Goal: Task Accomplishment & Management: Complete application form

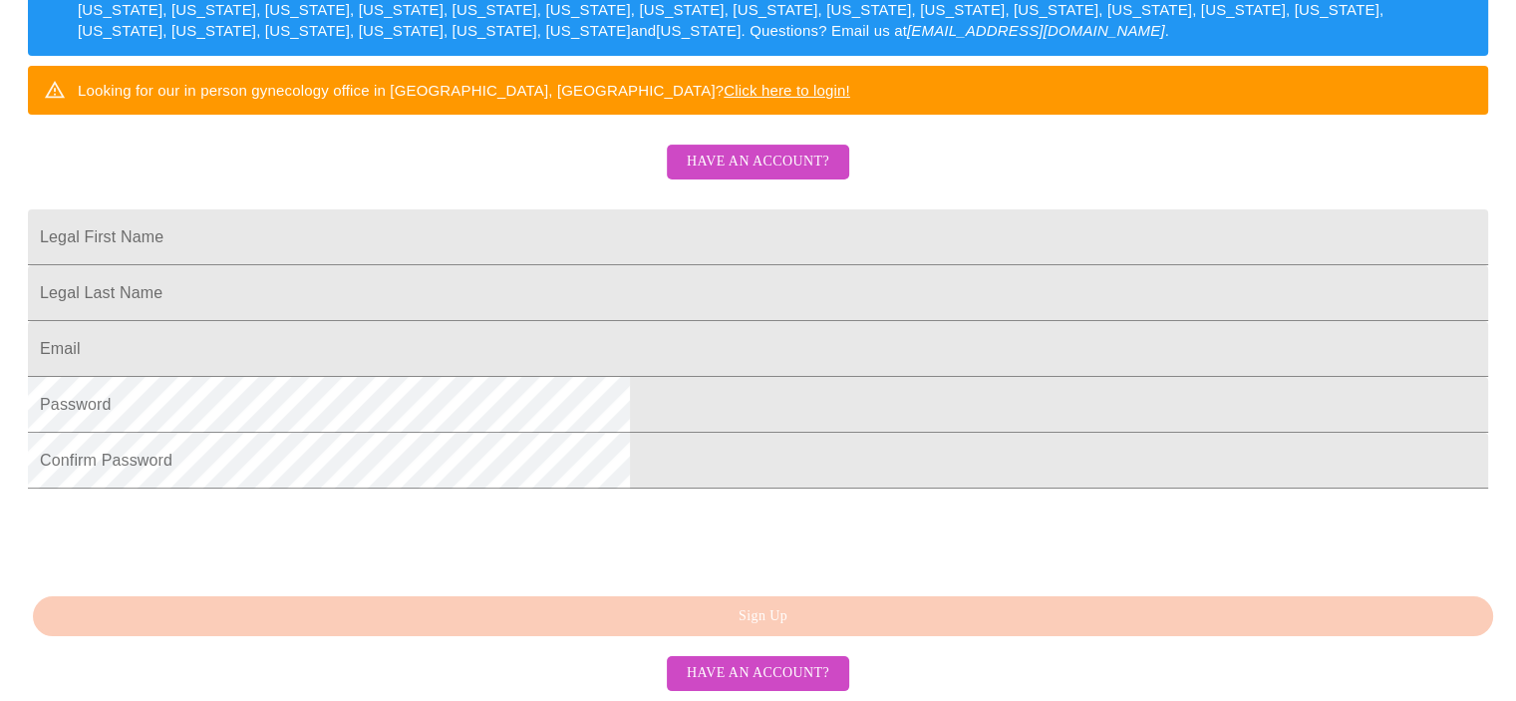
scroll to position [399, 0]
click at [783, 174] on span "Have an account?" at bounding box center [758, 162] width 143 height 25
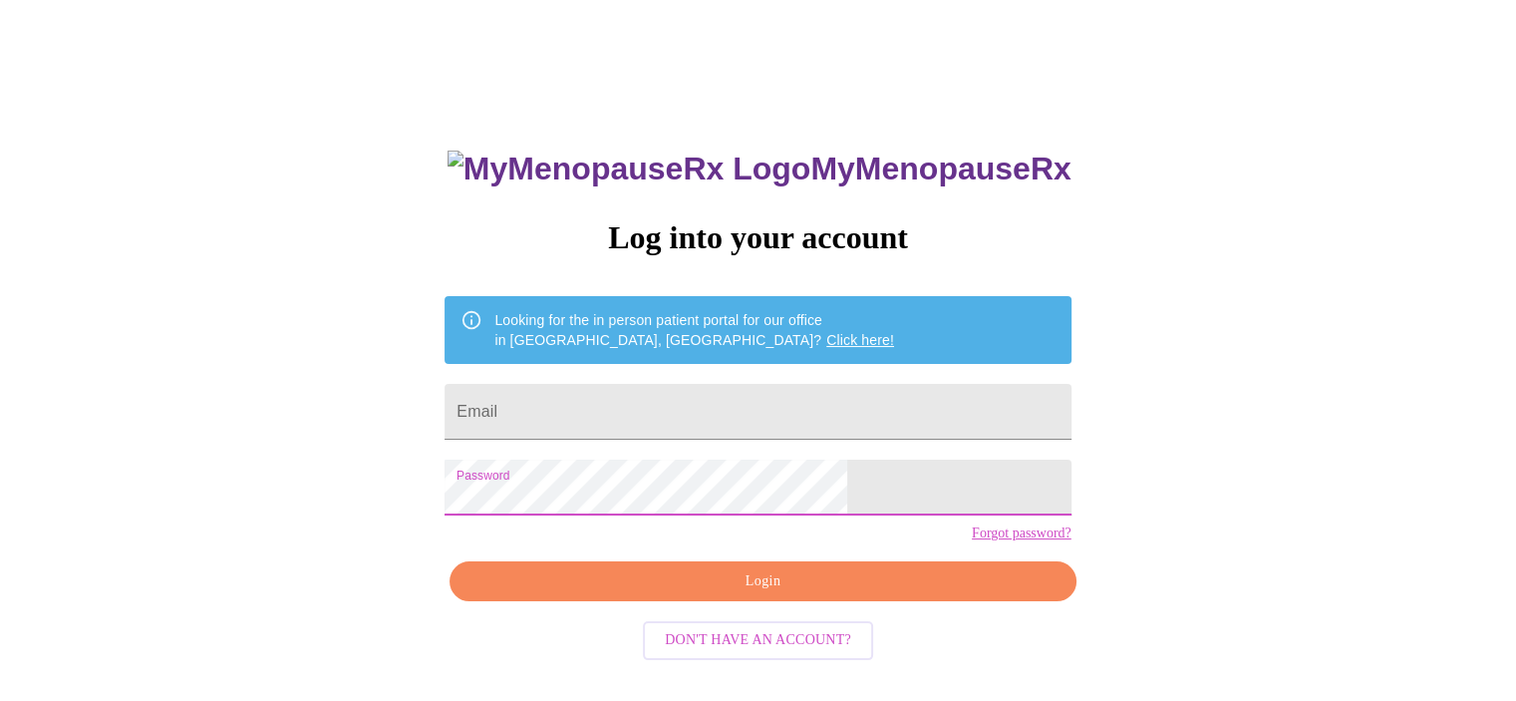
click at [676, 414] on input "Email" at bounding box center [758, 412] width 626 height 56
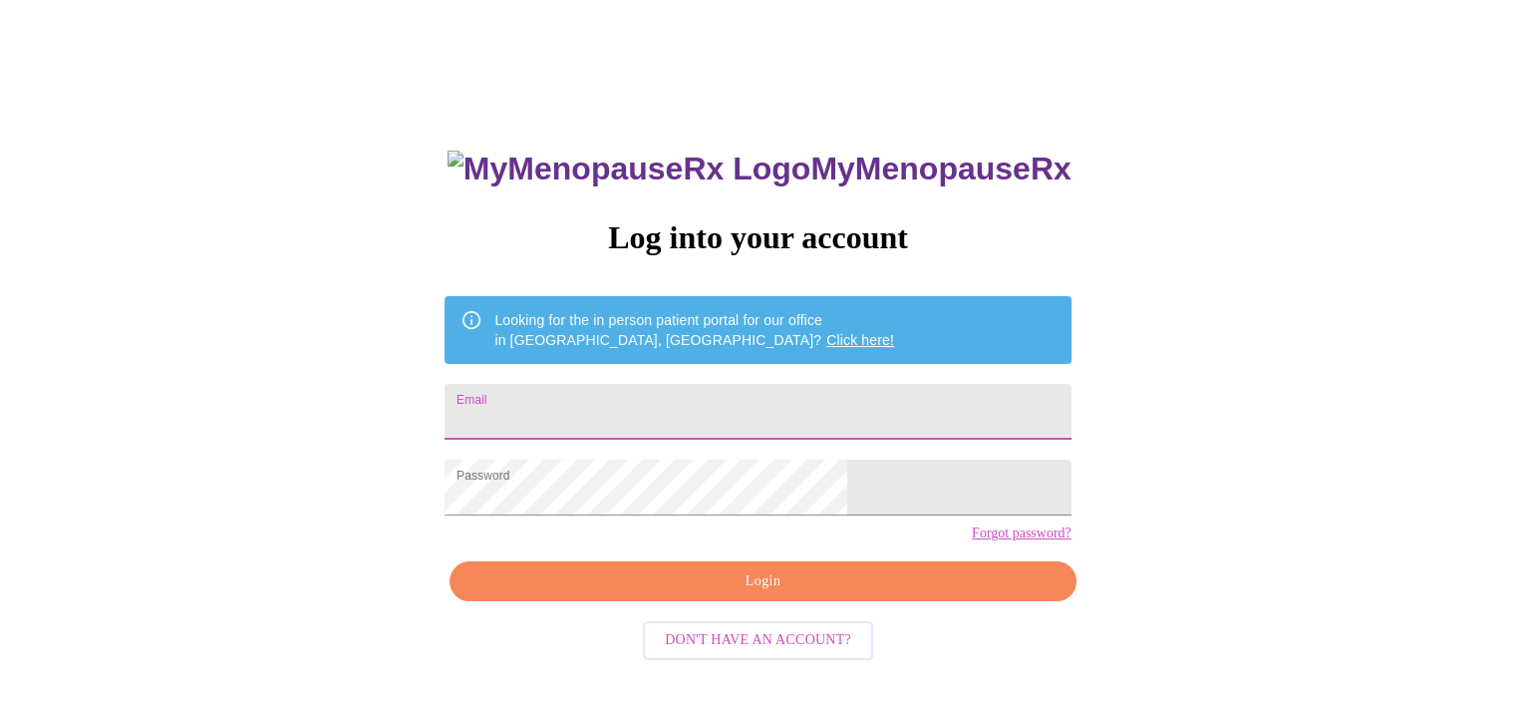
type input "[EMAIL_ADDRESS][DOMAIN_NAME]"
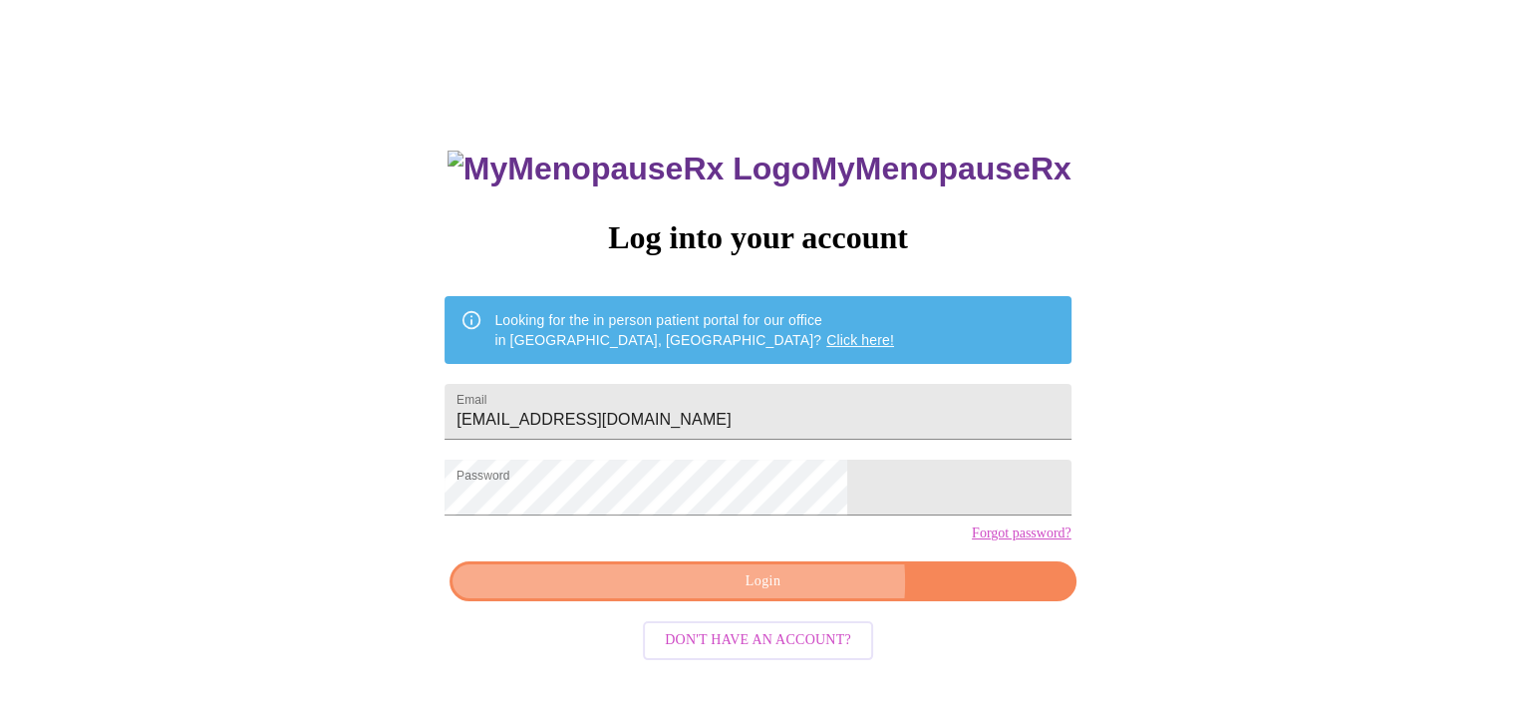
click at [788, 594] on span "Login" at bounding box center [762, 581] width 580 height 25
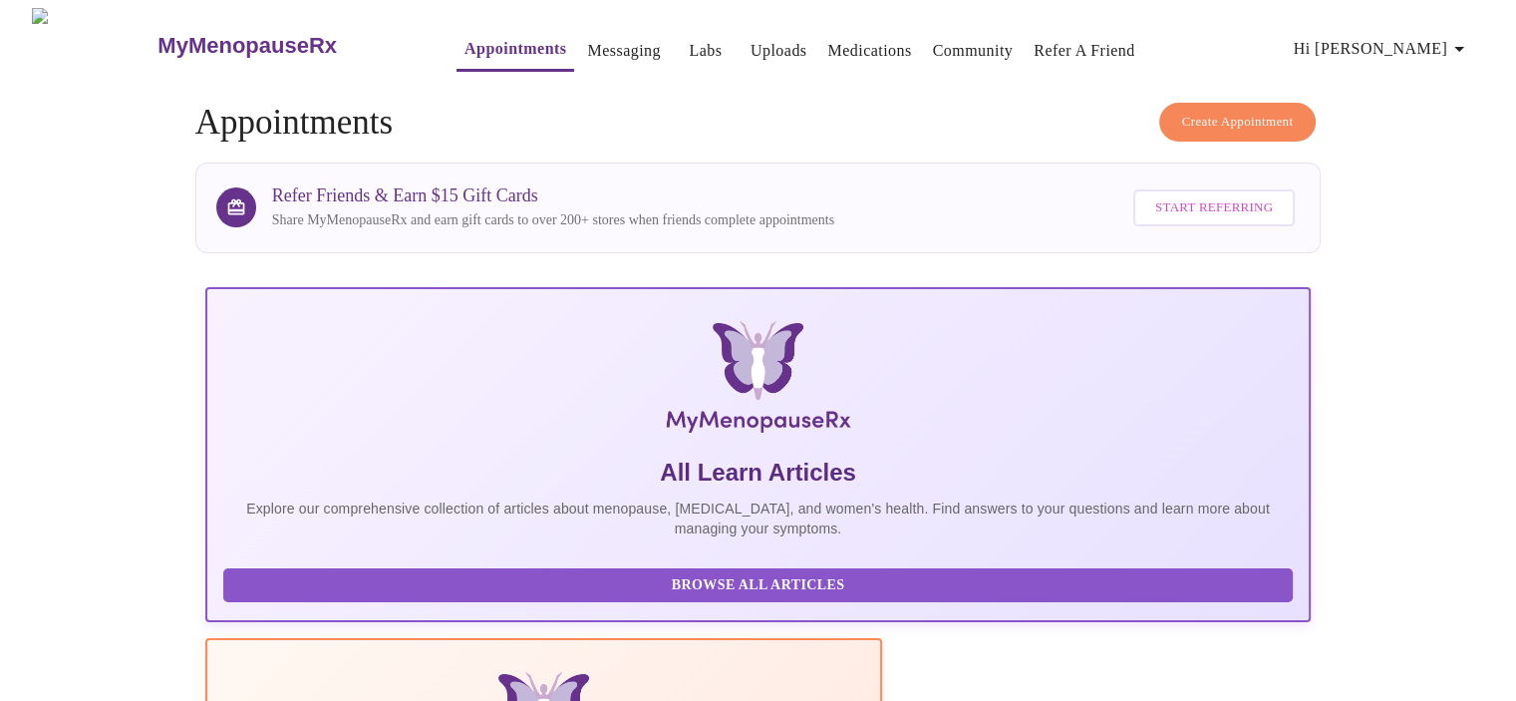
click at [1443, 39] on span "Hi [PERSON_NAME]" at bounding box center [1382, 49] width 177 height 28
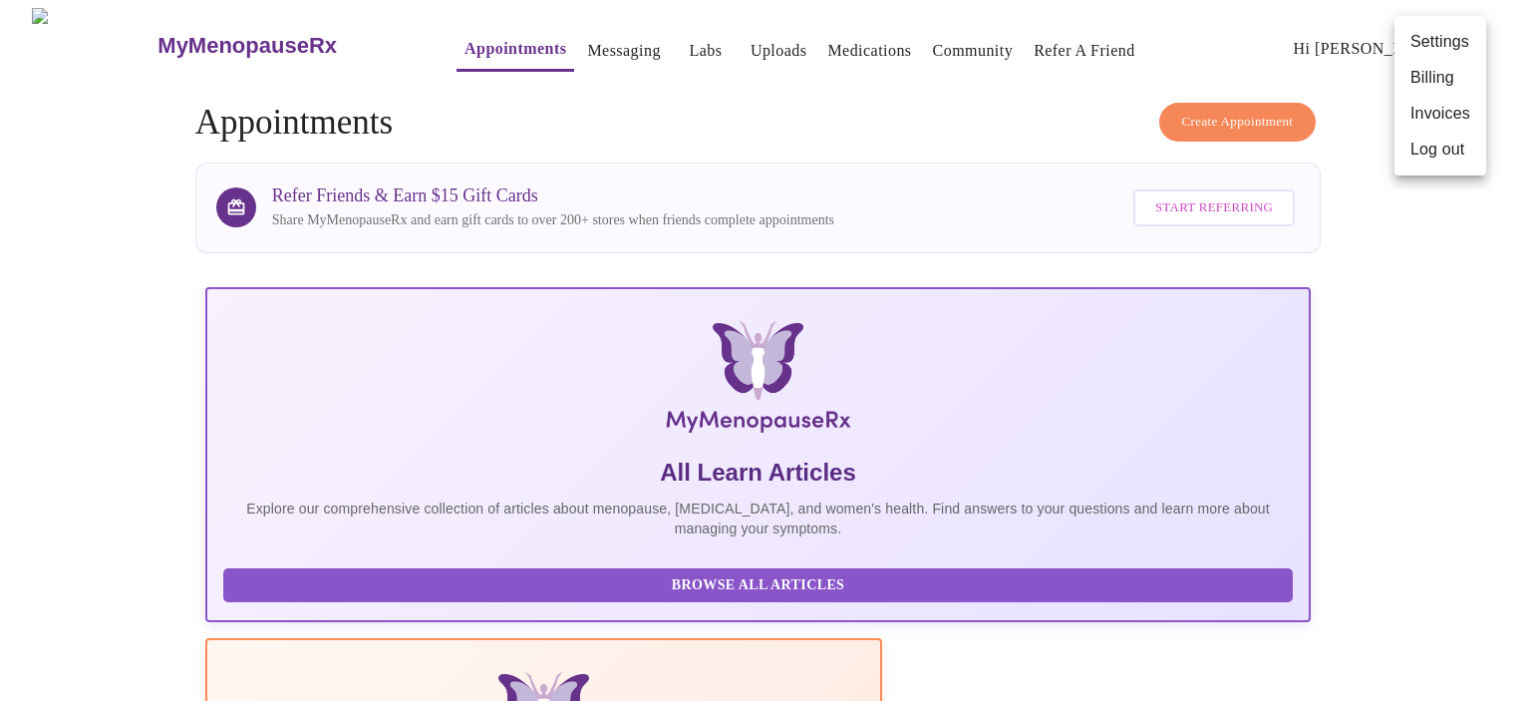
click at [904, 147] on div at bounding box center [765, 350] width 1531 height 701
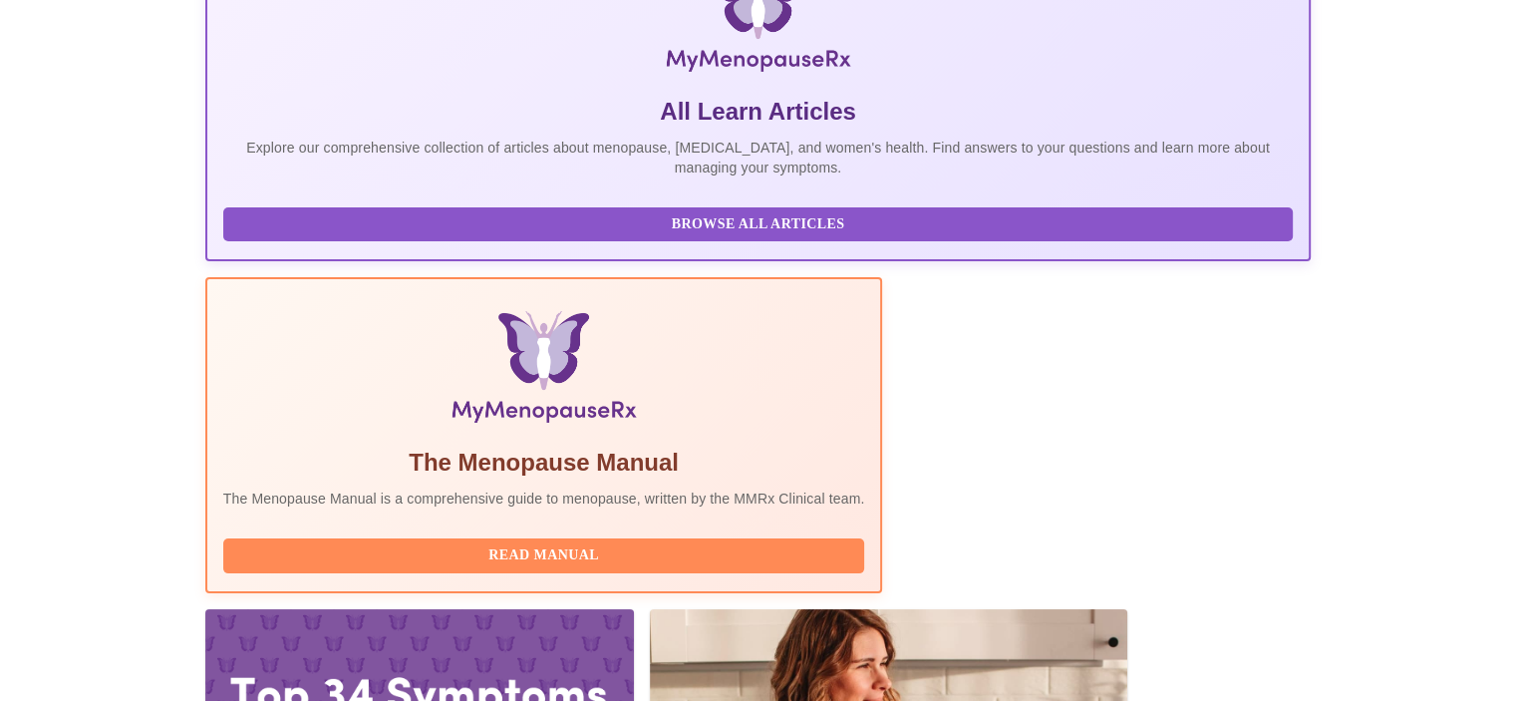
scroll to position [389, 0]
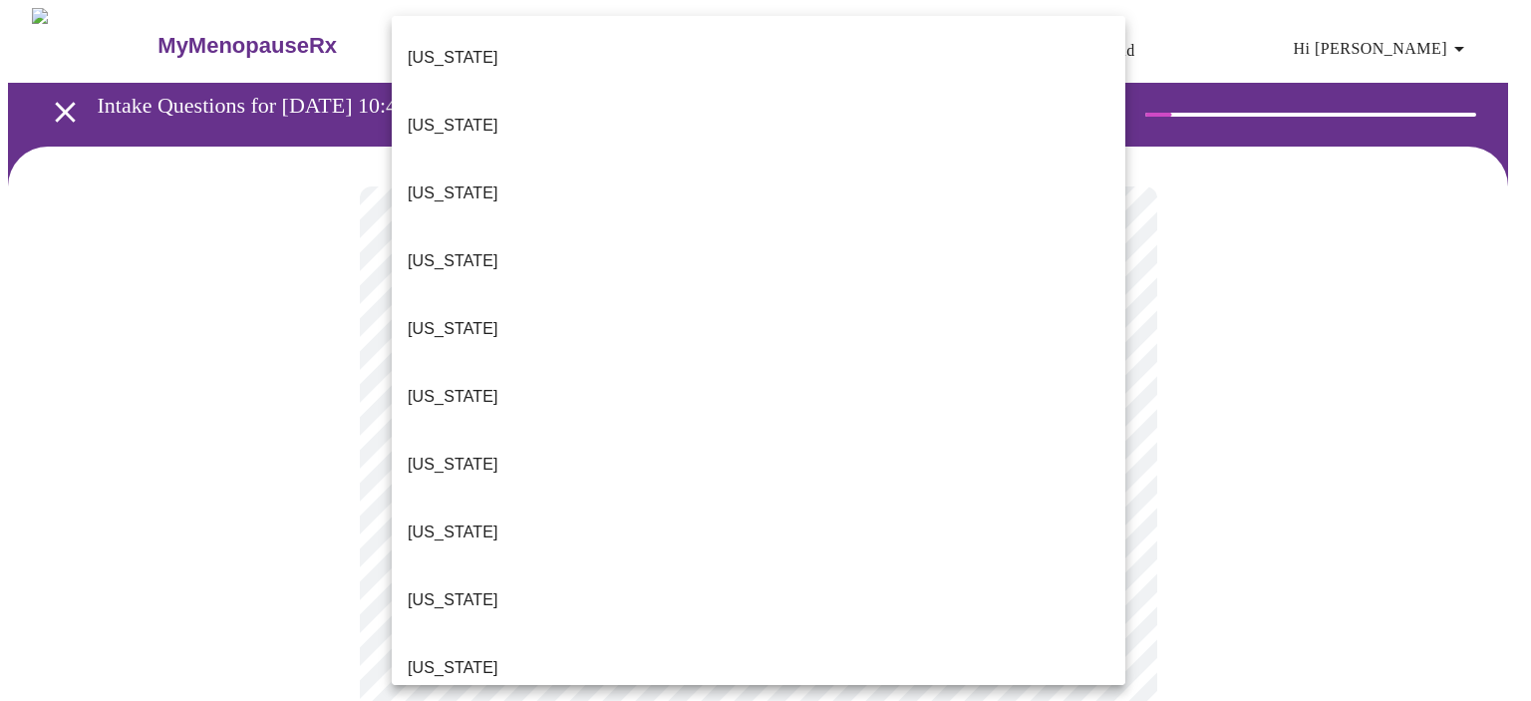
click at [483, 363] on li "[US_STATE]" at bounding box center [759, 397] width 734 height 68
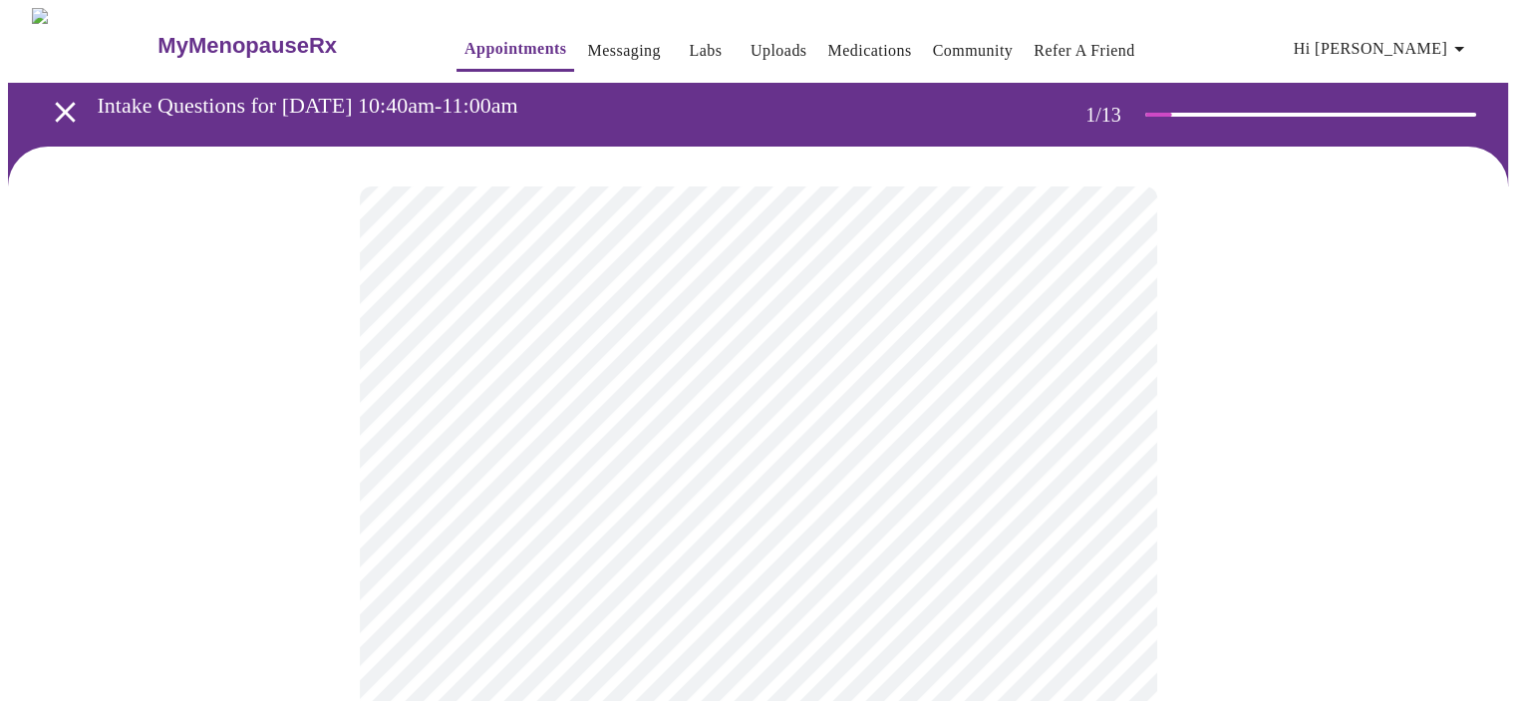
scroll to position [199, 0]
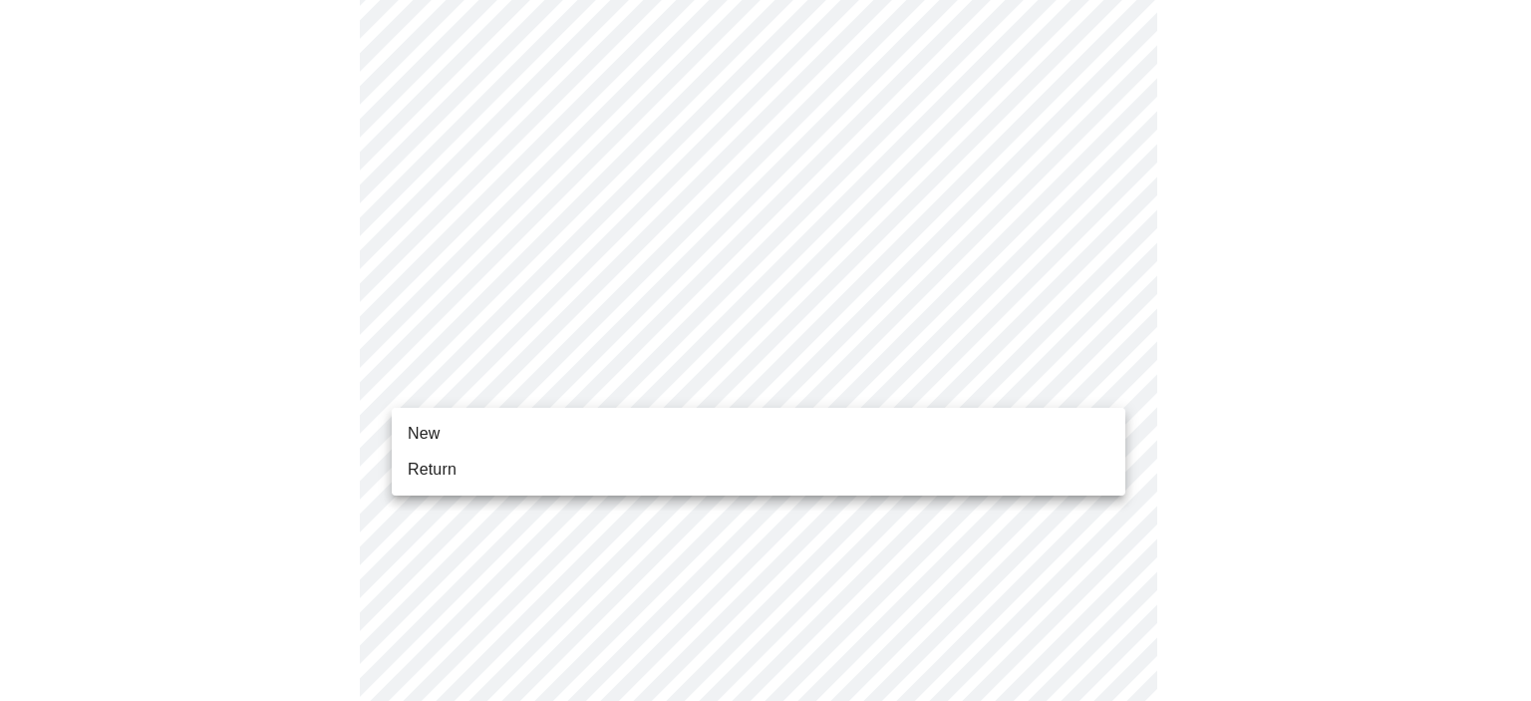
click at [446, 430] on li "New" at bounding box center [759, 434] width 734 height 36
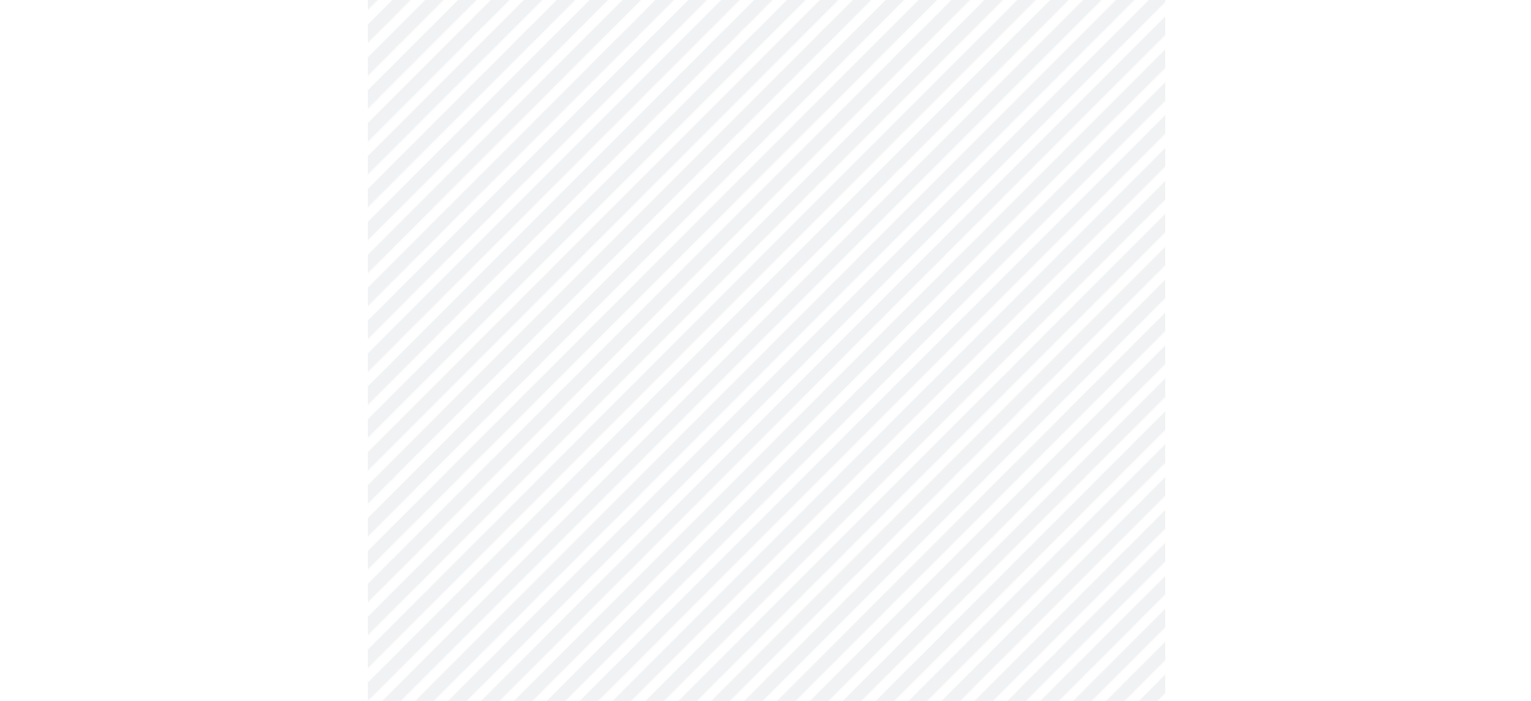
scroll to position [1091, 0]
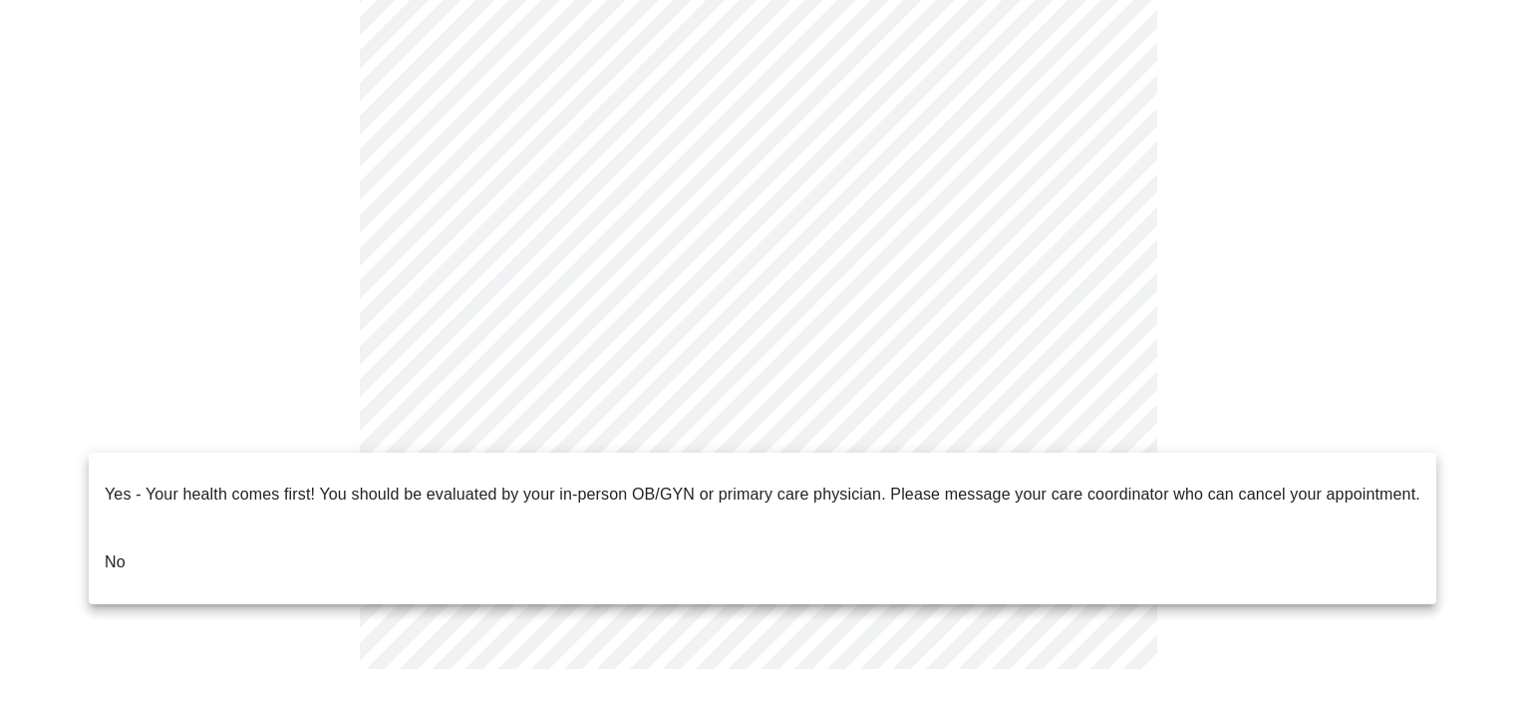
click at [360, 528] on li "No" at bounding box center [763, 562] width 1348 height 68
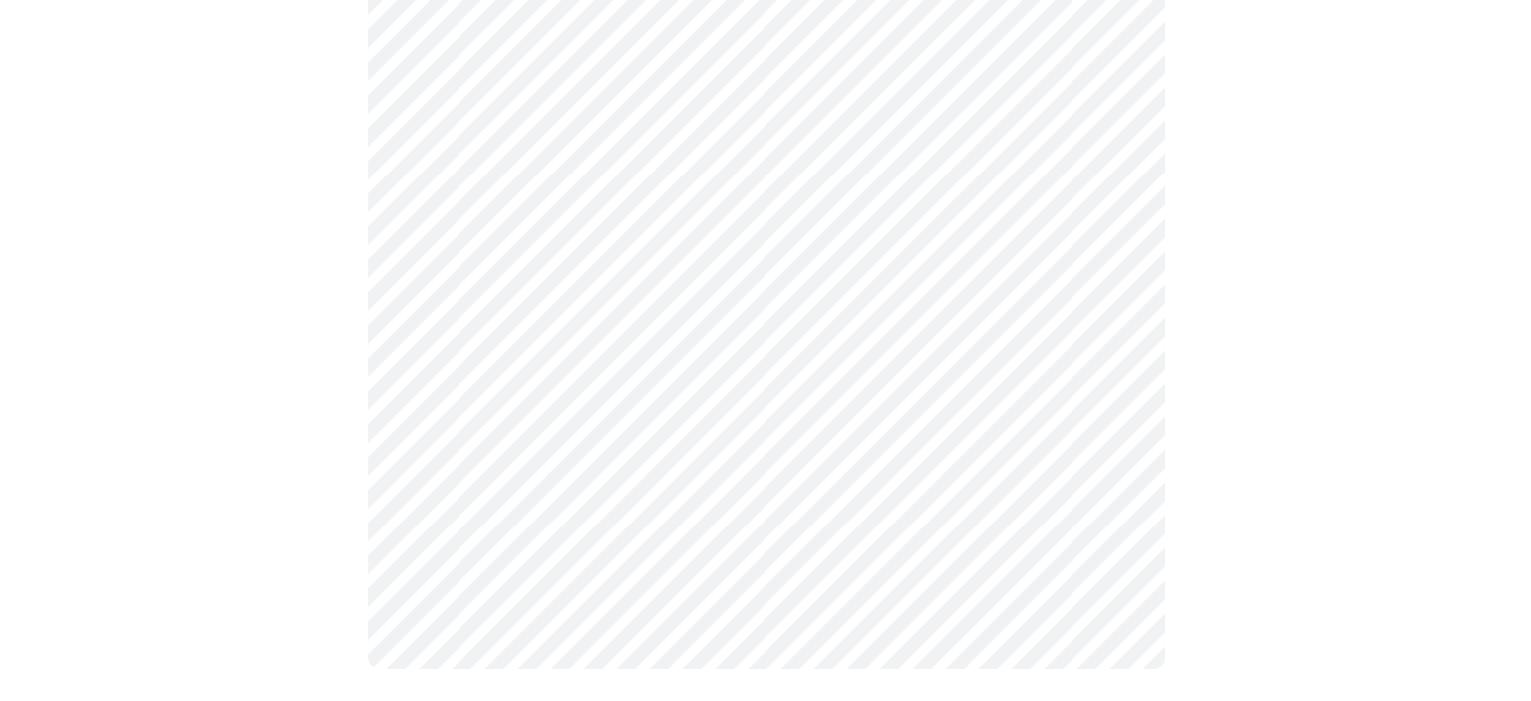
scroll to position [0, 0]
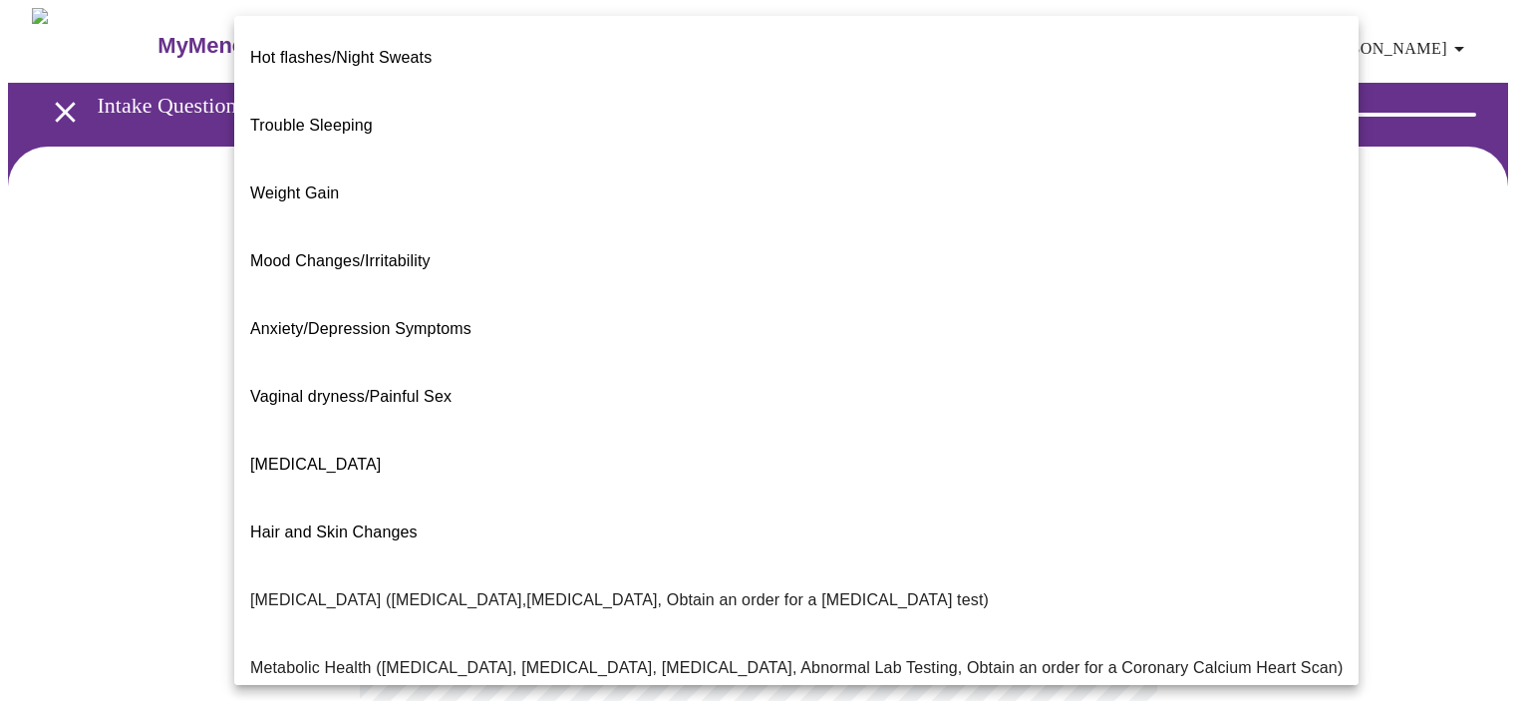
click at [734, 407] on body "MyMenopauseRx Appointments Messaging Labs Uploads Medications Community Refer a…" at bounding box center [765, 606] width 1515 height 1197
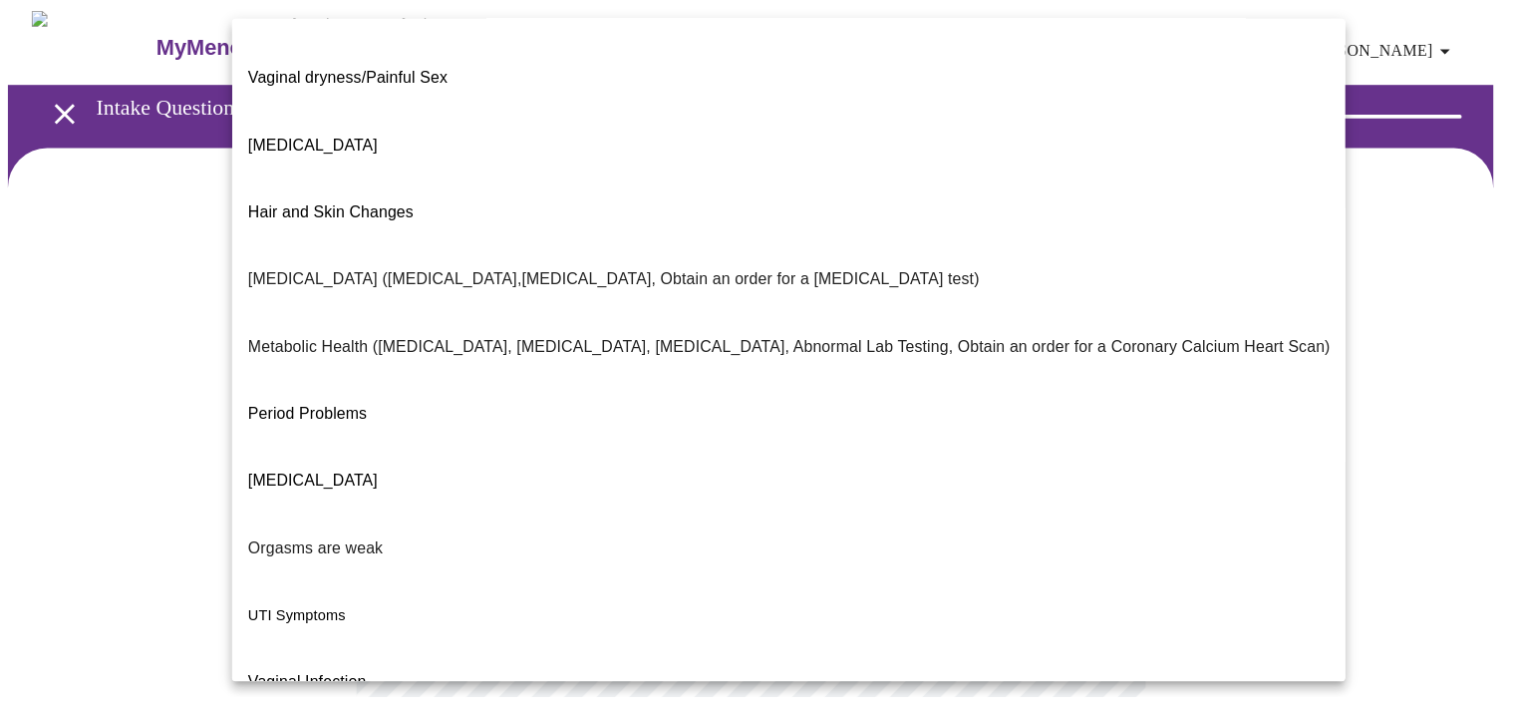
scroll to position [331, 0]
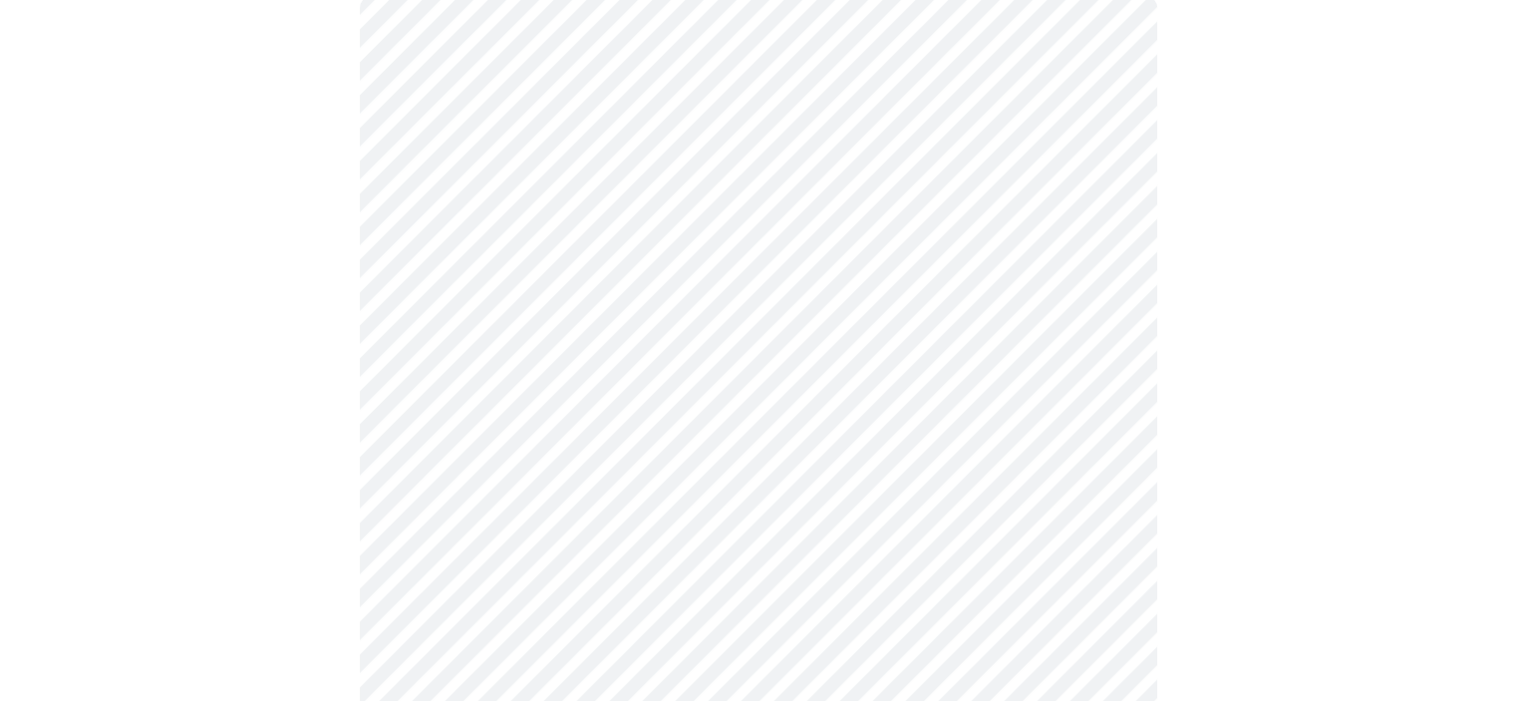
scroll to position [199, 0]
click at [662, 407] on body "MyMenopauseRx Appointments Messaging Labs Uploads Medications Community Refer a…" at bounding box center [765, 401] width 1515 height 1185
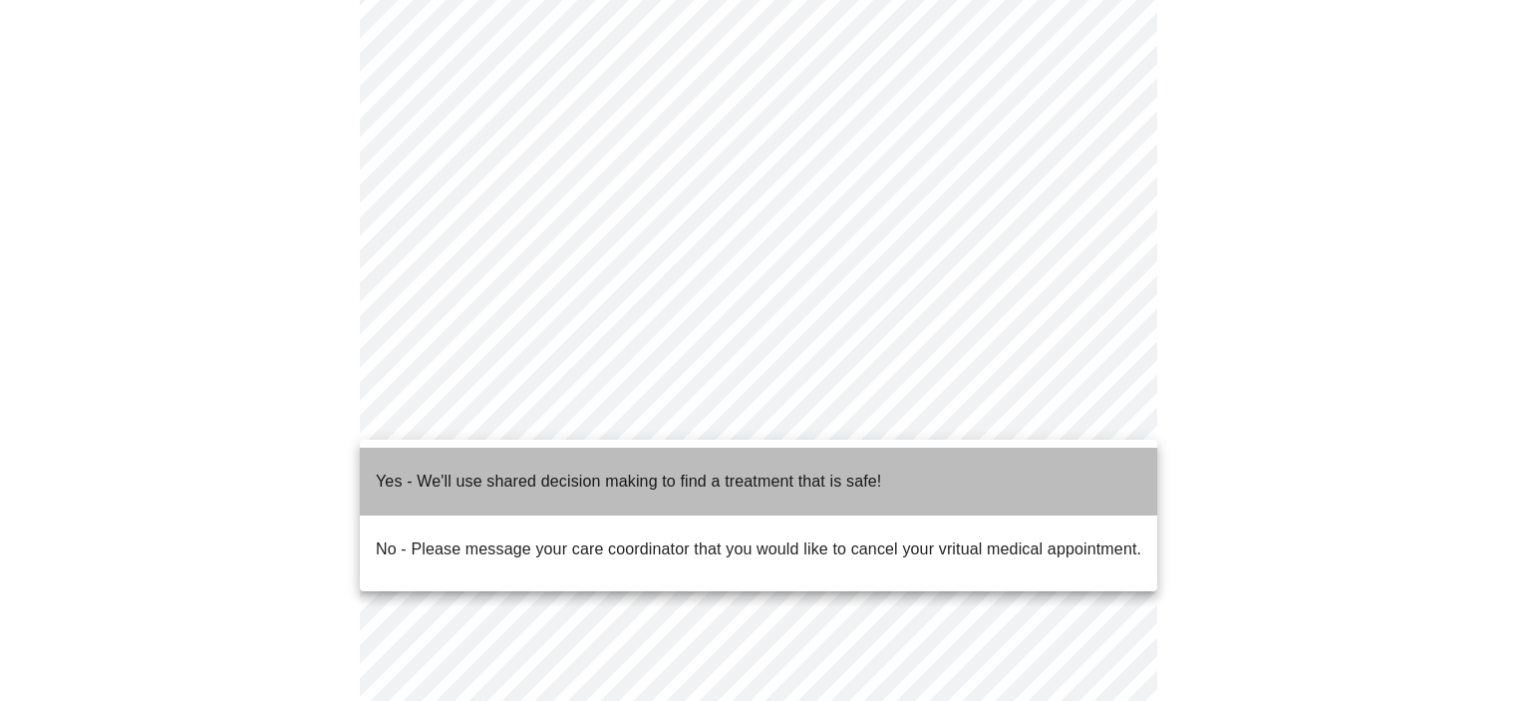
click at [579, 470] on p "Yes - We'll use shared decision making to find a treatment that is safe!" at bounding box center [628, 482] width 505 height 24
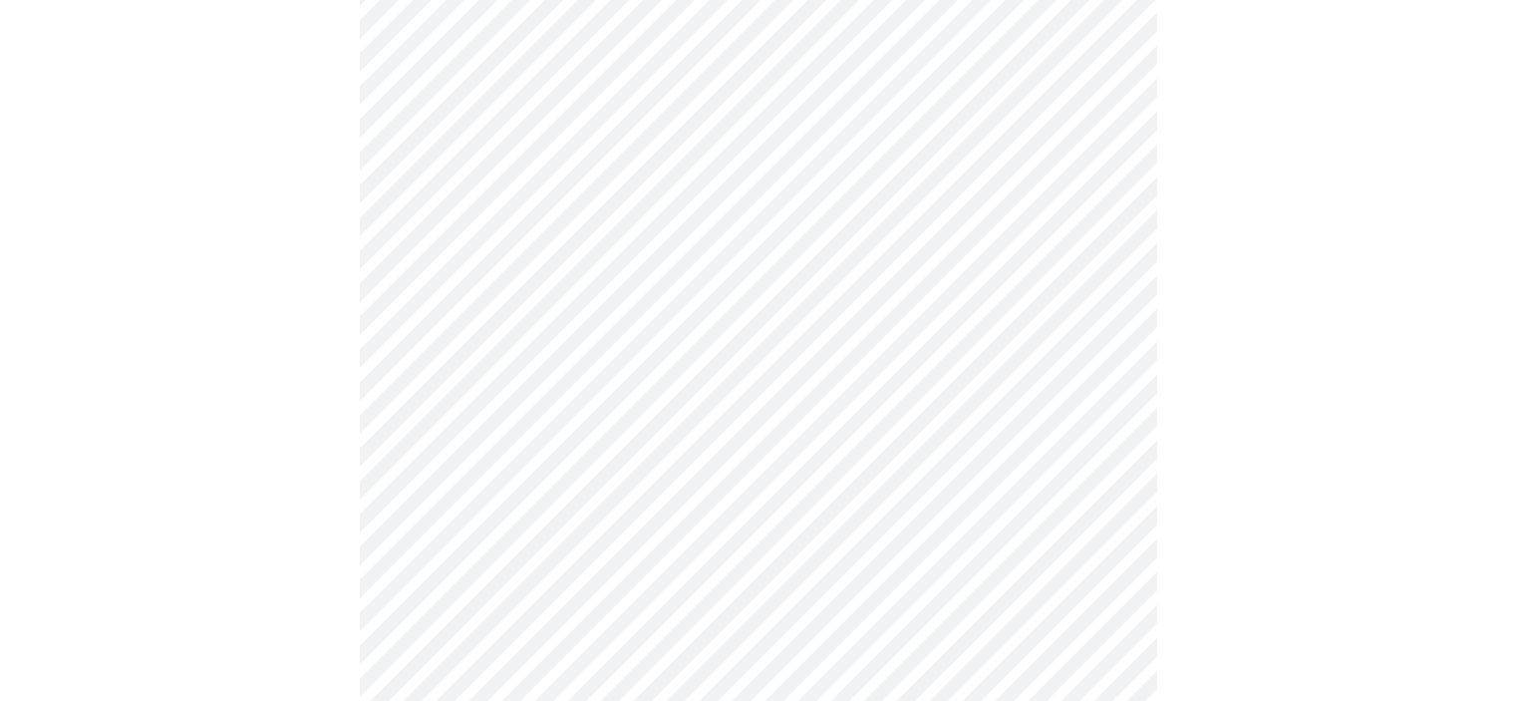
click at [586, 418] on body "MyMenopauseRx Appointments Messaging Labs Uploads Medications Community Refer a…" at bounding box center [758, 396] width 1500 height 1174
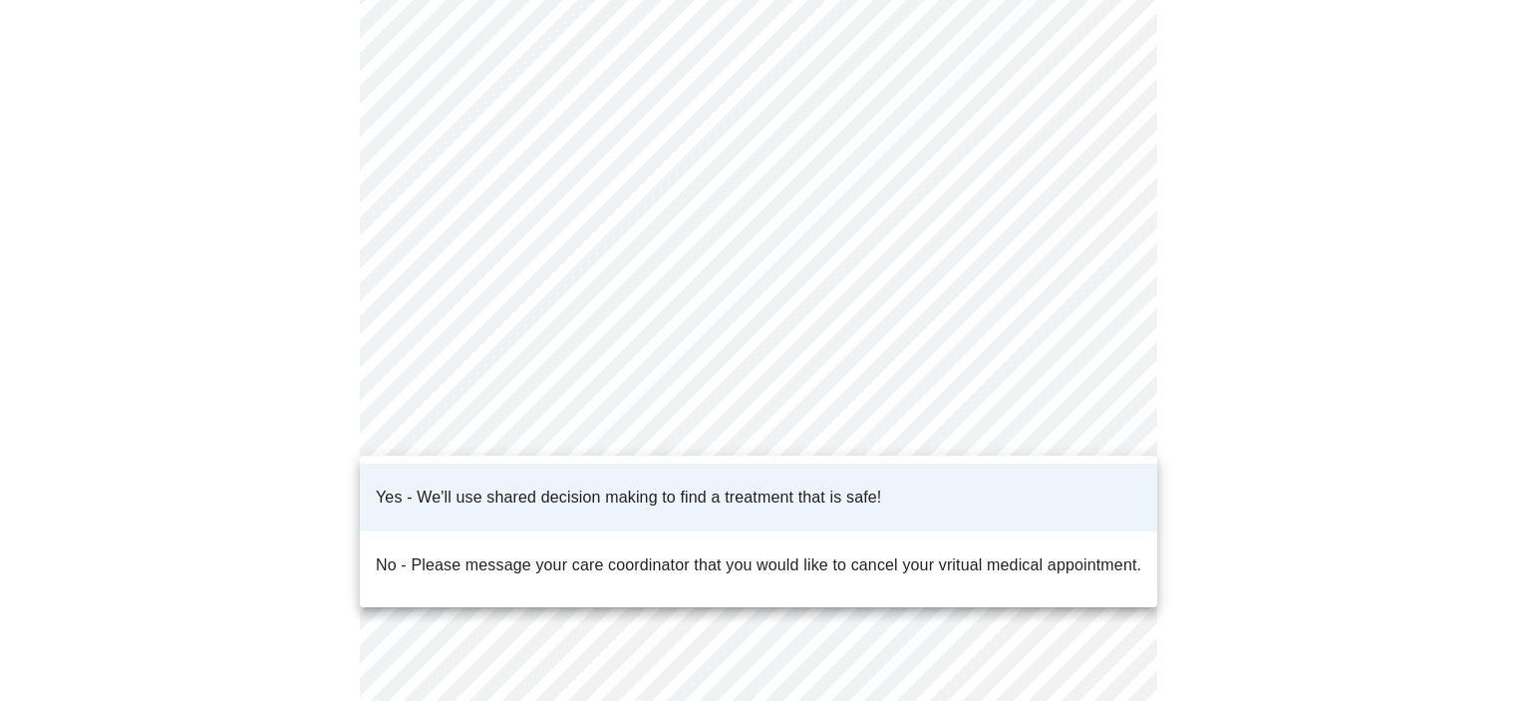
click at [713, 485] on p "Yes - We'll use shared decision making to find a treatment that is safe!" at bounding box center [628, 497] width 505 height 24
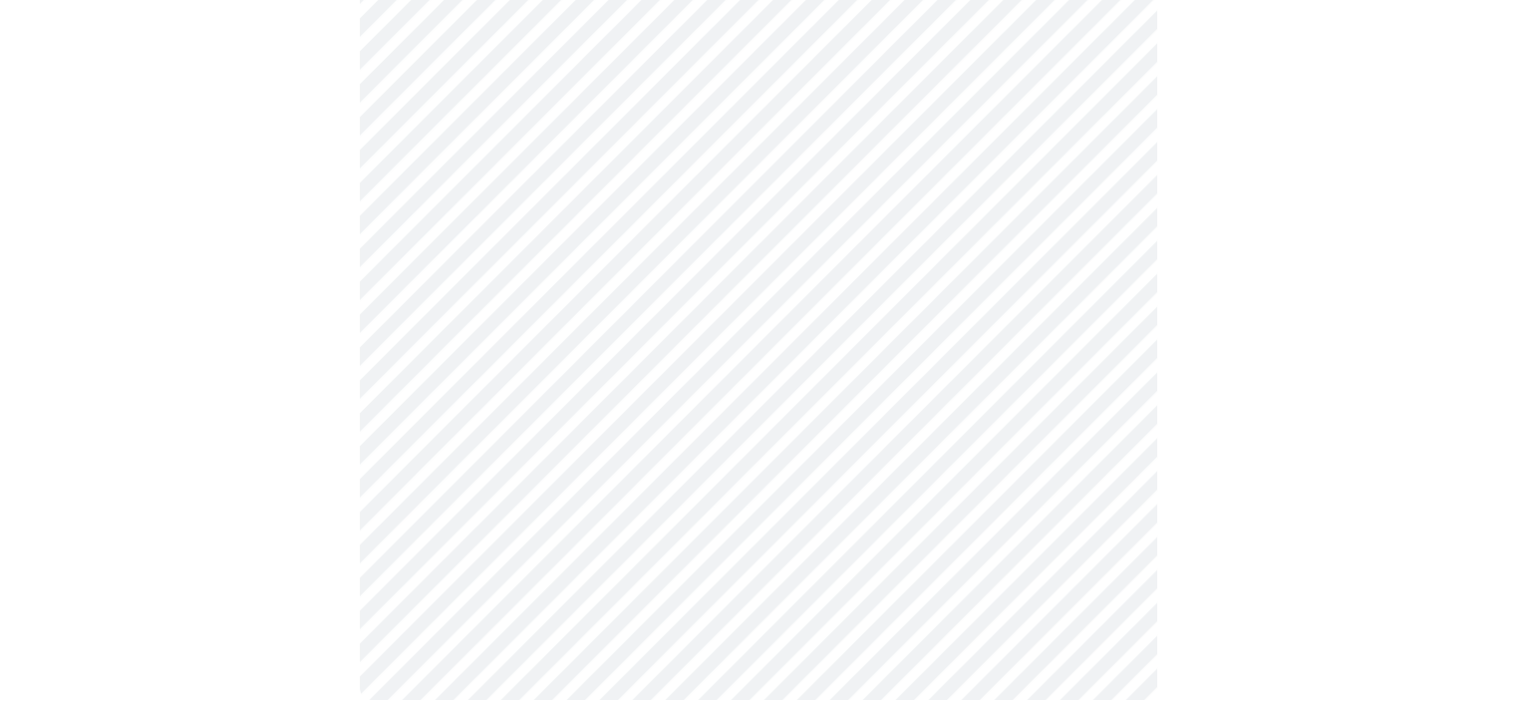
scroll to position [0, 0]
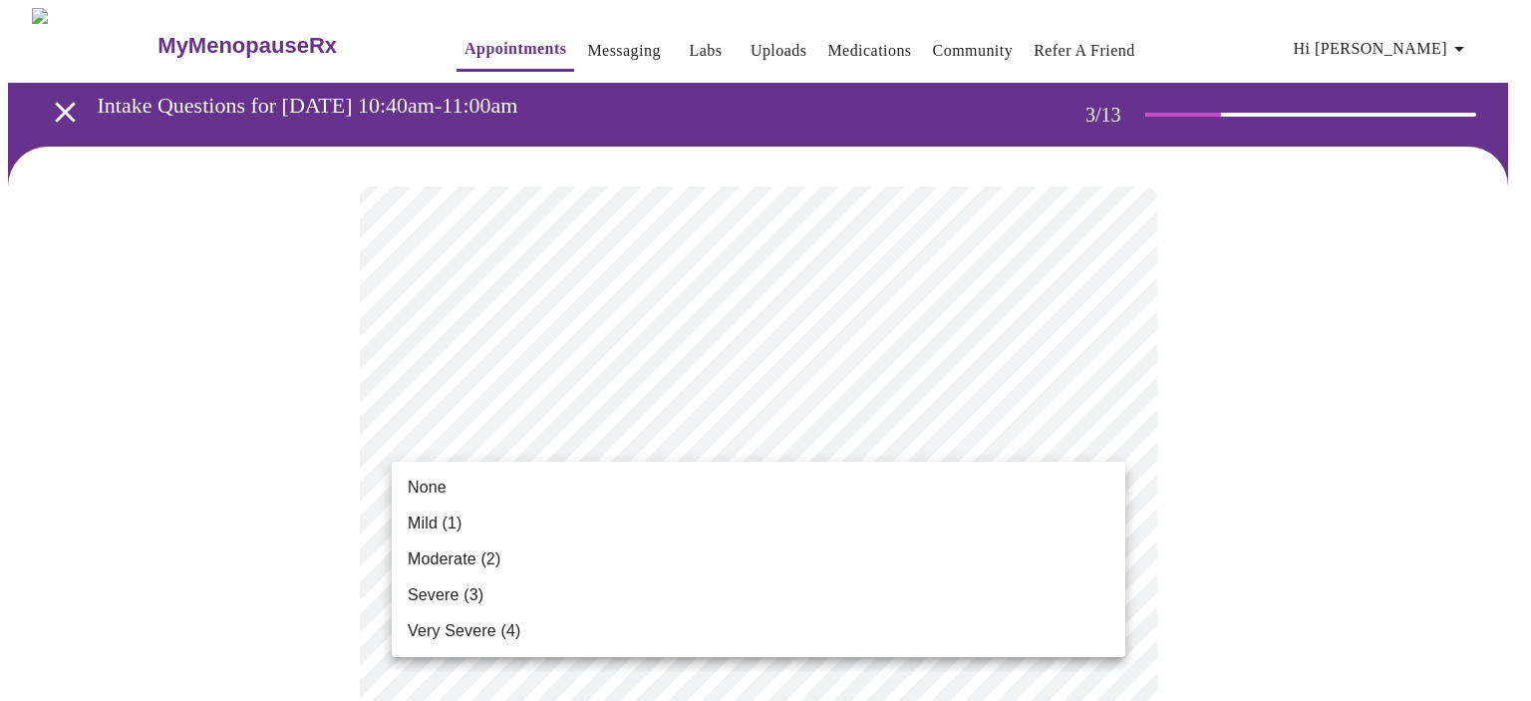
click at [558, 513] on li "Mild (1)" at bounding box center [759, 523] width 734 height 36
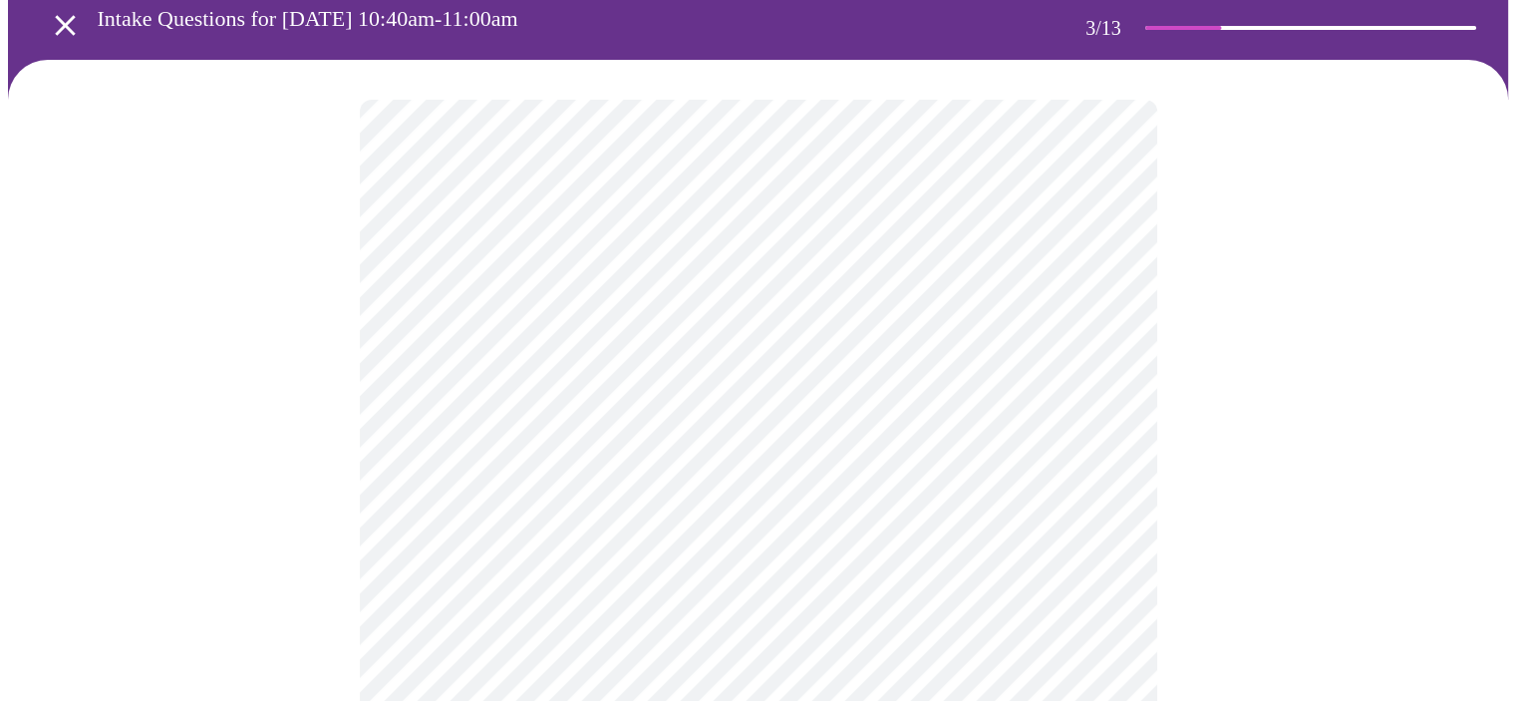
scroll to position [100, 0]
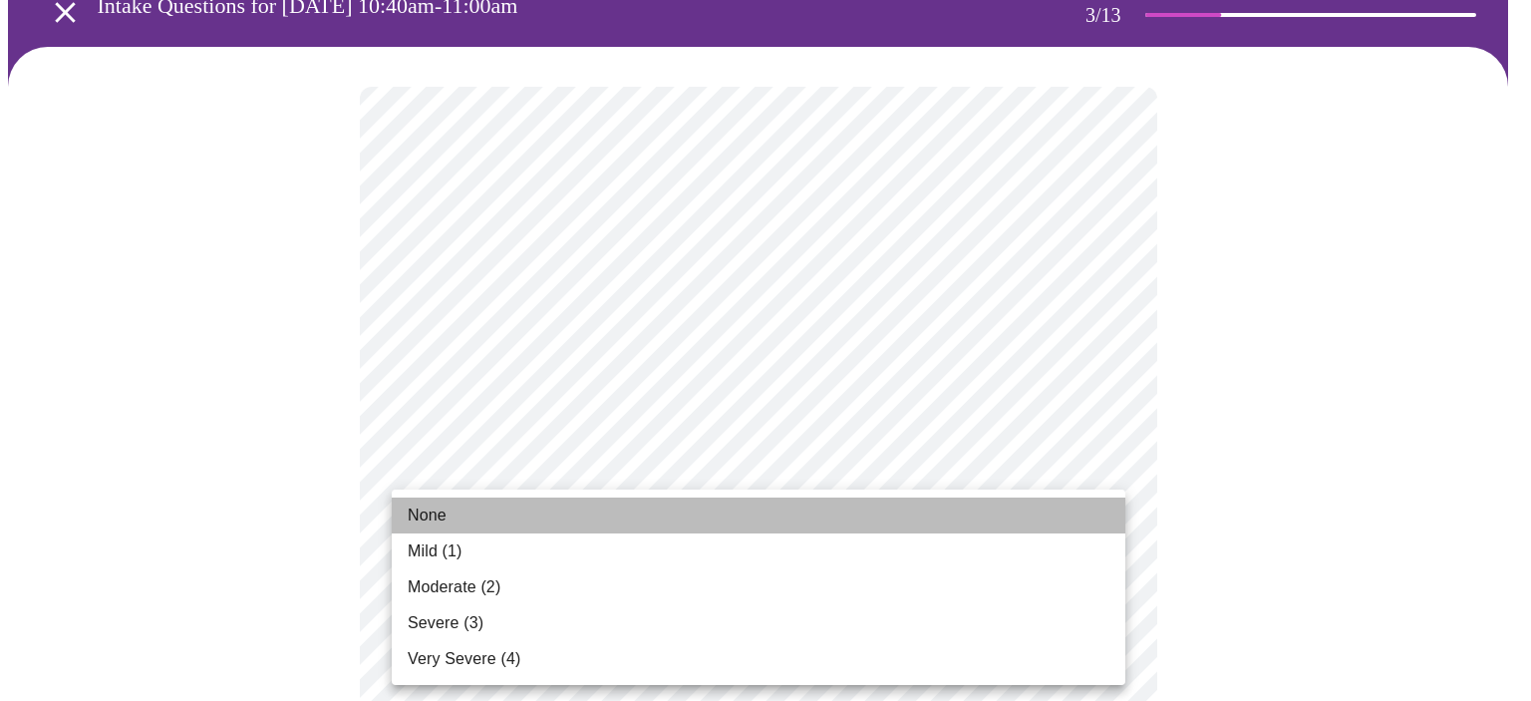
click at [530, 521] on li "None" at bounding box center [759, 515] width 734 height 36
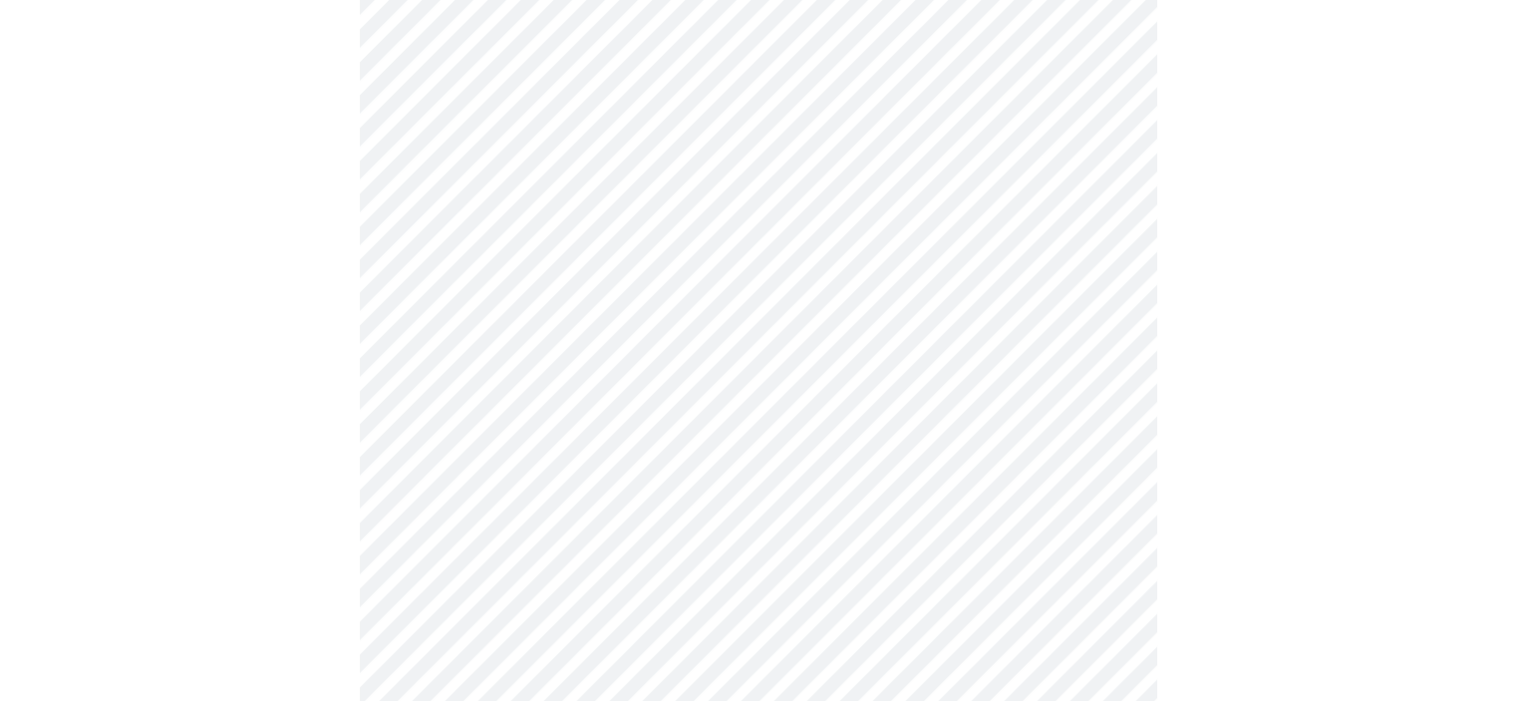
scroll to position [399, 0]
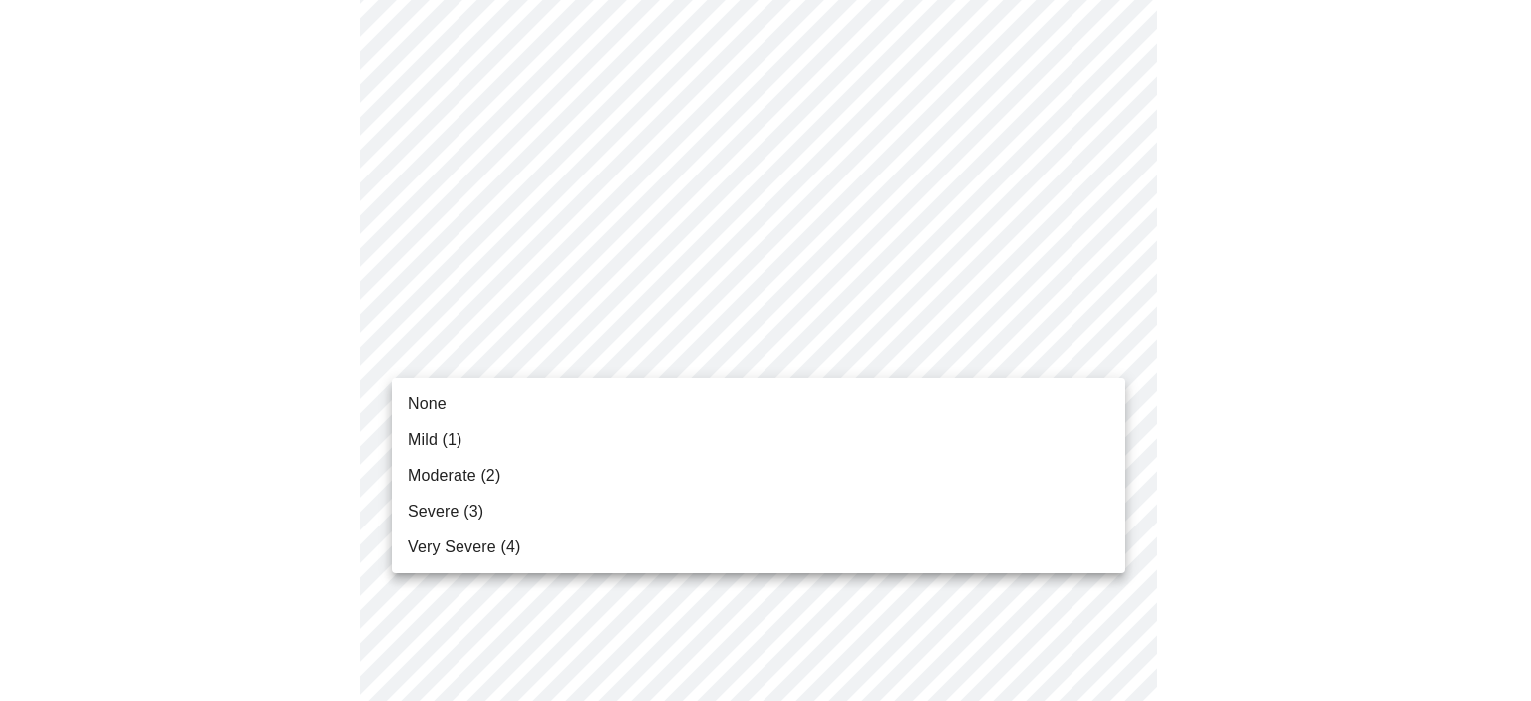
click at [462, 437] on span "Mild (1)" at bounding box center [435, 440] width 55 height 24
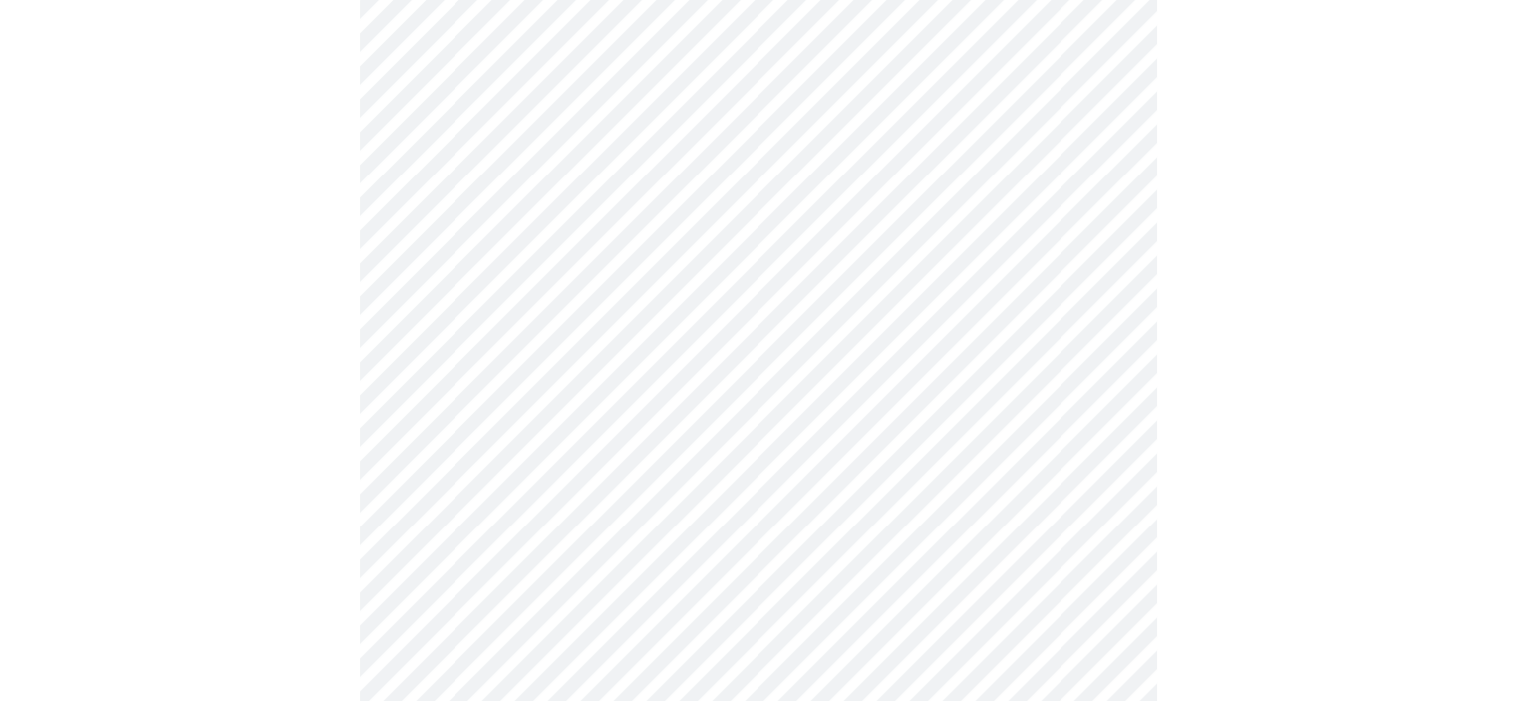
scroll to position [498, 0]
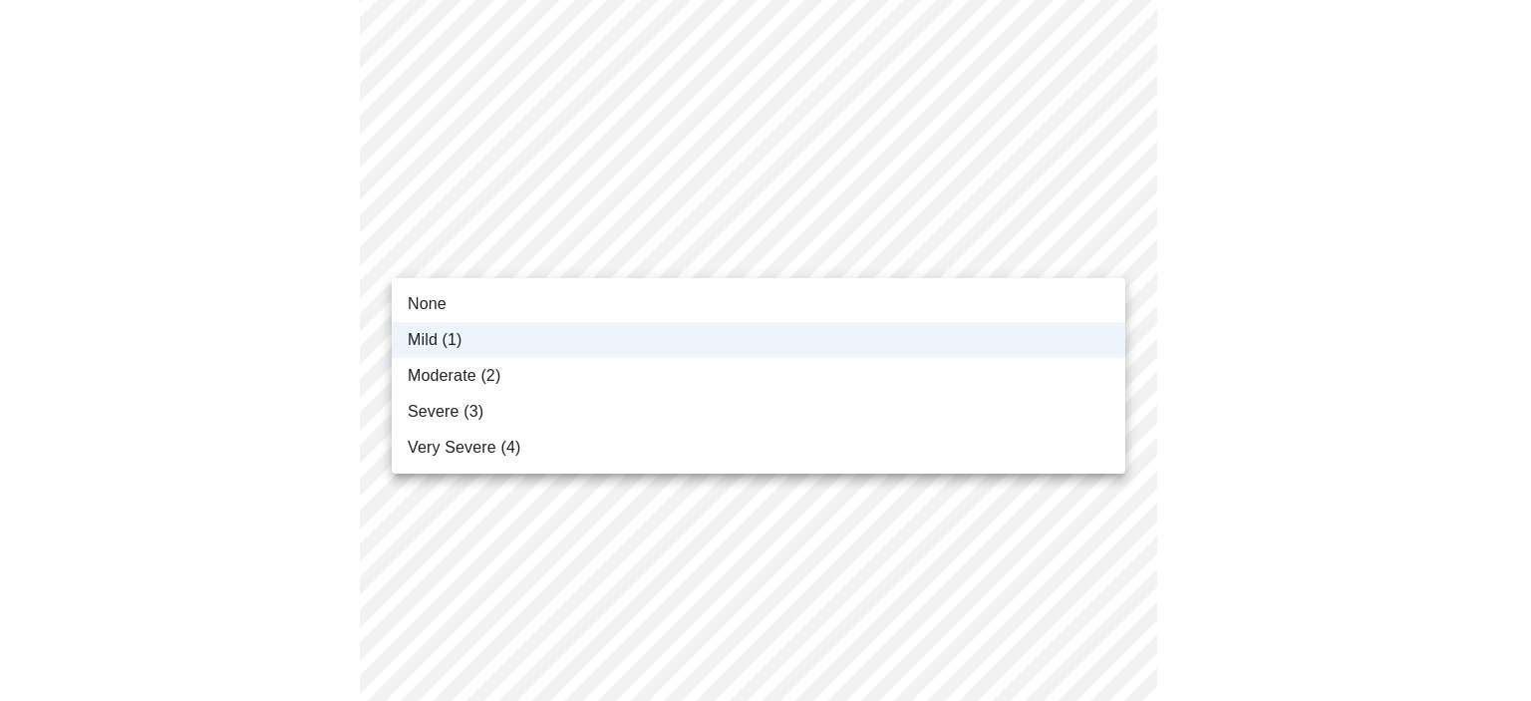
click at [429, 382] on span "Moderate (2)" at bounding box center [454, 376] width 93 height 24
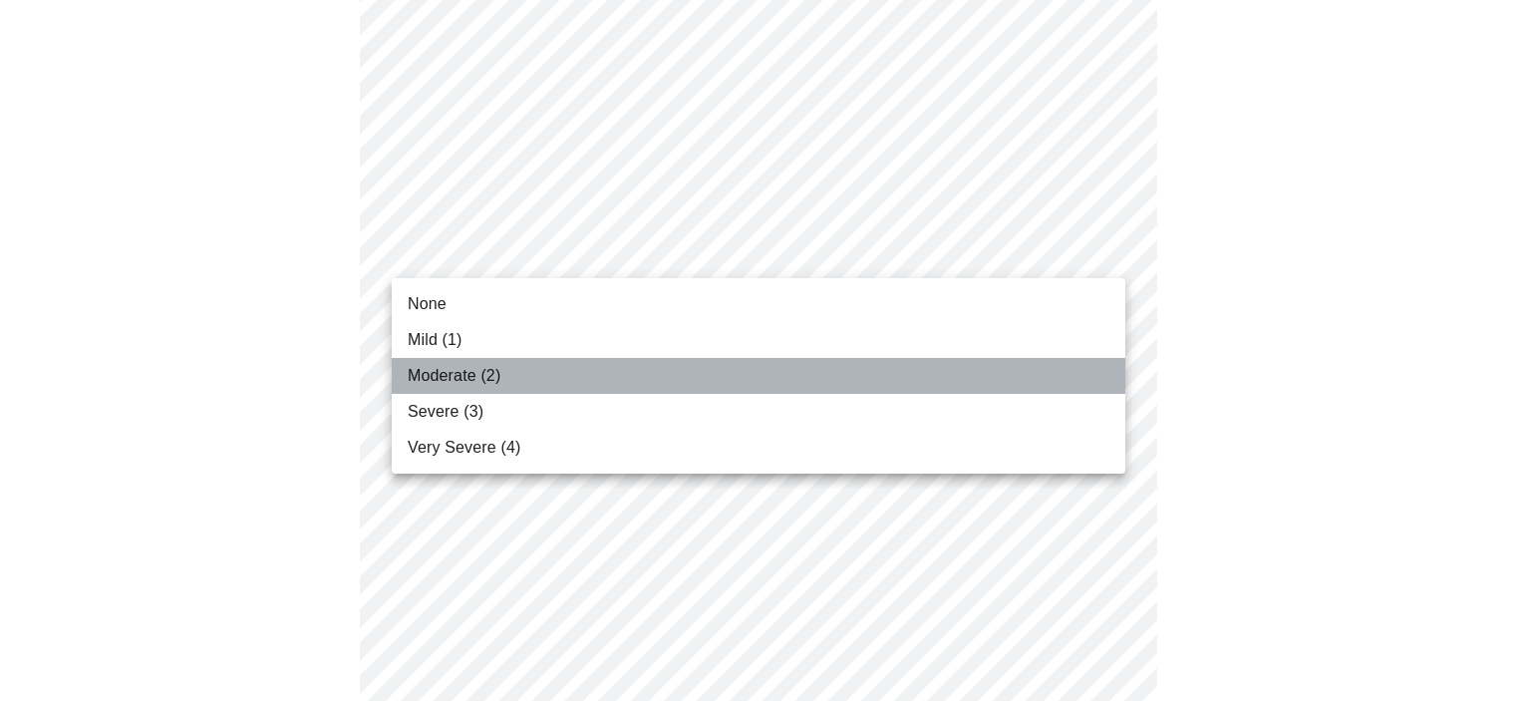
click at [523, 379] on li "Moderate (2)" at bounding box center [759, 376] width 734 height 36
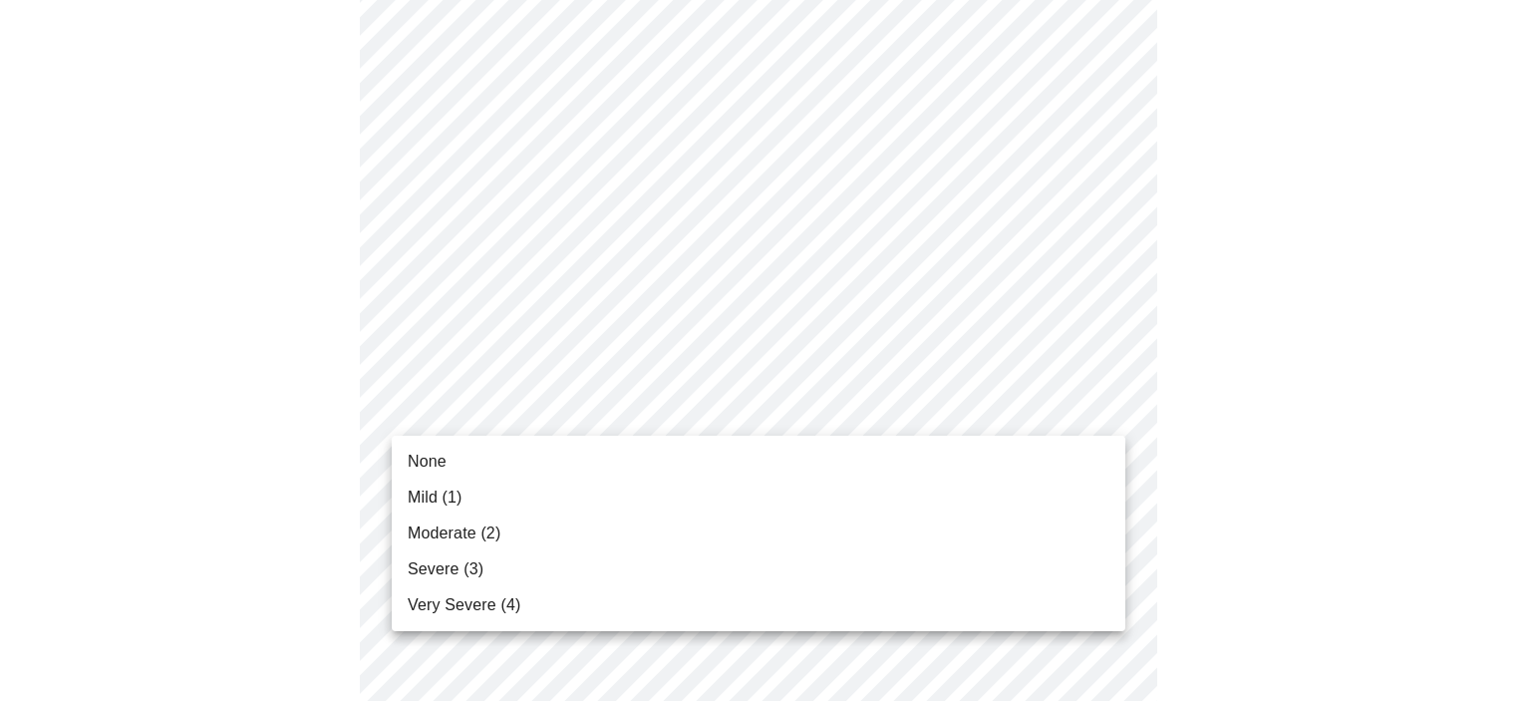
click at [442, 460] on span "None" at bounding box center [427, 462] width 39 height 24
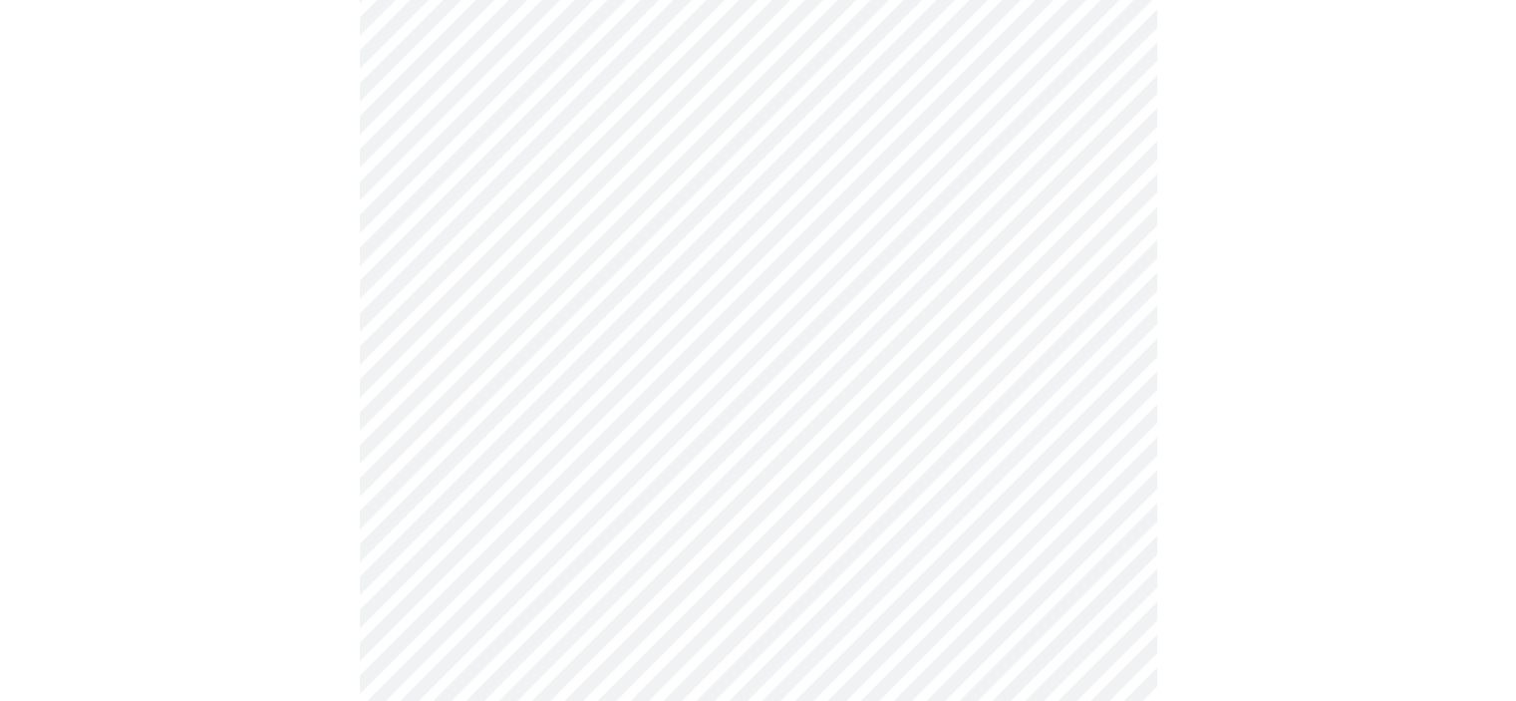
scroll to position [698, 0]
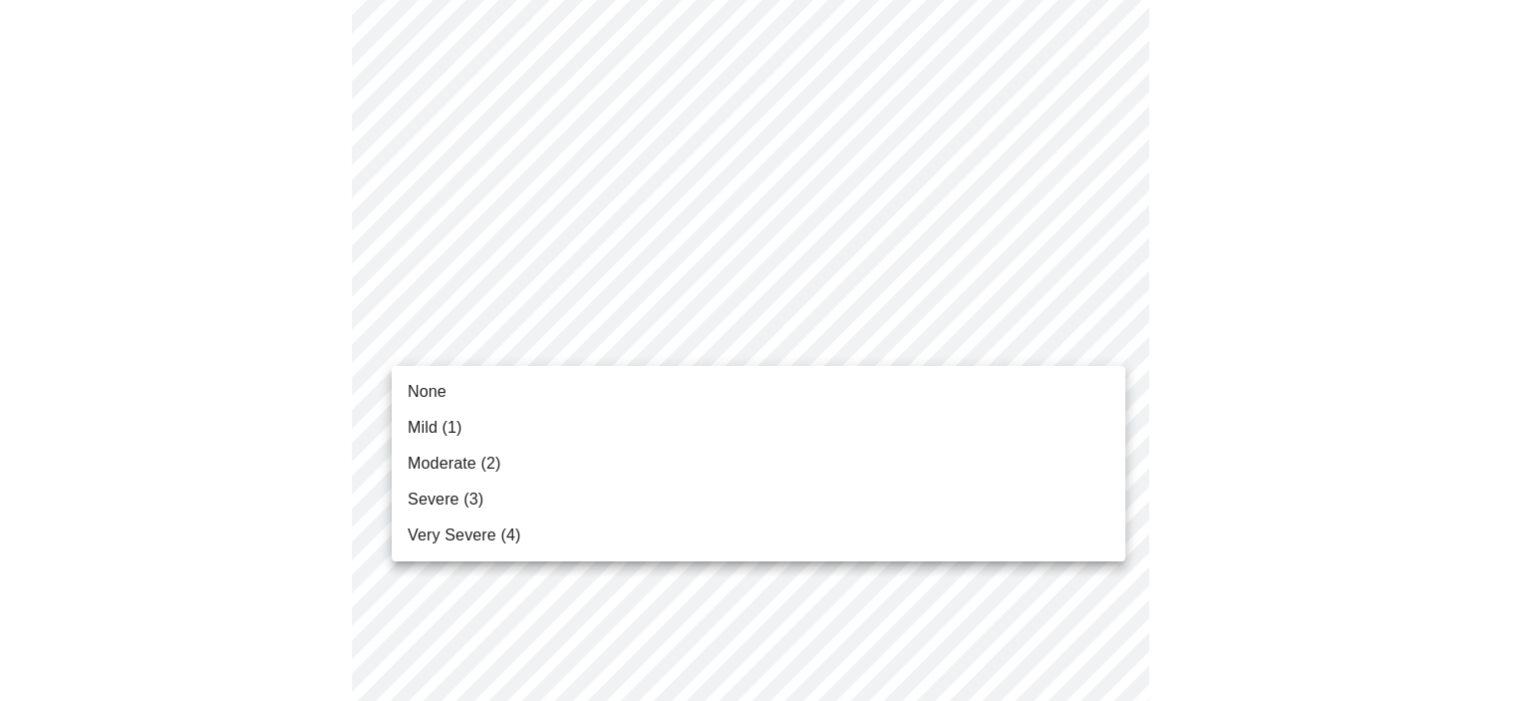
click at [606, 331] on body "MyMenopauseRx Appointments Messaging Labs Uploads Medications Community Refer a…" at bounding box center [758, 580] width 1500 height 2540
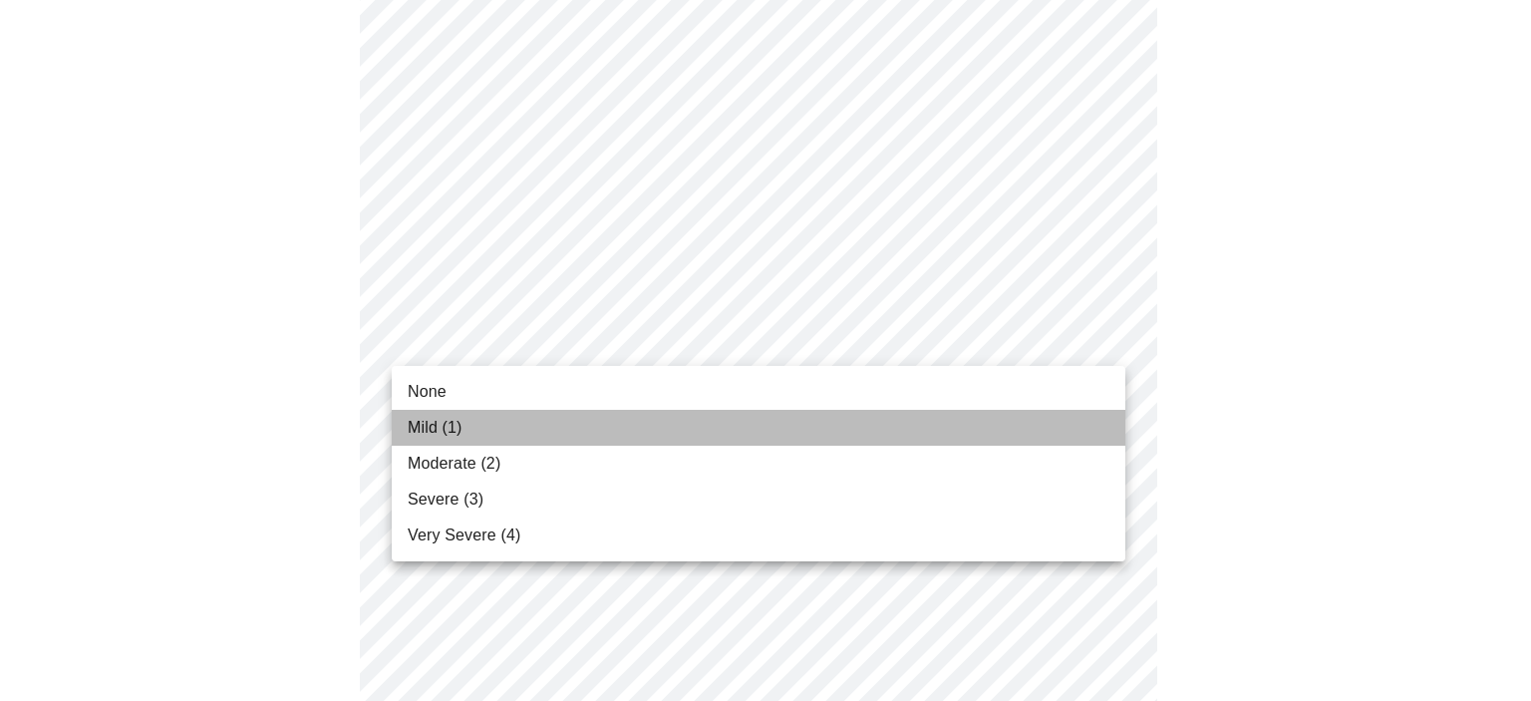
click at [457, 419] on span "Mild (1)" at bounding box center [435, 428] width 55 height 24
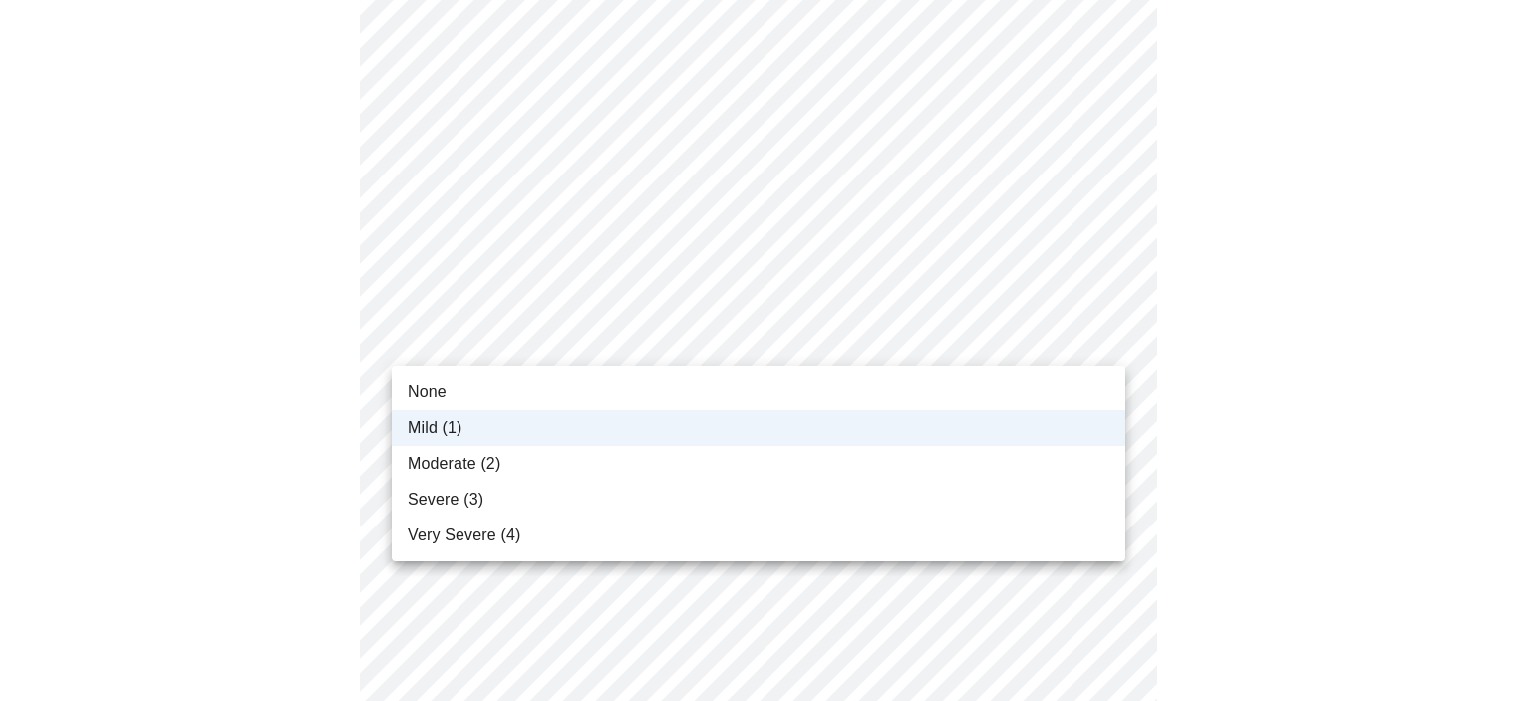
click at [552, 330] on body "MyMenopauseRx Appointments Messaging Labs Uploads Medications Community Refer a…" at bounding box center [765, 566] width 1515 height 2512
click at [491, 385] on li "None" at bounding box center [759, 392] width 734 height 36
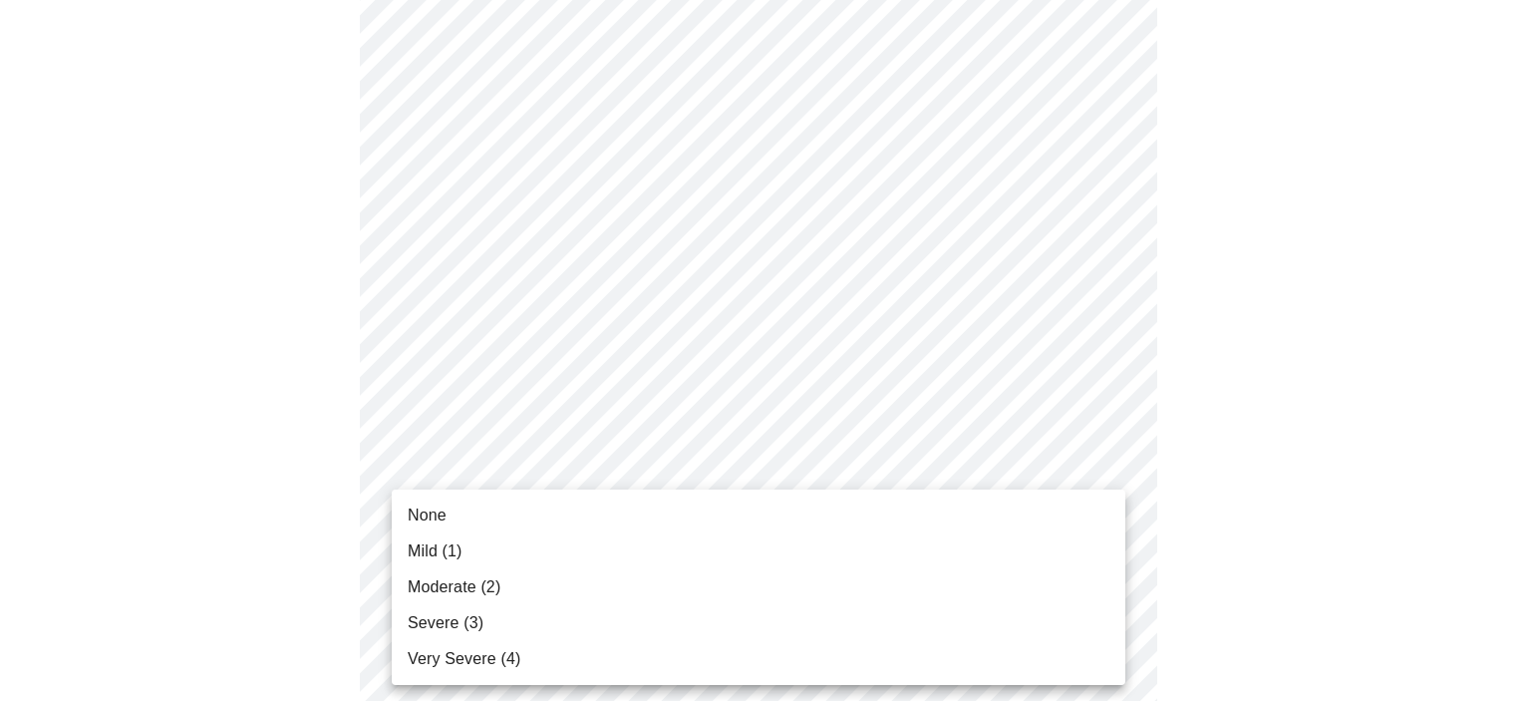
click at [678, 473] on body "MyMenopauseRx Appointments Messaging Labs Uploads Medications Community Refer a…" at bounding box center [765, 566] width 1515 height 2512
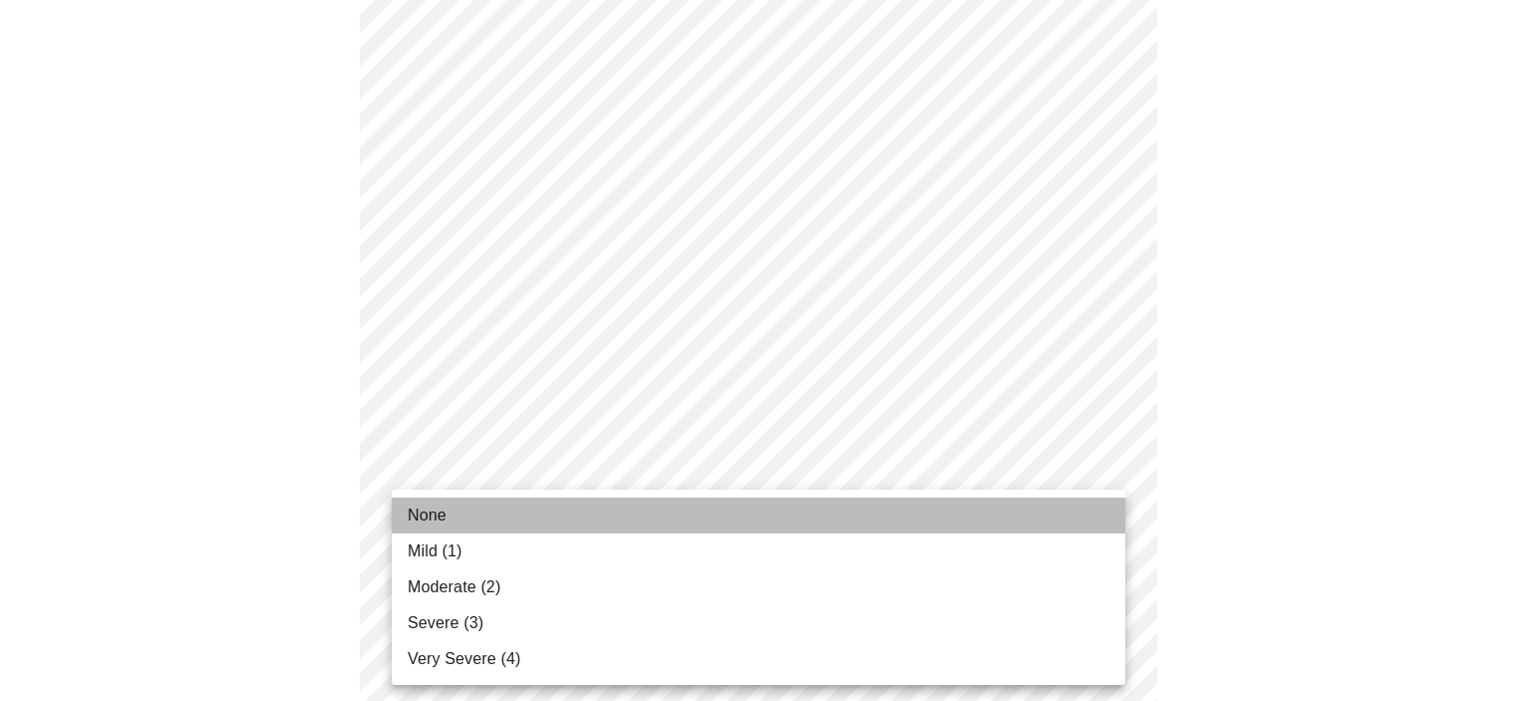
click at [443, 513] on span "None" at bounding box center [427, 515] width 39 height 24
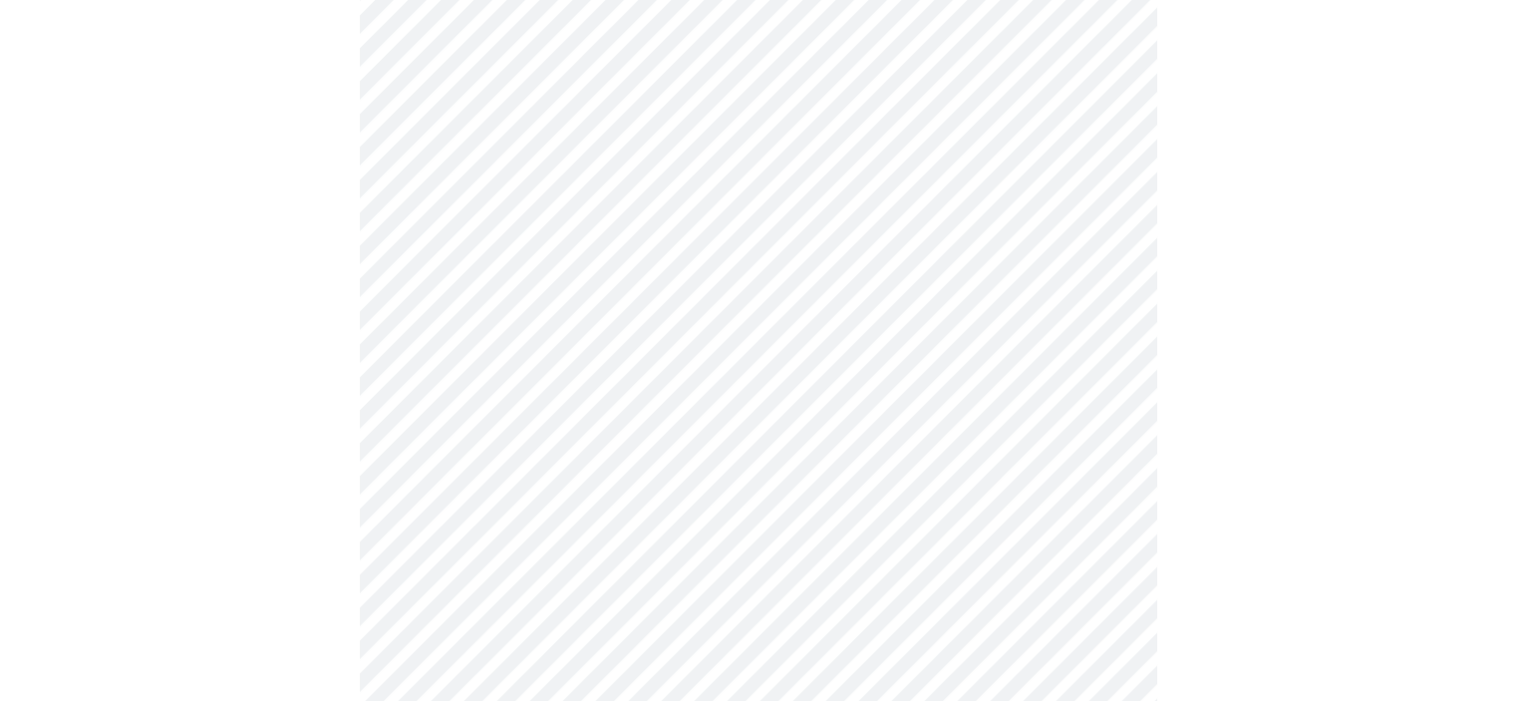
scroll to position [897, 0]
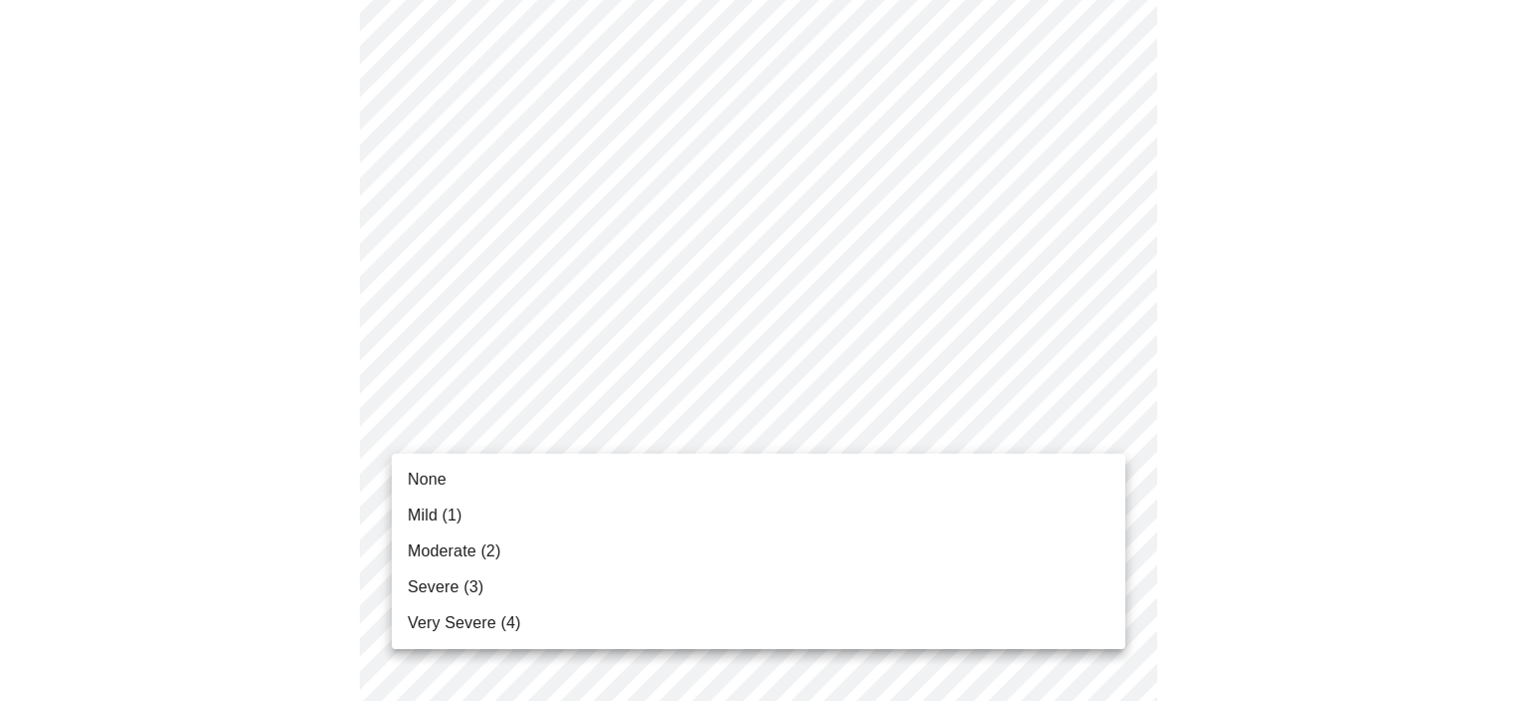
click at [616, 413] on body "MyMenopauseRx Appointments Messaging Labs Uploads Medications Community Refer a…" at bounding box center [765, 353] width 1515 height 2484
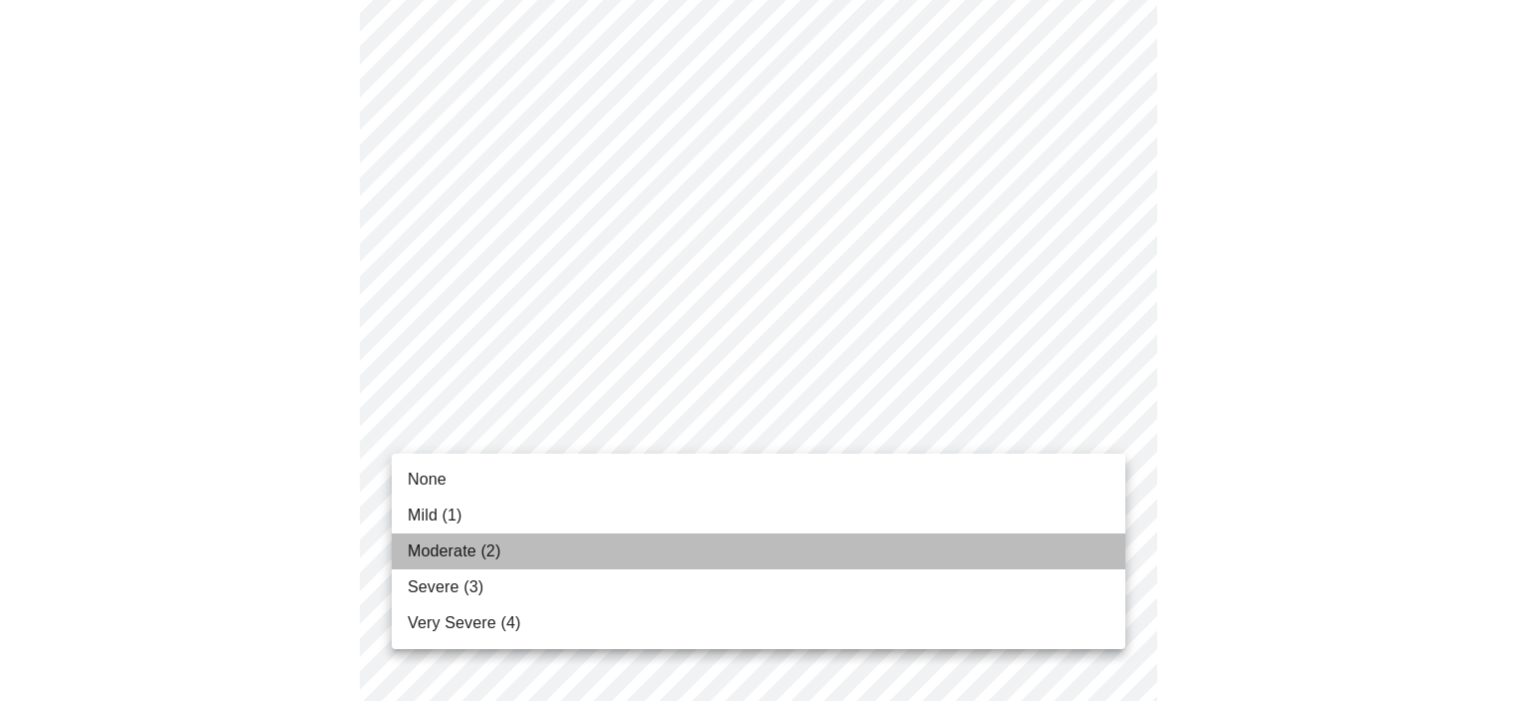
click at [486, 555] on span "Moderate (2)" at bounding box center [454, 551] width 93 height 24
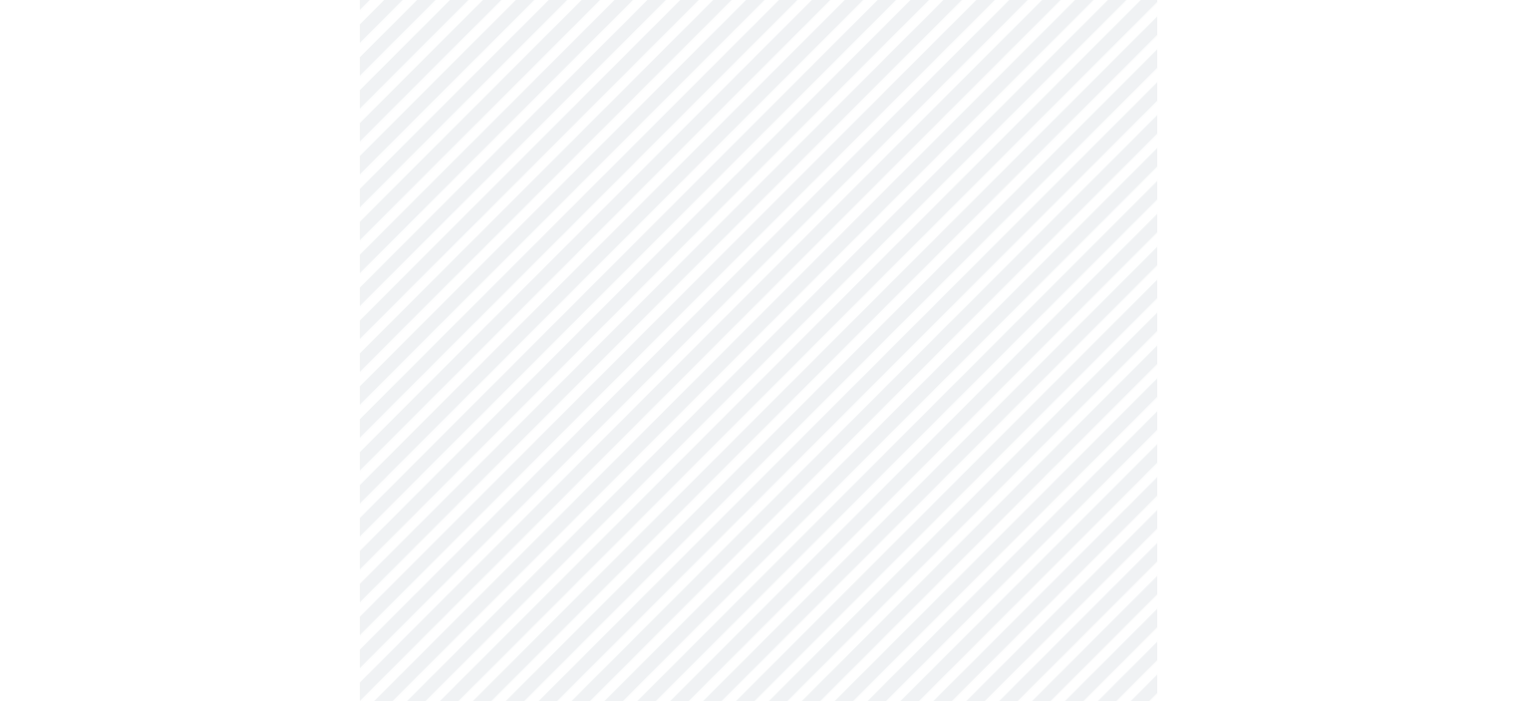
scroll to position [1096, 0]
click at [521, 231] on body "MyMenopauseRx Appointments Messaging Labs Uploads Medications Community Refer a…" at bounding box center [765, 139] width 1515 height 2456
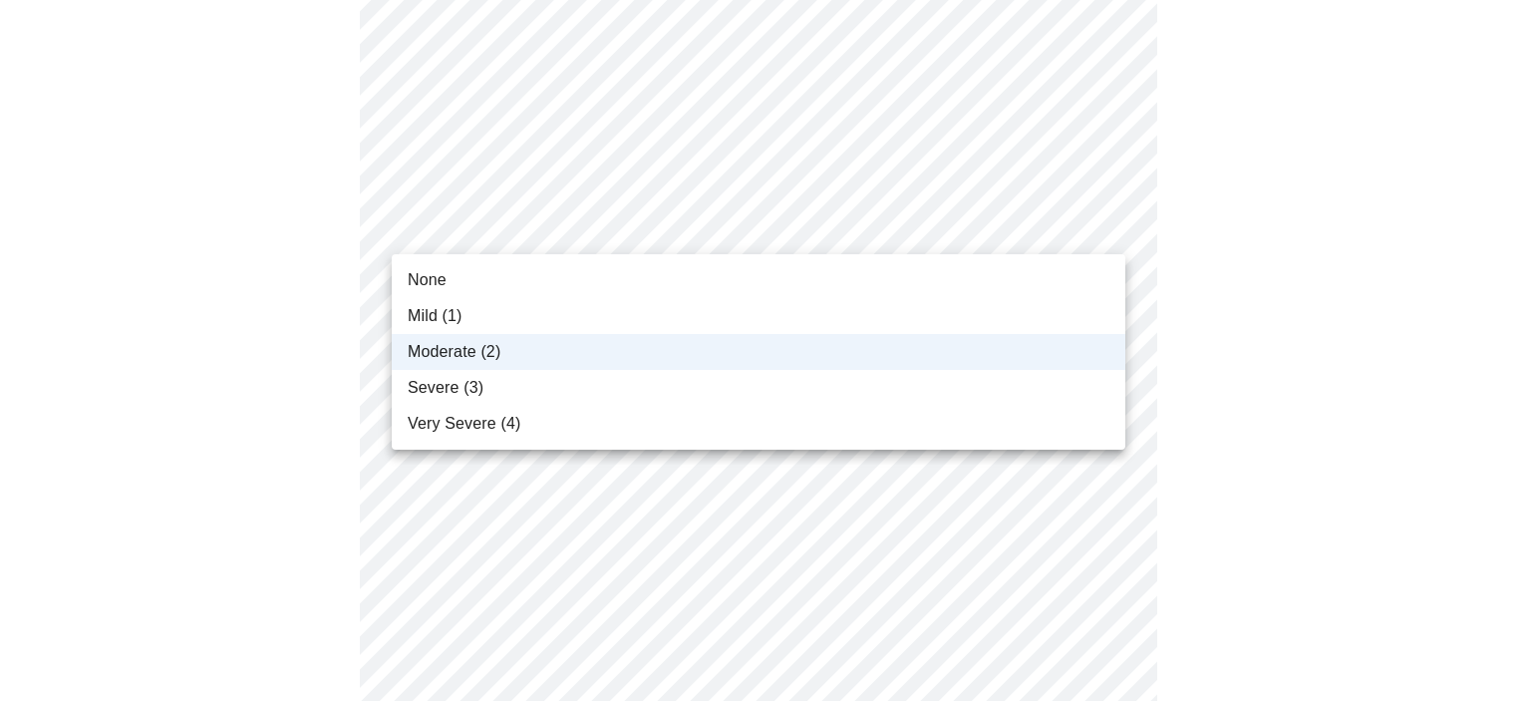
click at [521, 231] on div at bounding box center [765, 350] width 1531 height 701
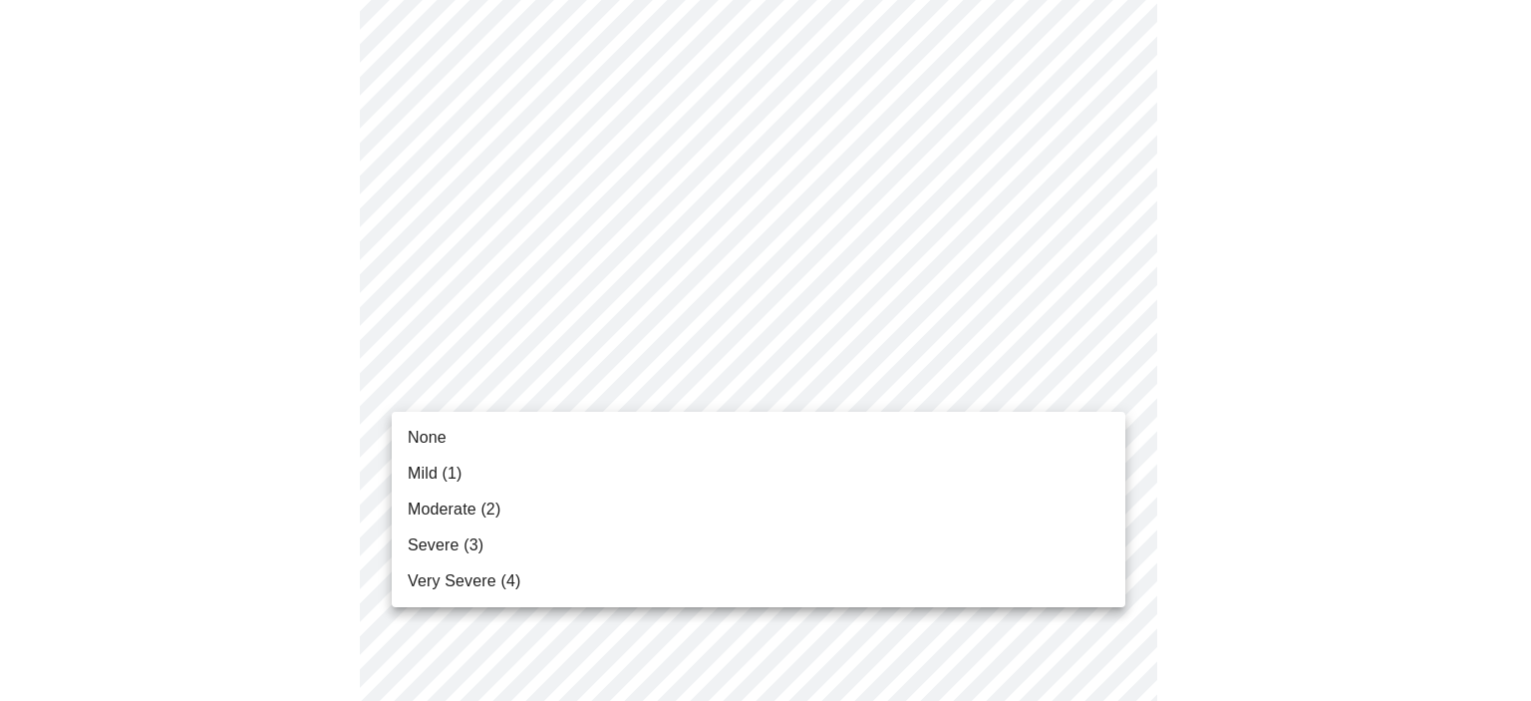
click at [653, 379] on body "MyMenopauseRx Appointments Messaging Labs Uploads Medications Community Refer a…" at bounding box center [765, 139] width 1515 height 2456
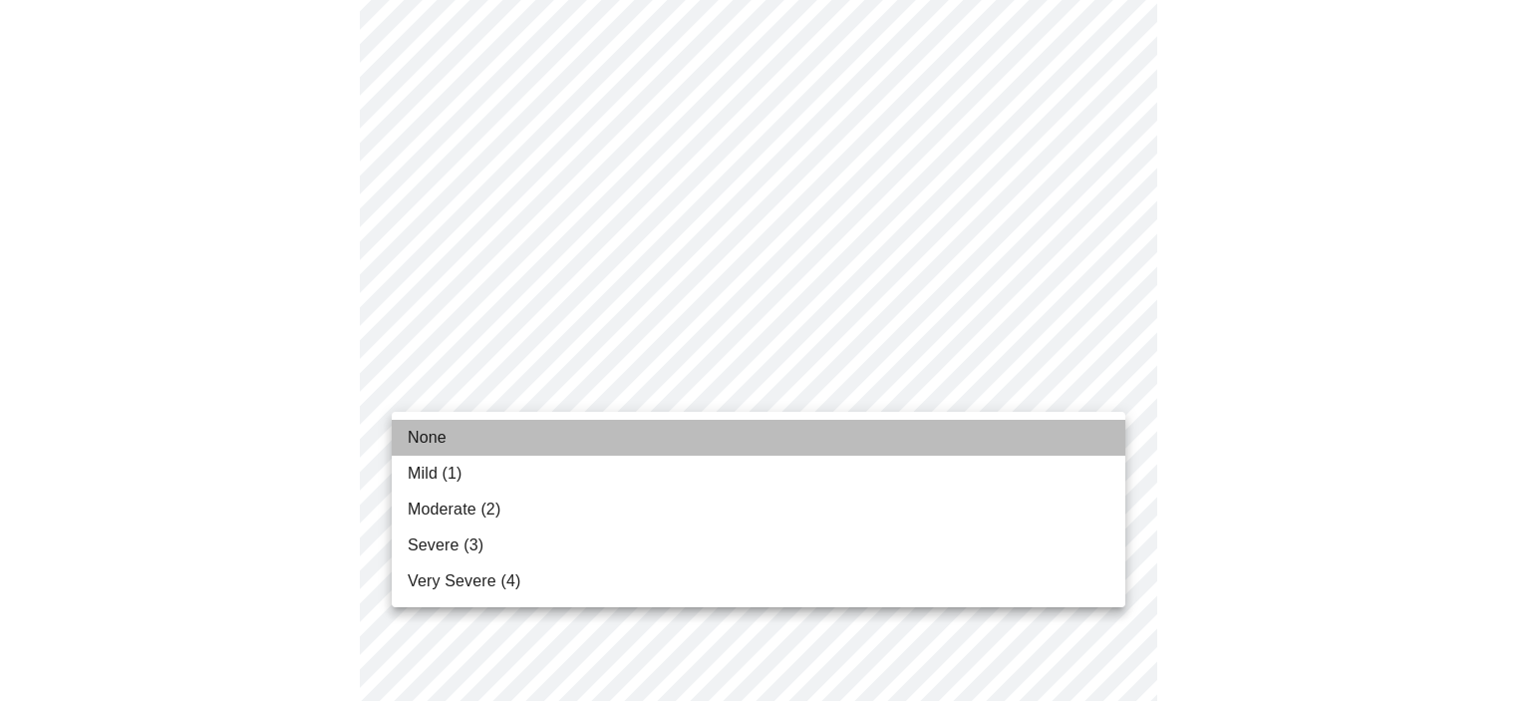
click at [467, 443] on li "None" at bounding box center [759, 438] width 734 height 36
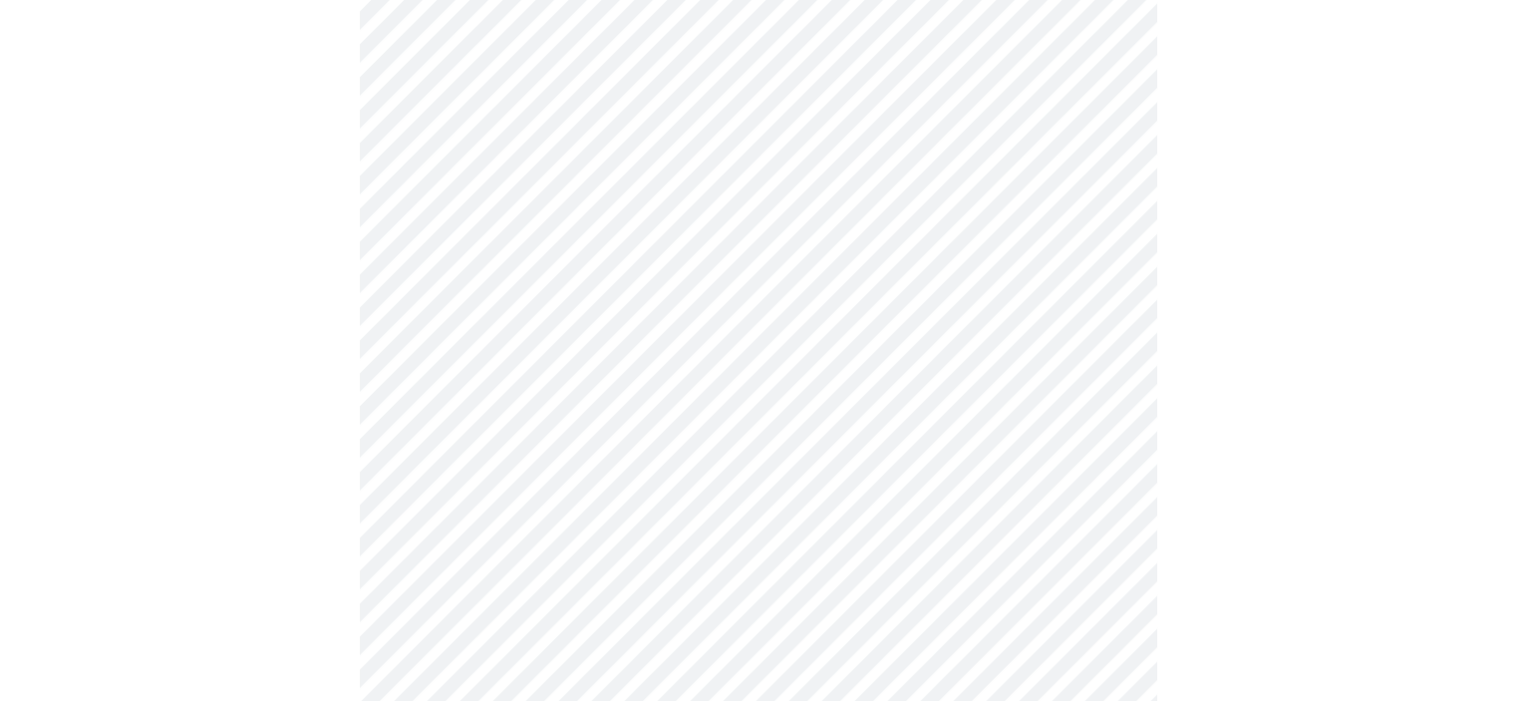
scroll to position [1296, 0]
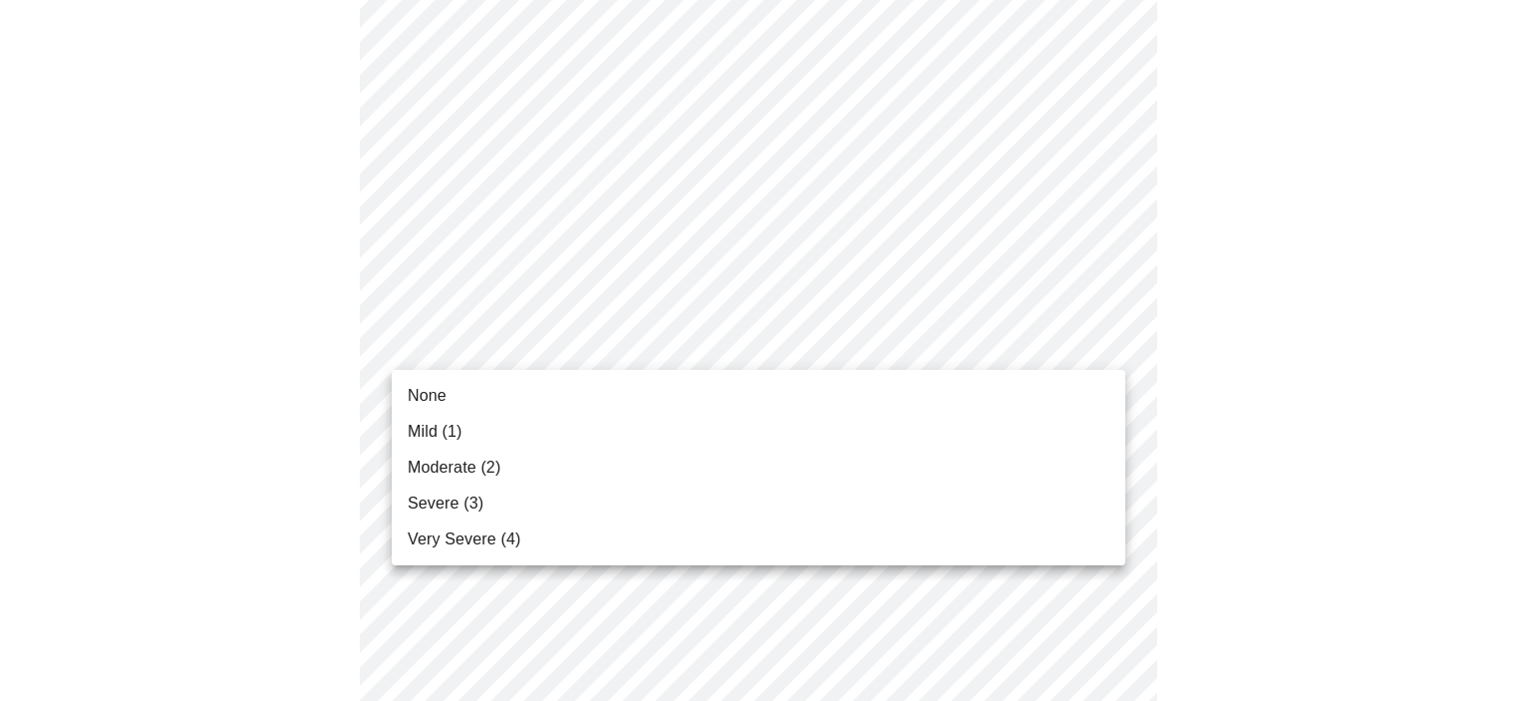
click at [474, 397] on li "None" at bounding box center [759, 396] width 734 height 36
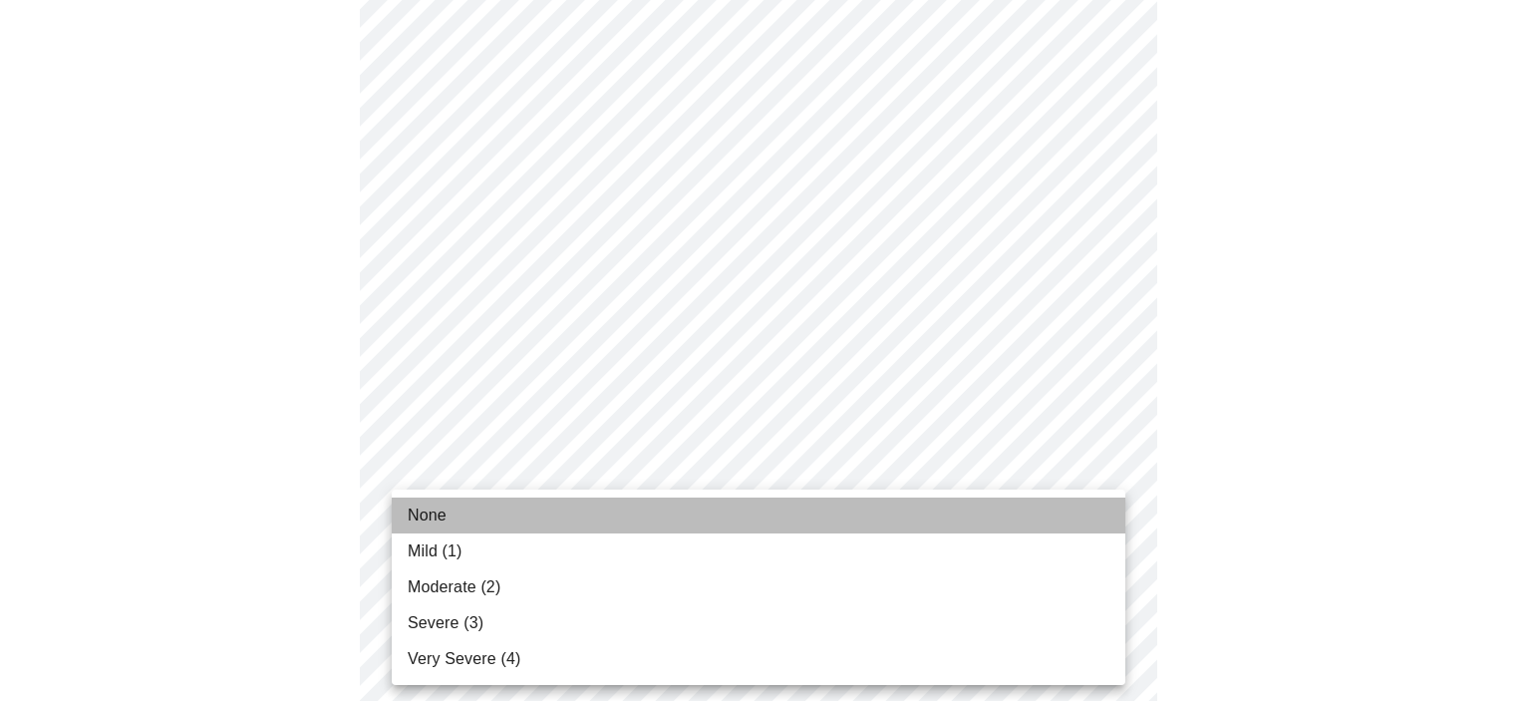
drag, startPoint x: 397, startPoint y: 511, endPoint x: 435, endPoint y: 507, distance: 38.1
click at [397, 510] on li "None" at bounding box center [759, 515] width 734 height 36
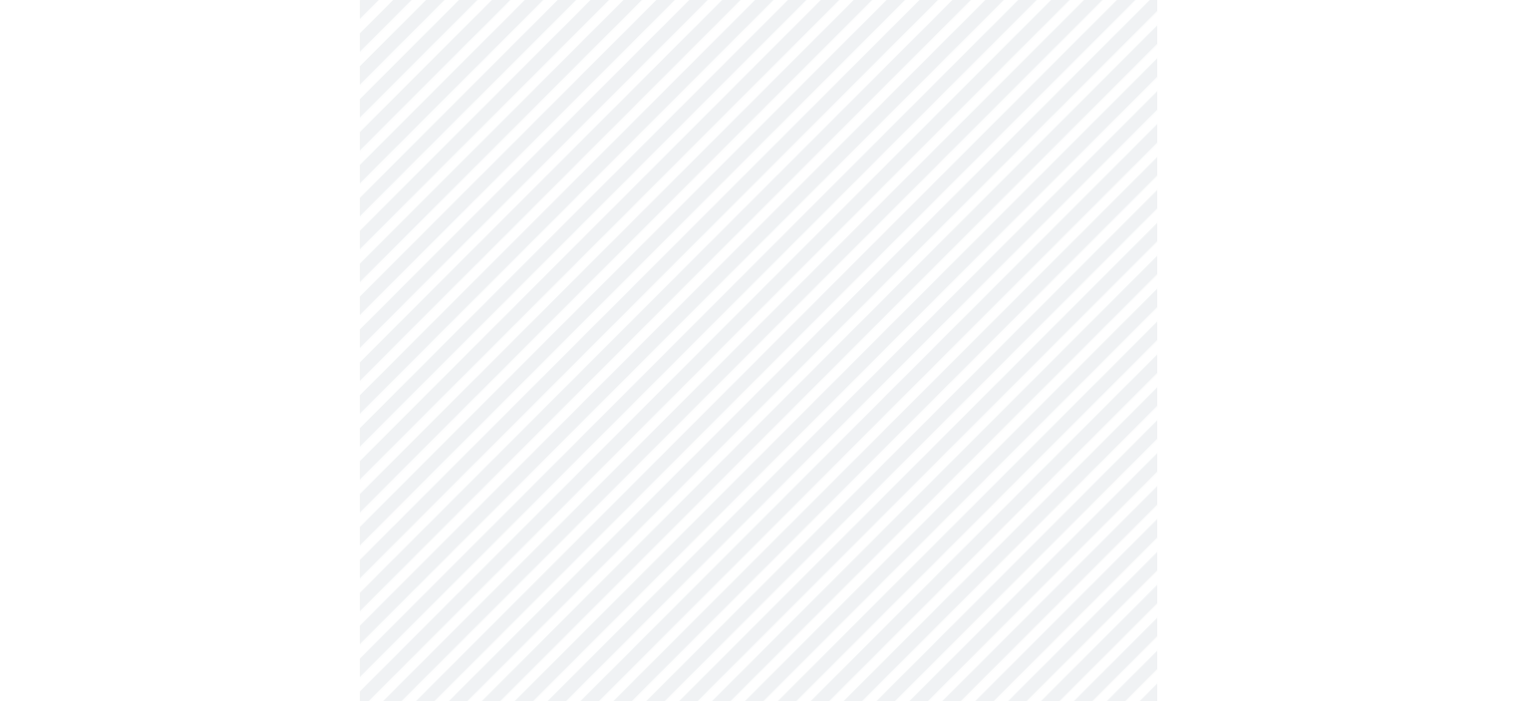
scroll to position [1595, 0]
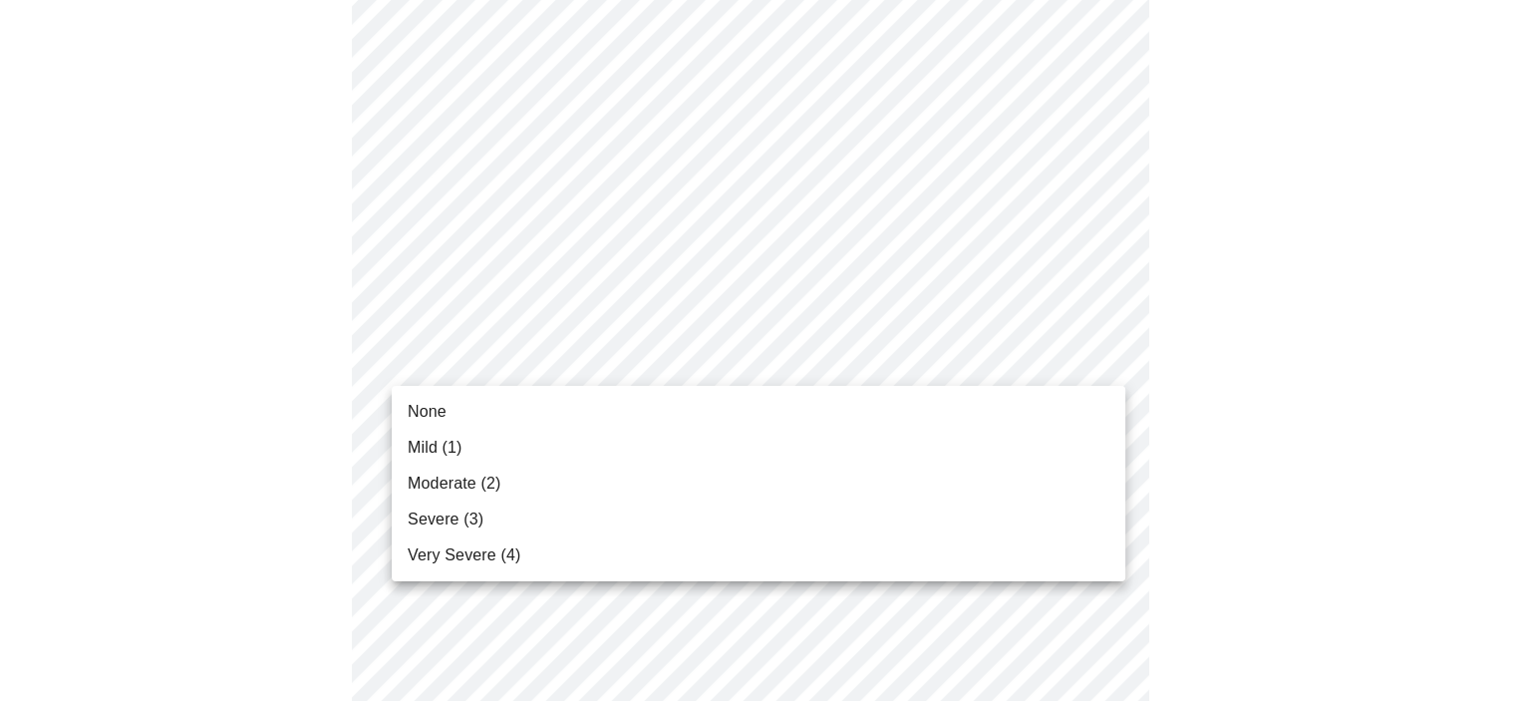
click at [433, 414] on span "None" at bounding box center [427, 412] width 39 height 24
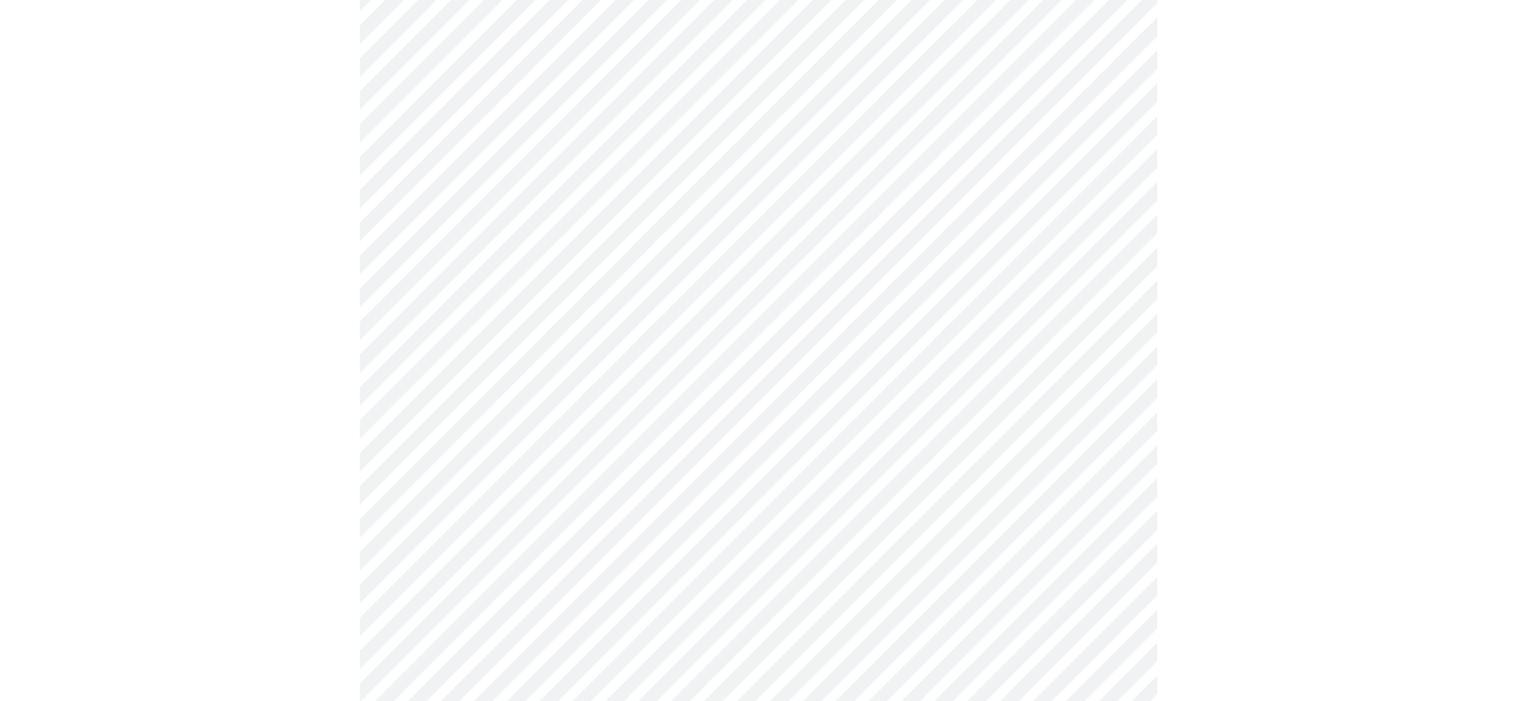
scroll to position [698, 0]
click at [568, 436] on body "MyMenopauseRx Appointments Messaging Labs Uploads Medications Community Refer a…" at bounding box center [758, 253] width 1500 height 1886
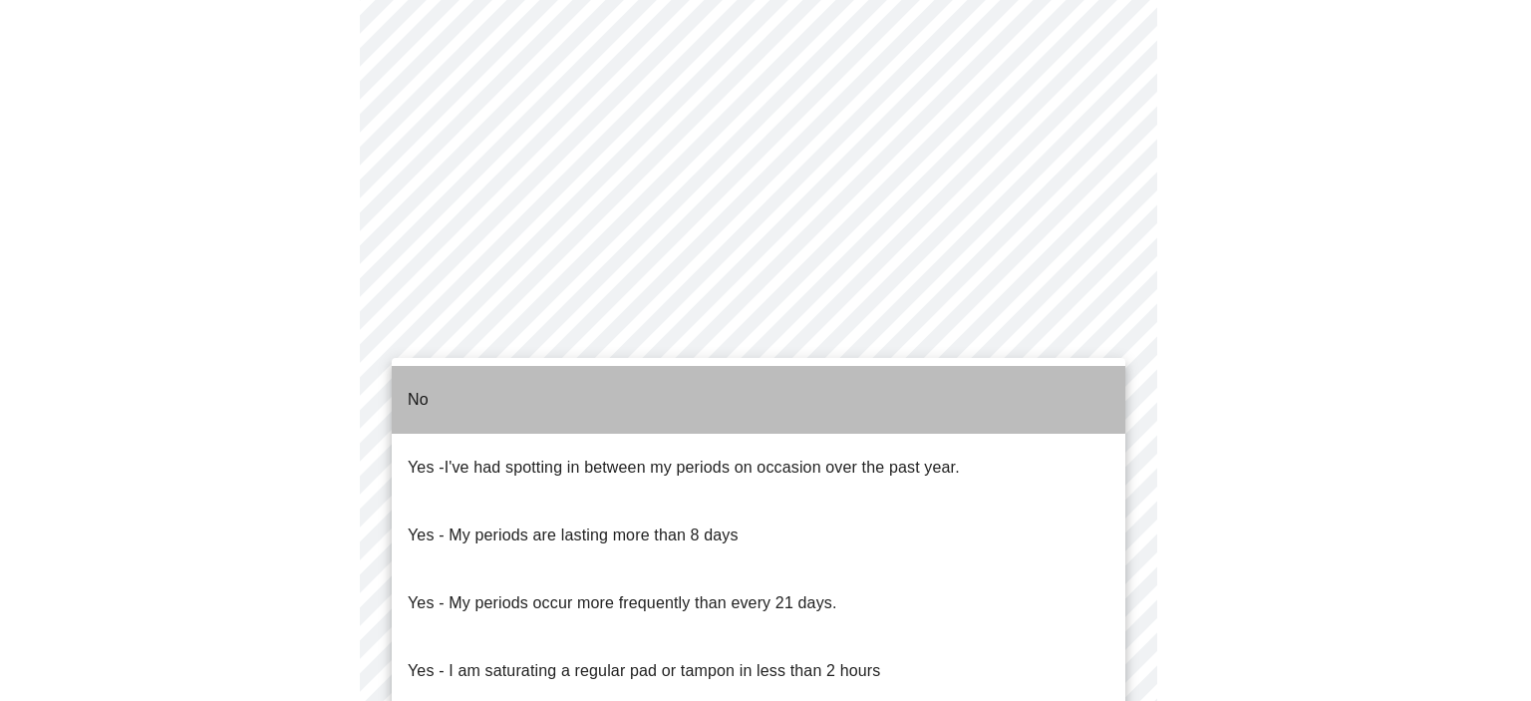
click at [499, 371] on li "No" at bounding box center [759, 400] width 734 height 68
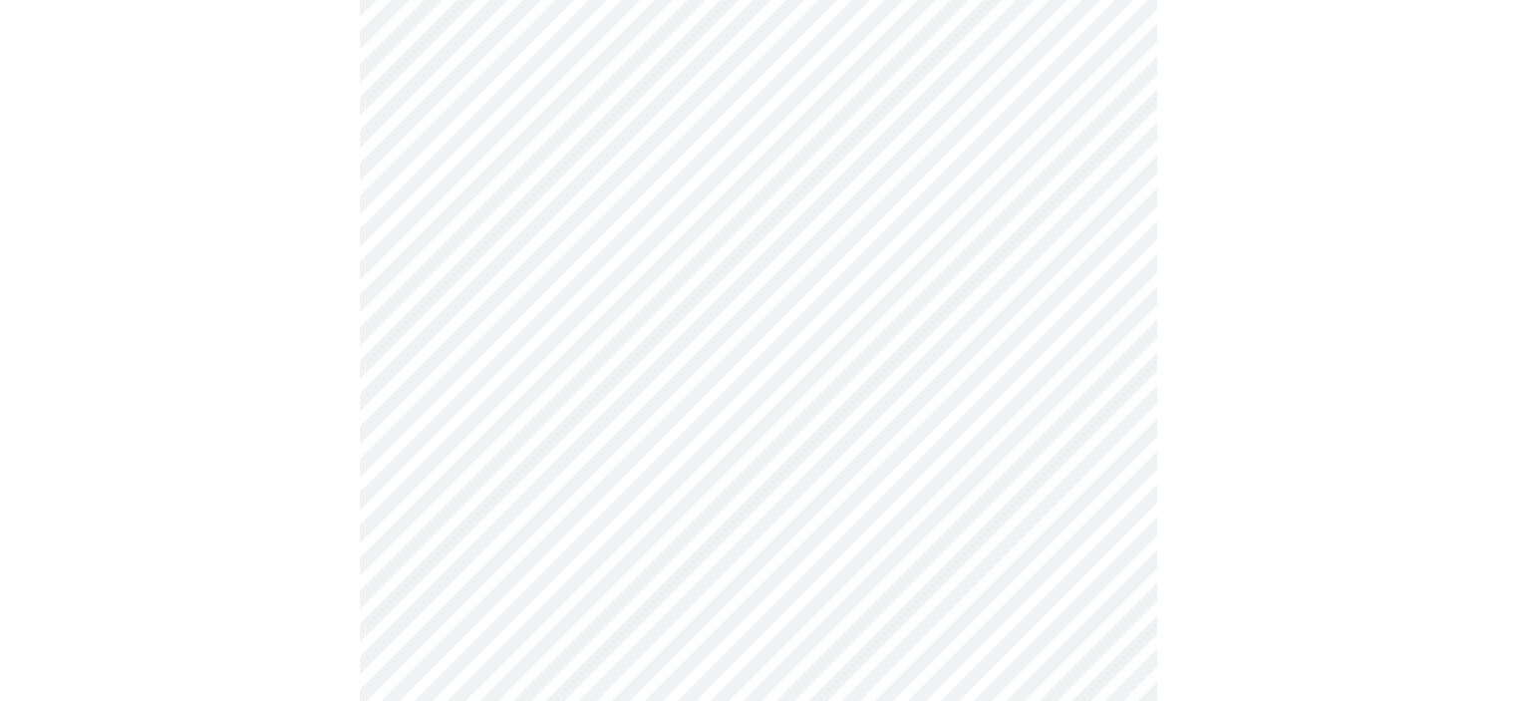
scroll to position [997, 0]
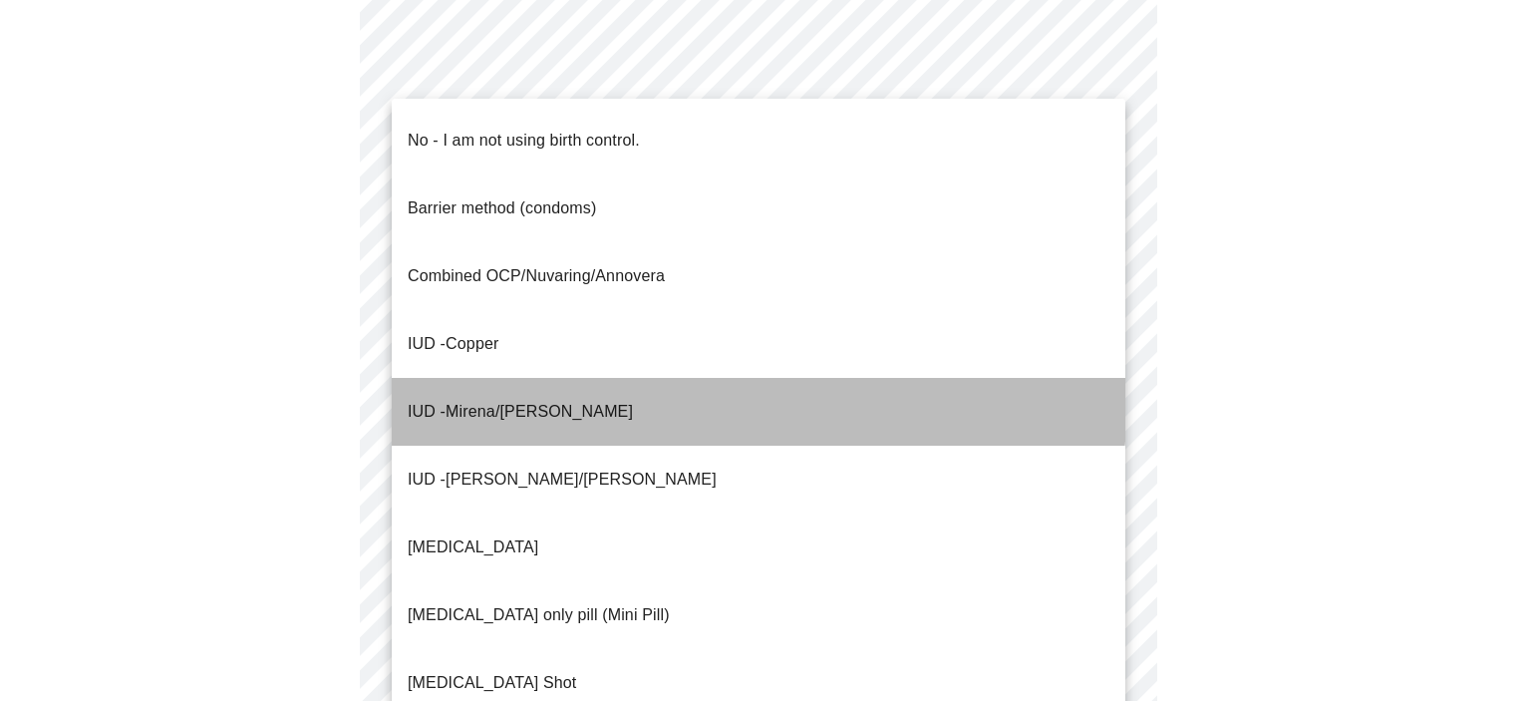
click at [514, 403] on span "Mirena/[PERSON_NAME]" at bounding box center [539, 411] width 187 height 17
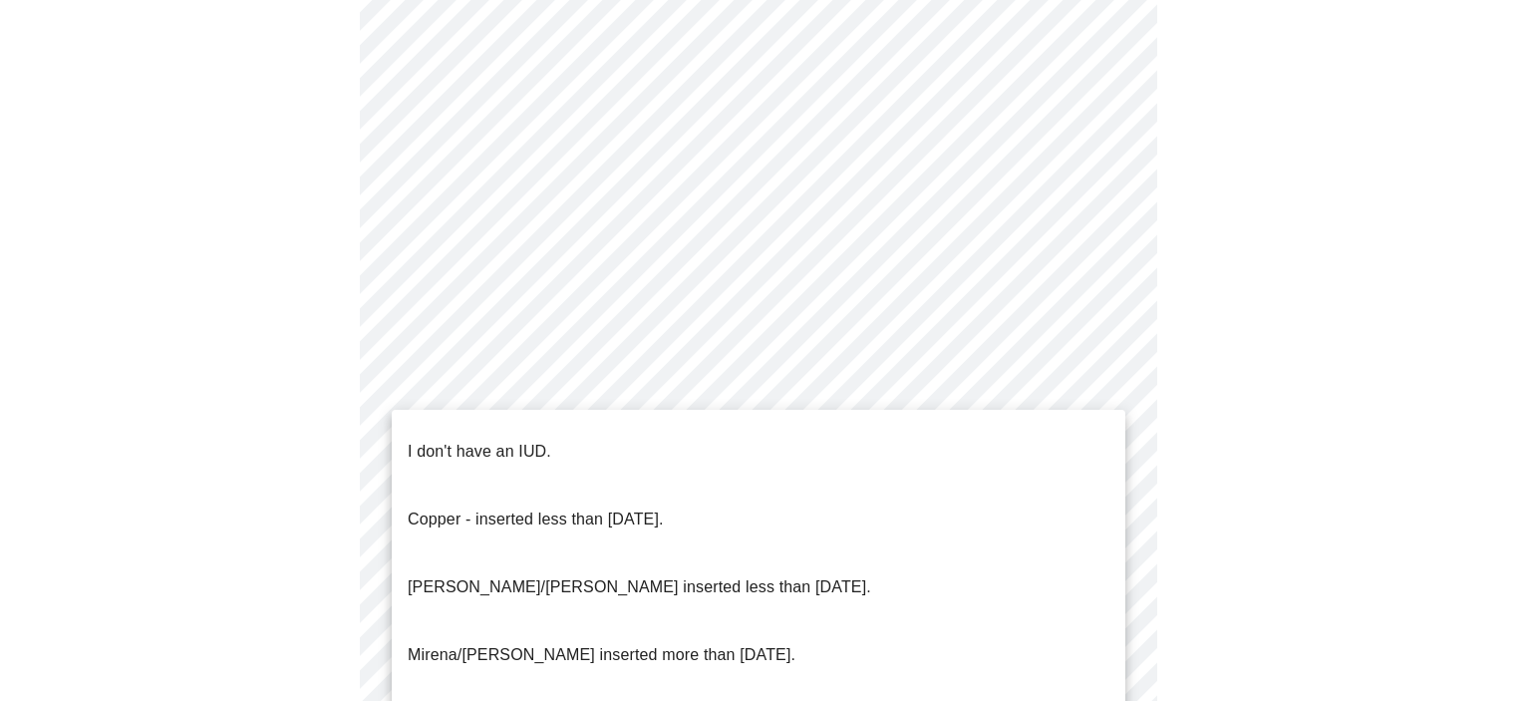
click at [506, 643] on p "Mirena/[PERSON_NAME] inserted more than [DATE]." at bounding box center [602, 655] width 388 height 24
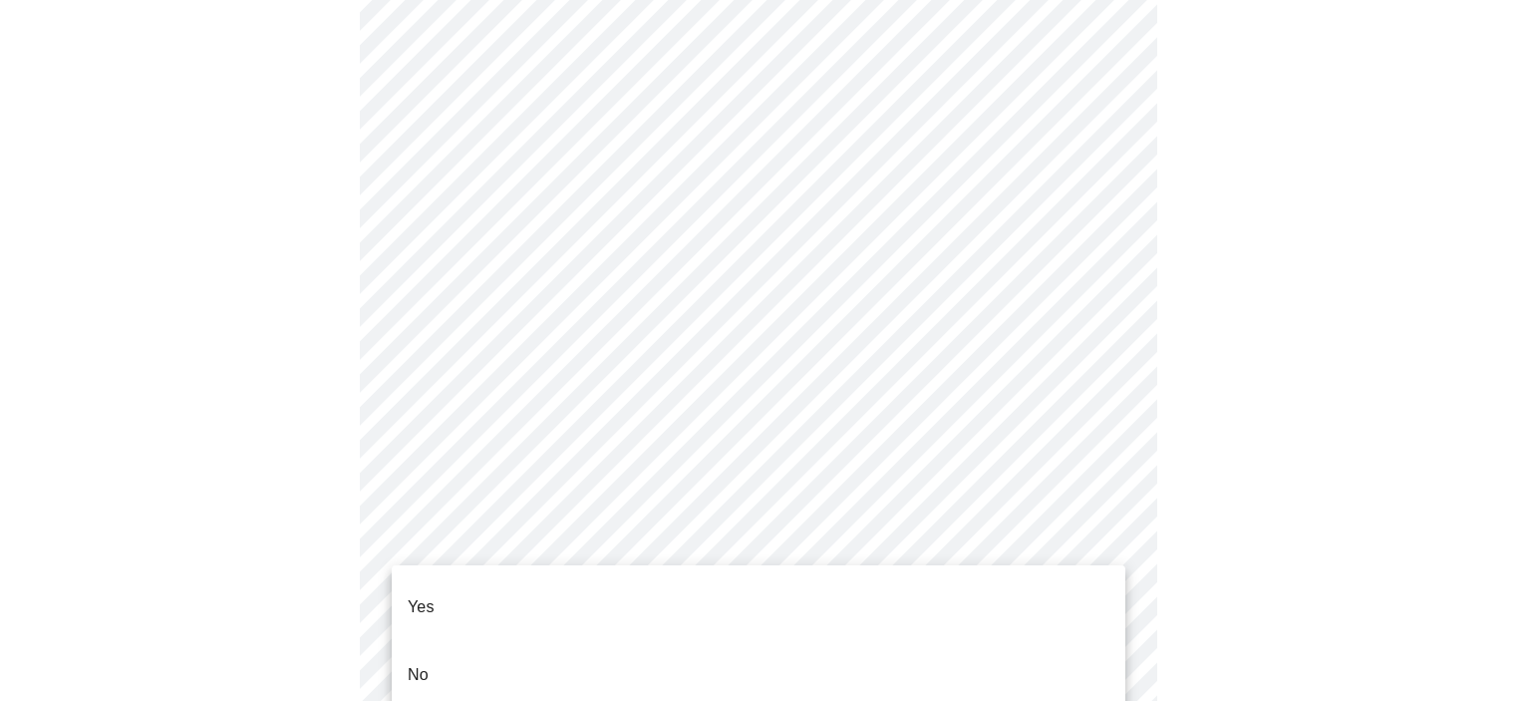
click at [530, 587] on li "Yes" at bounding box center [759, 607] width 734 height 68
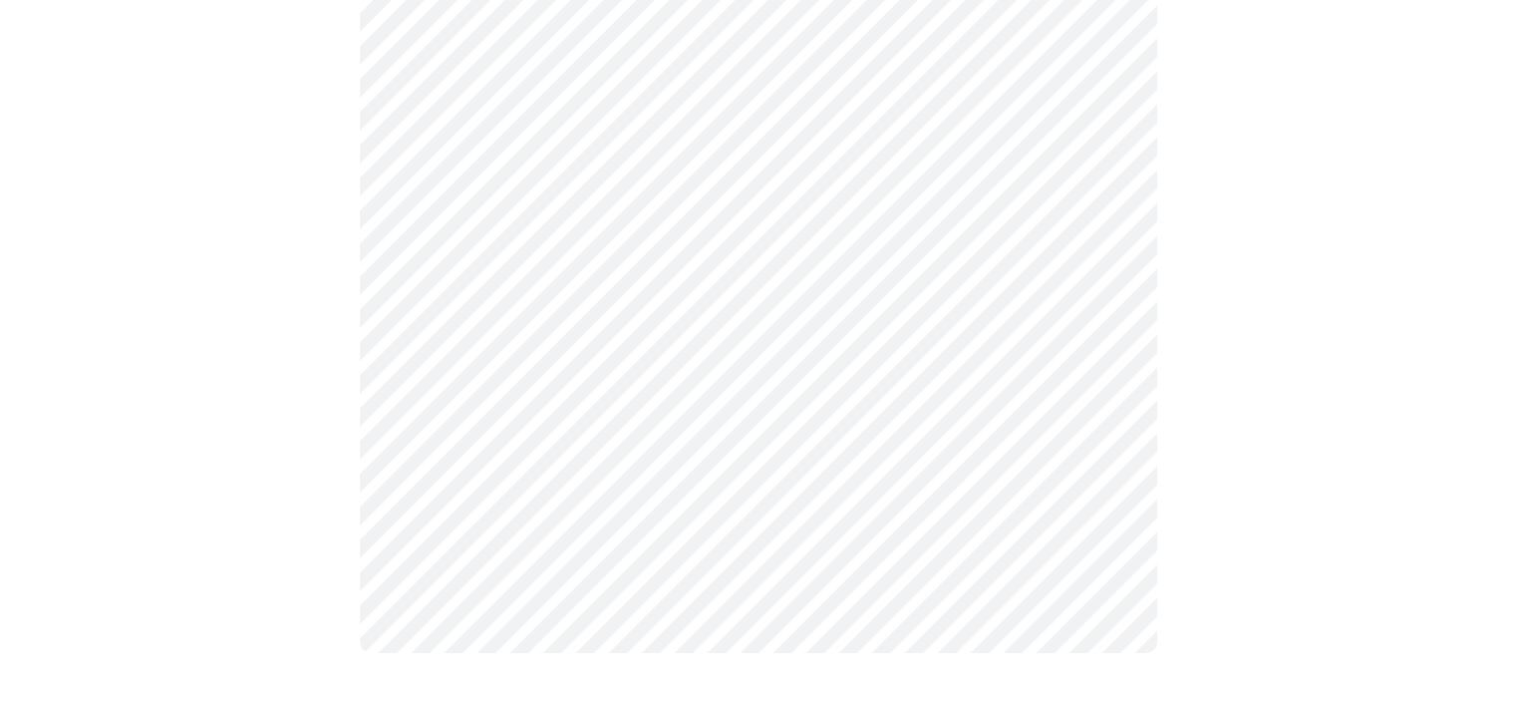
scroll to position [0, 0]
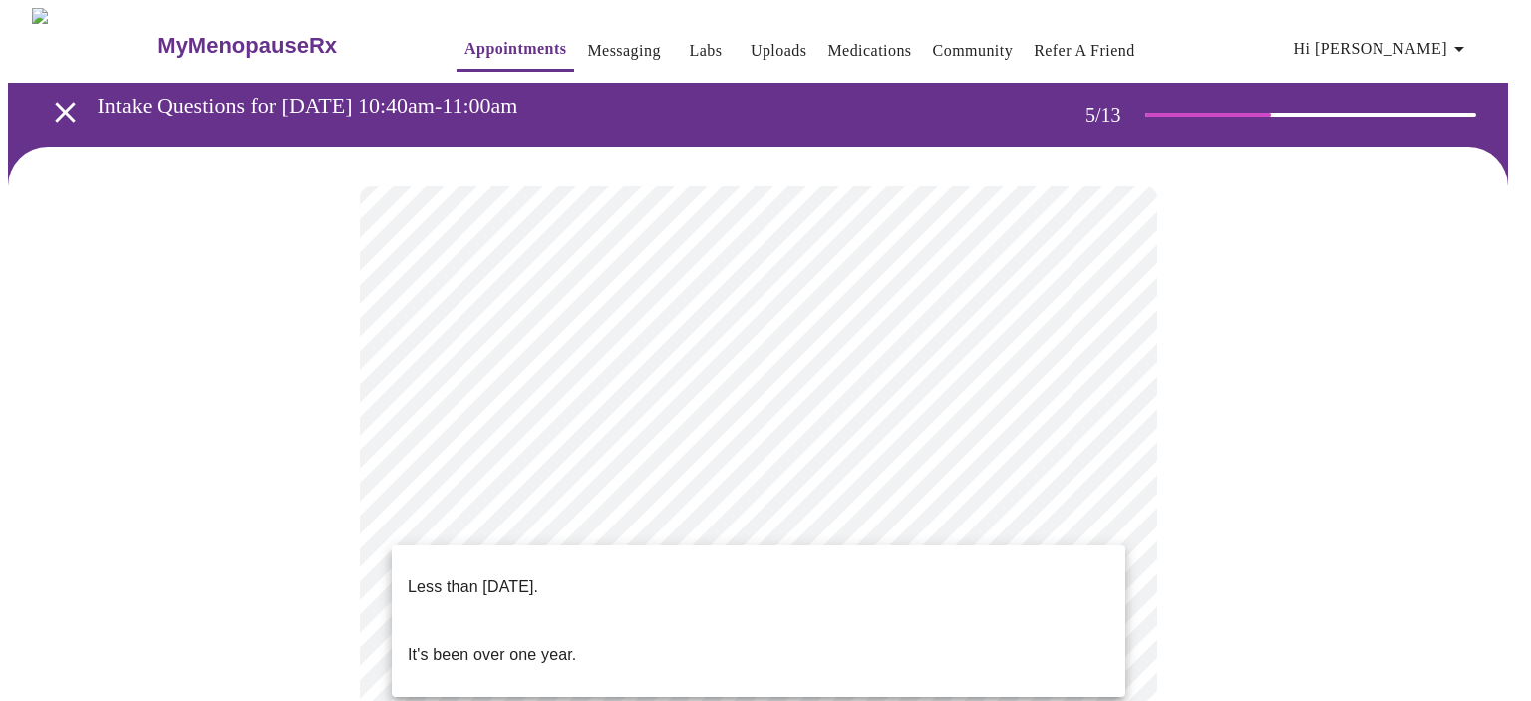
click at [488, 643] on p "It's been over one year." at bounding box center [492, 655] width 168 height 24
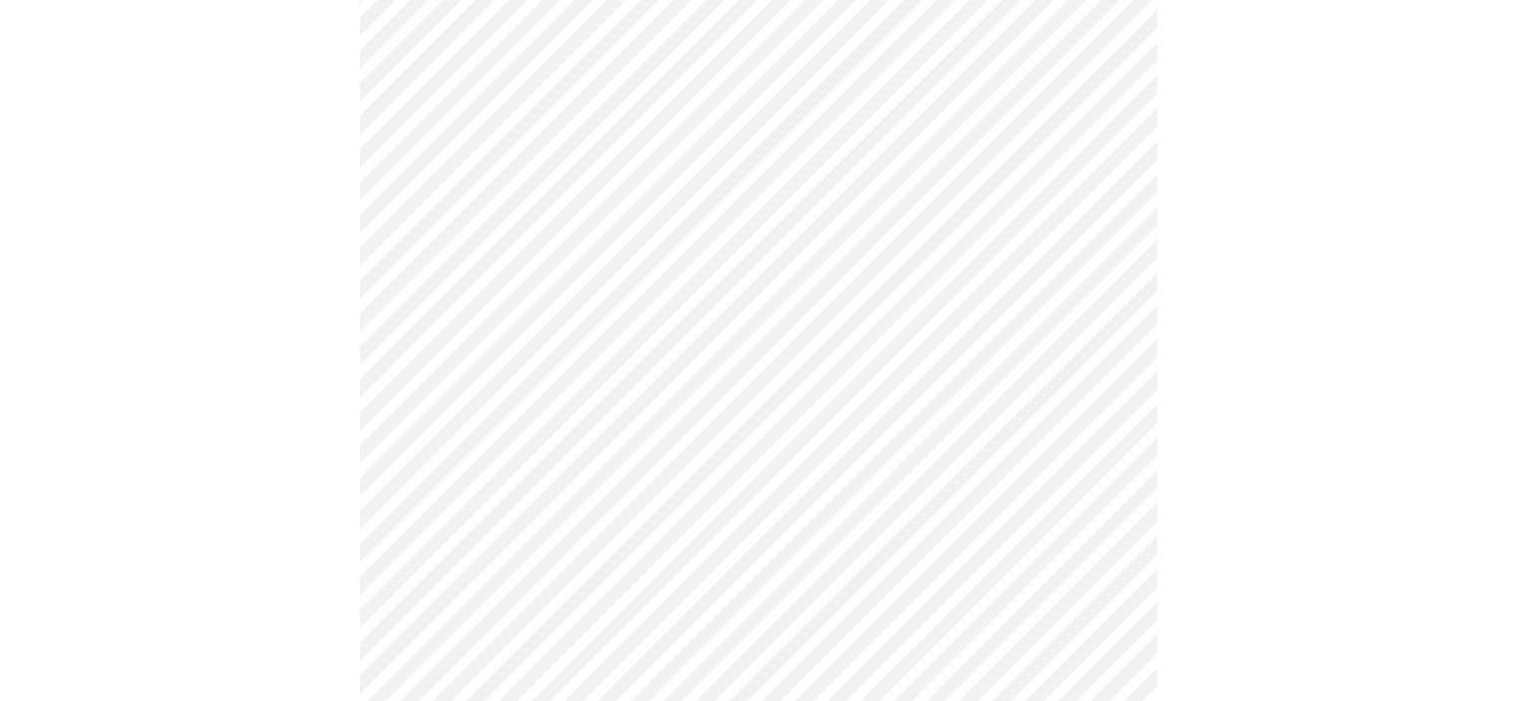
scroll to position [299, 0]
click at [768, 398] on body "MyMenopauseRx Appointments Messaging Labs Uploads Medications Community Refer a…" at bounding box center [758, 510] width 1500 height 1603
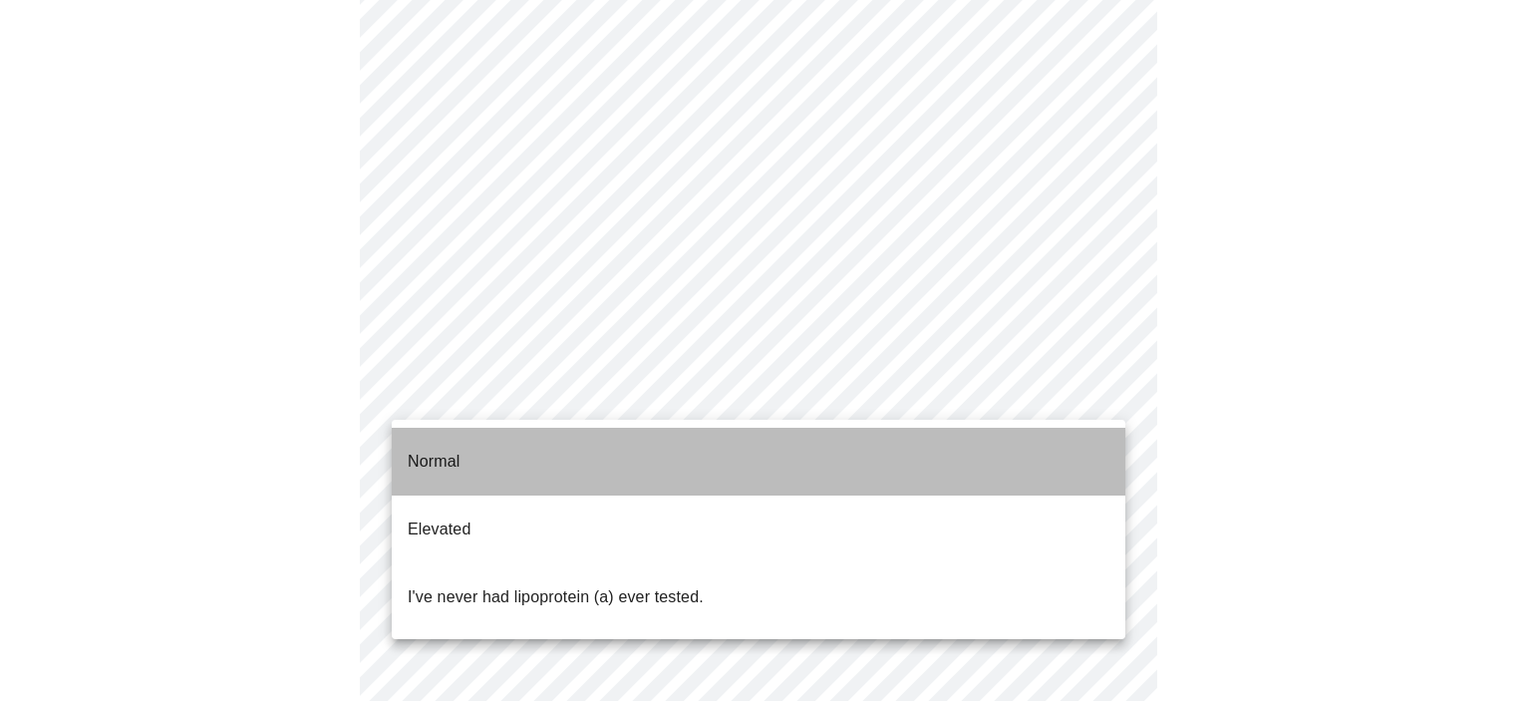
click at [539, 448] on li "Normal" at bounding box center [759, 462] width 734 height 68
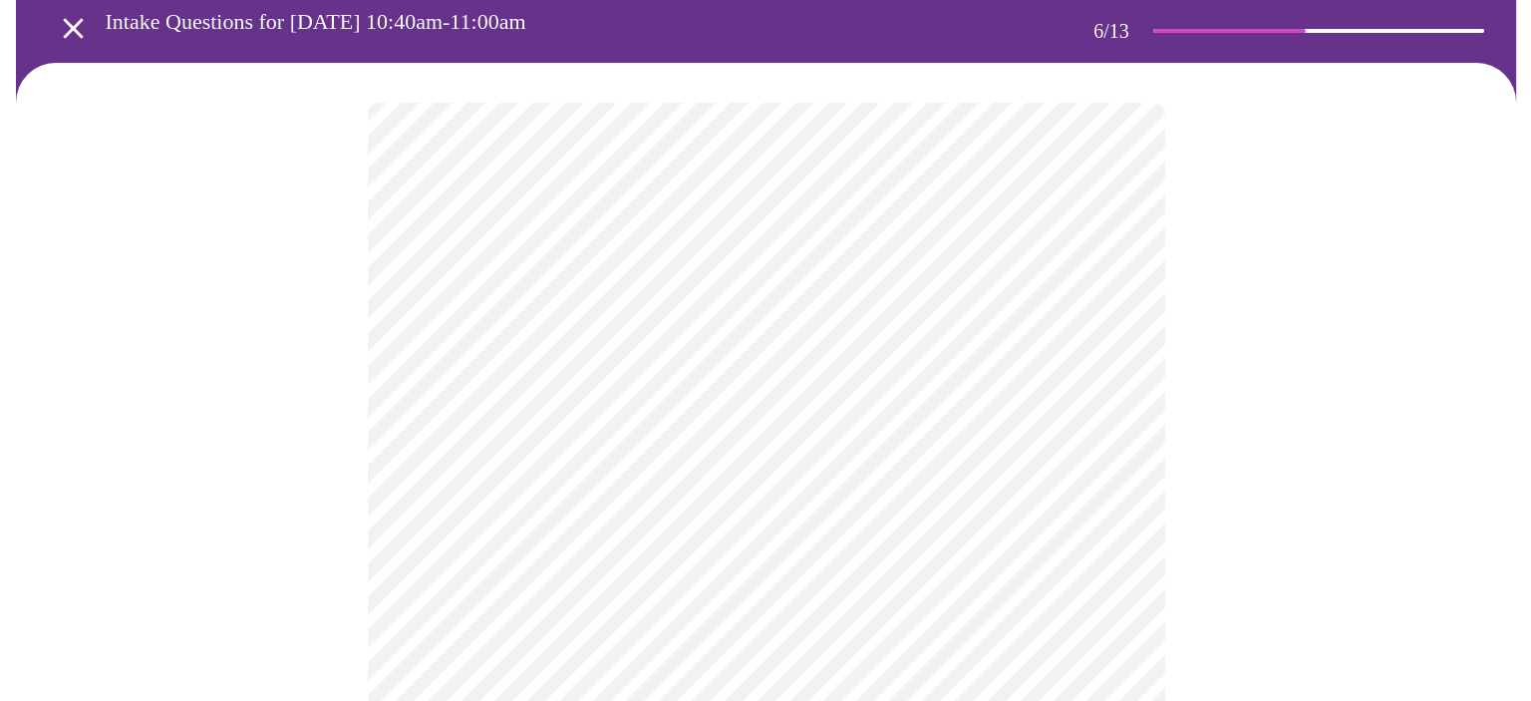
scroll to position [100, 0]
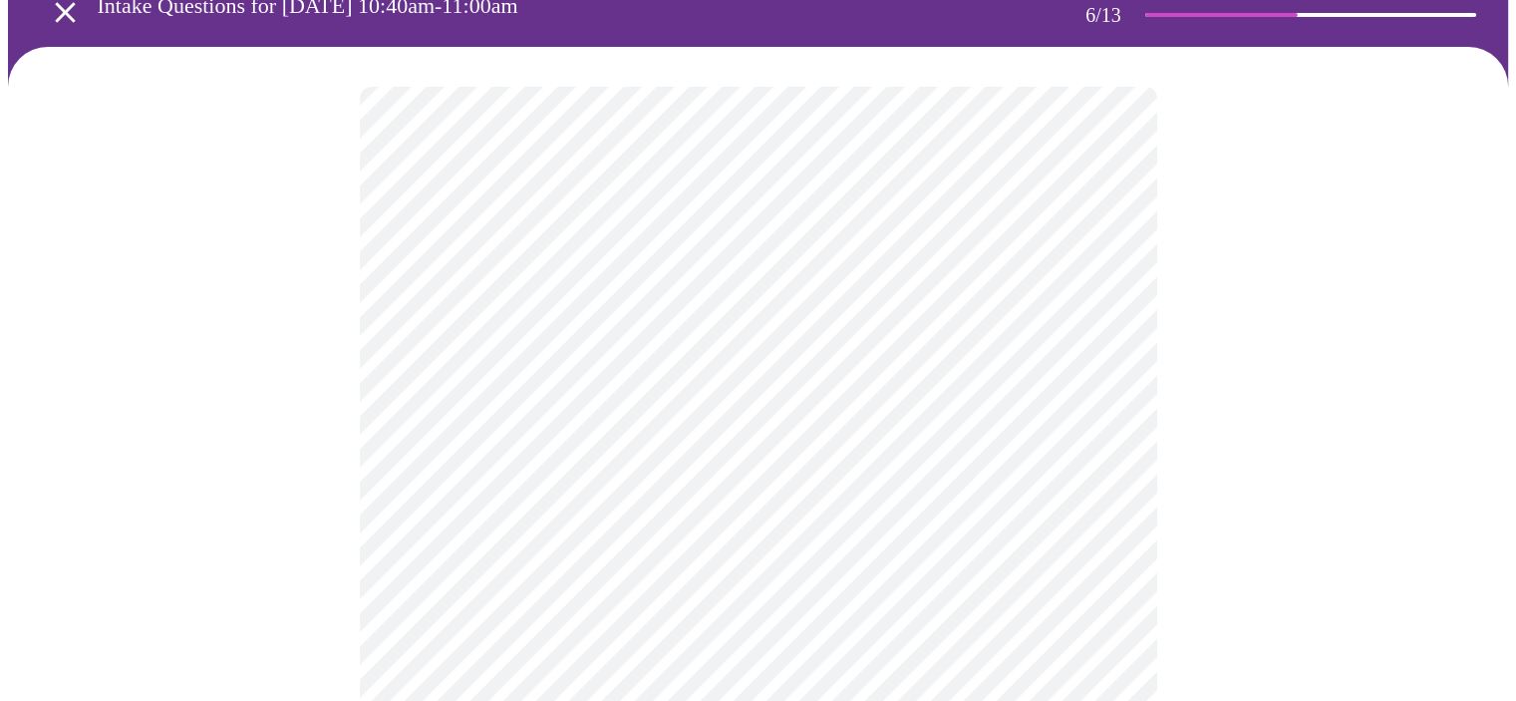
click at [575, 468] on body "MyMenopauseRx Appointments Messaging Labs Uploads Medications Community Refer a…" at bounding box center [758, 440] width 1500 height 1064
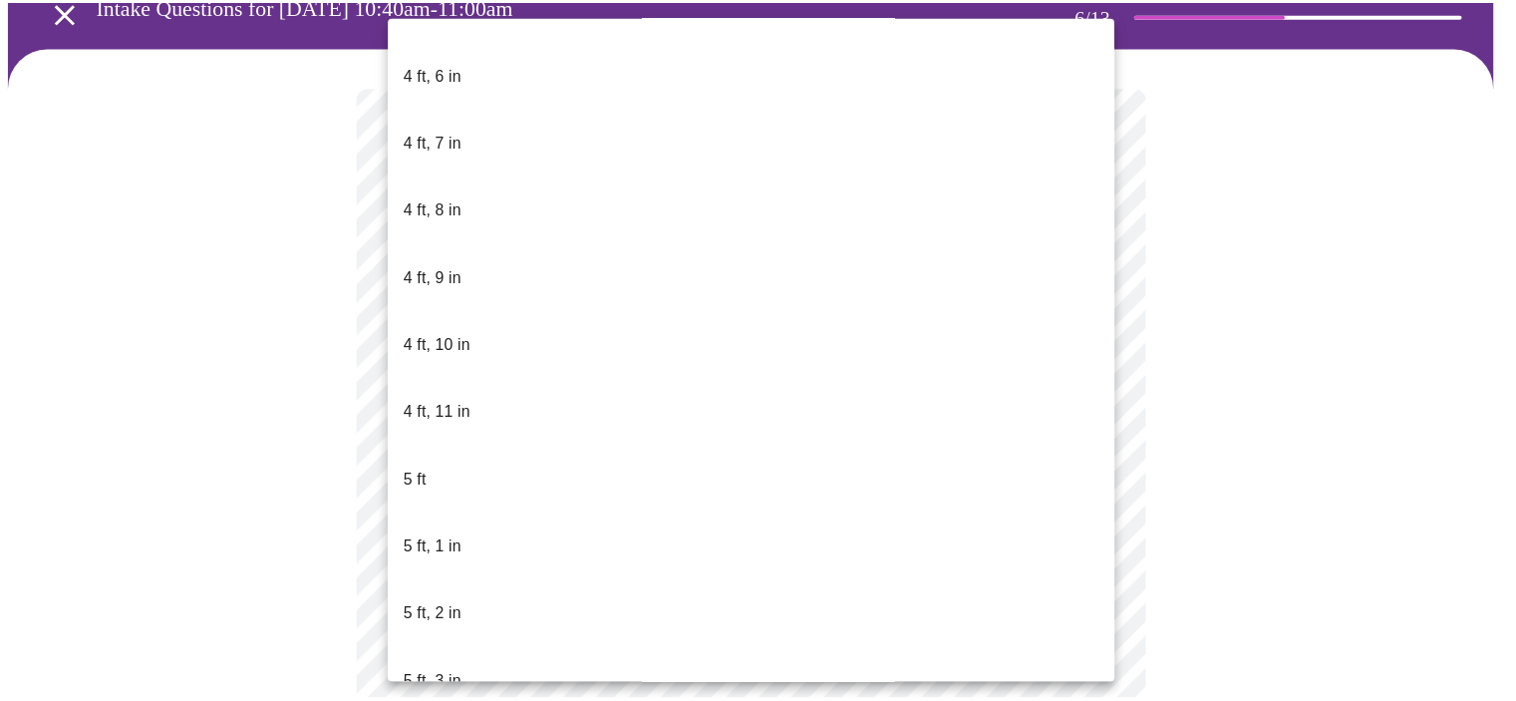
scroll to position [1396, 0]
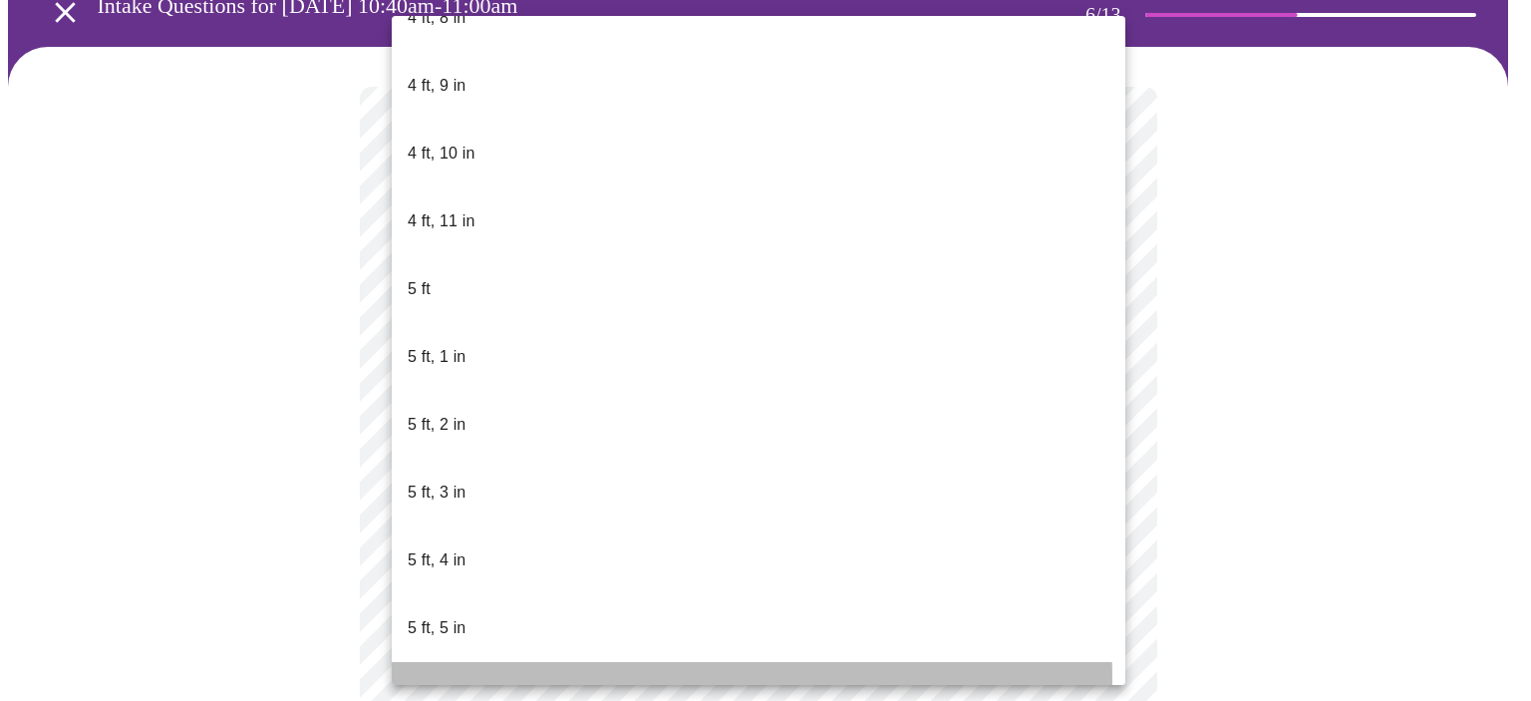
click at [456, 684] on p "5 ft, 6 in" at bounding box center [437, 696] width 58 height 24
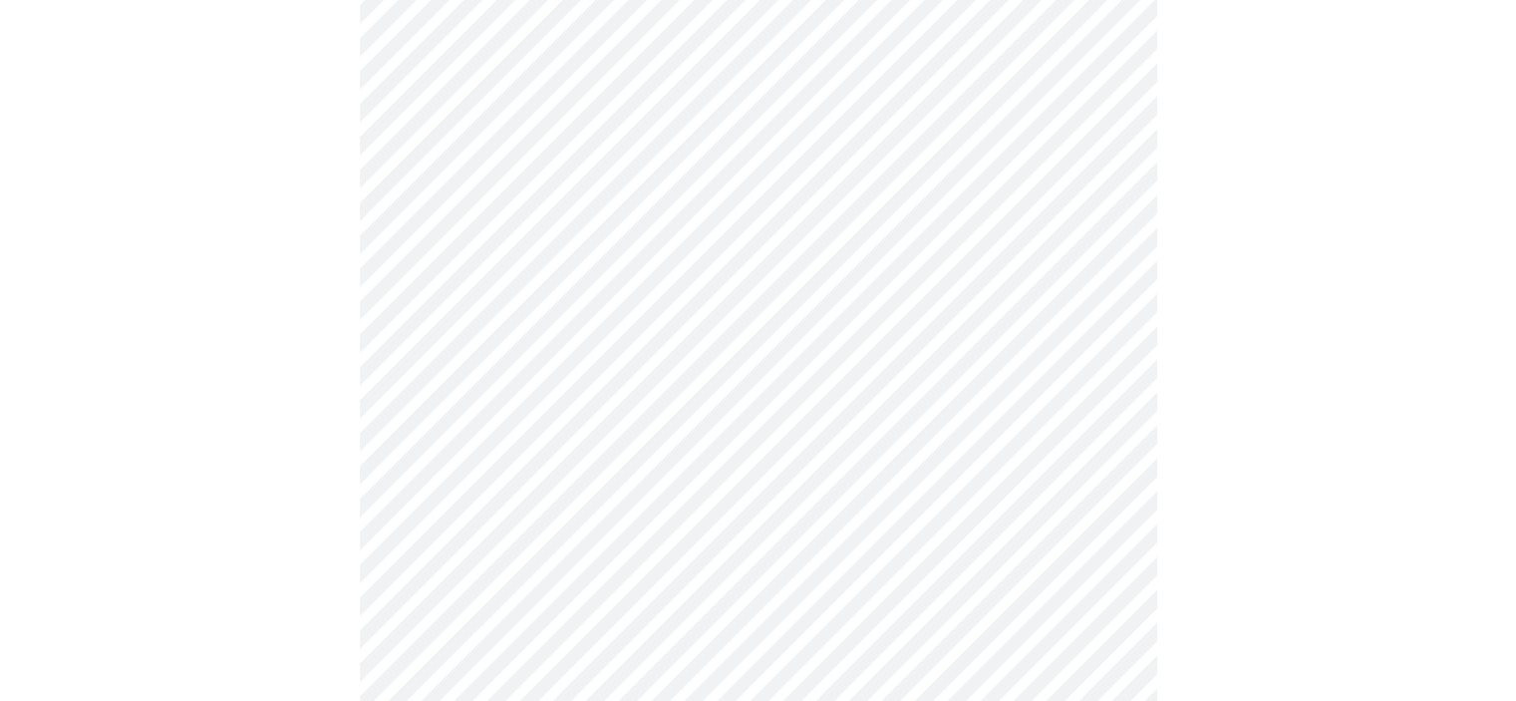
scroll to position [5283, 0]
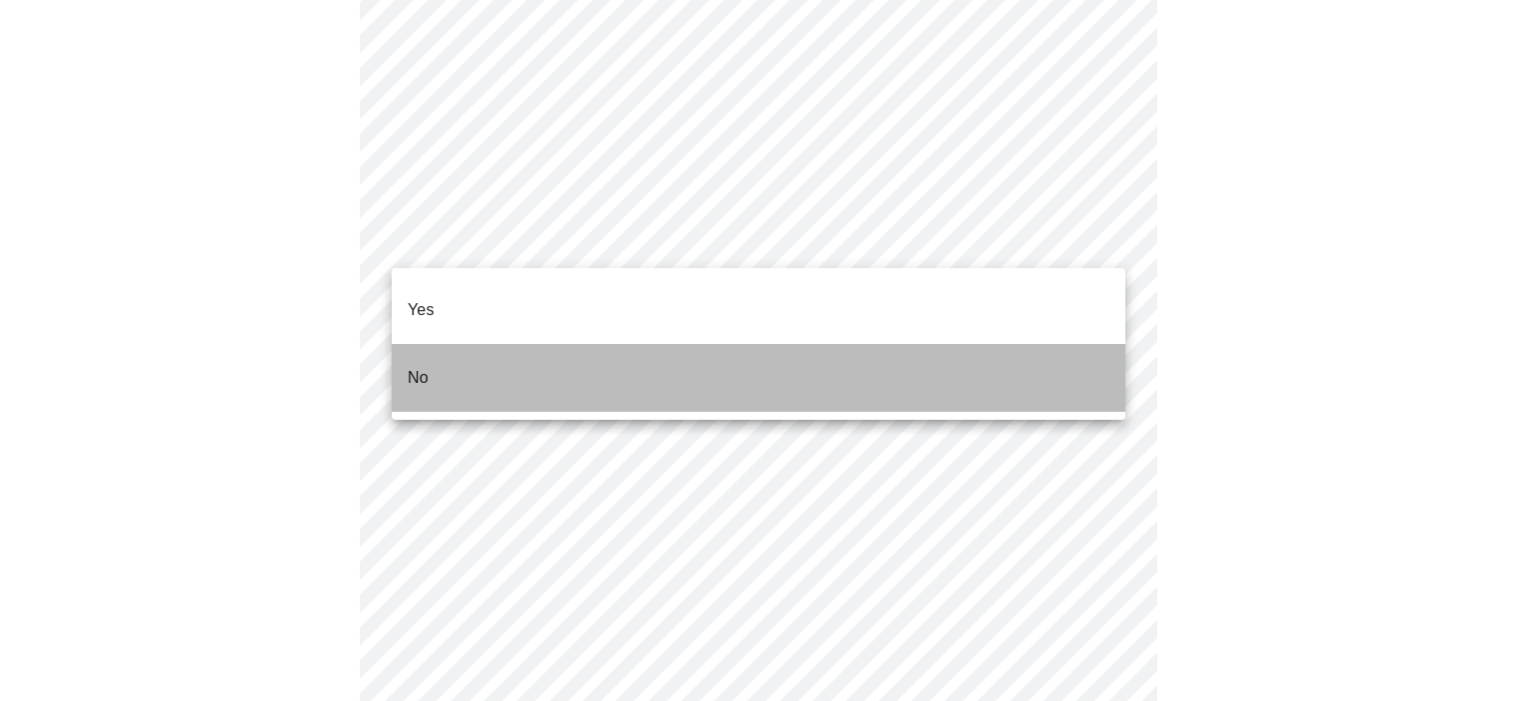
click at [492, 357] on li "No" at bounding box center [759, 378] width 734 height 68
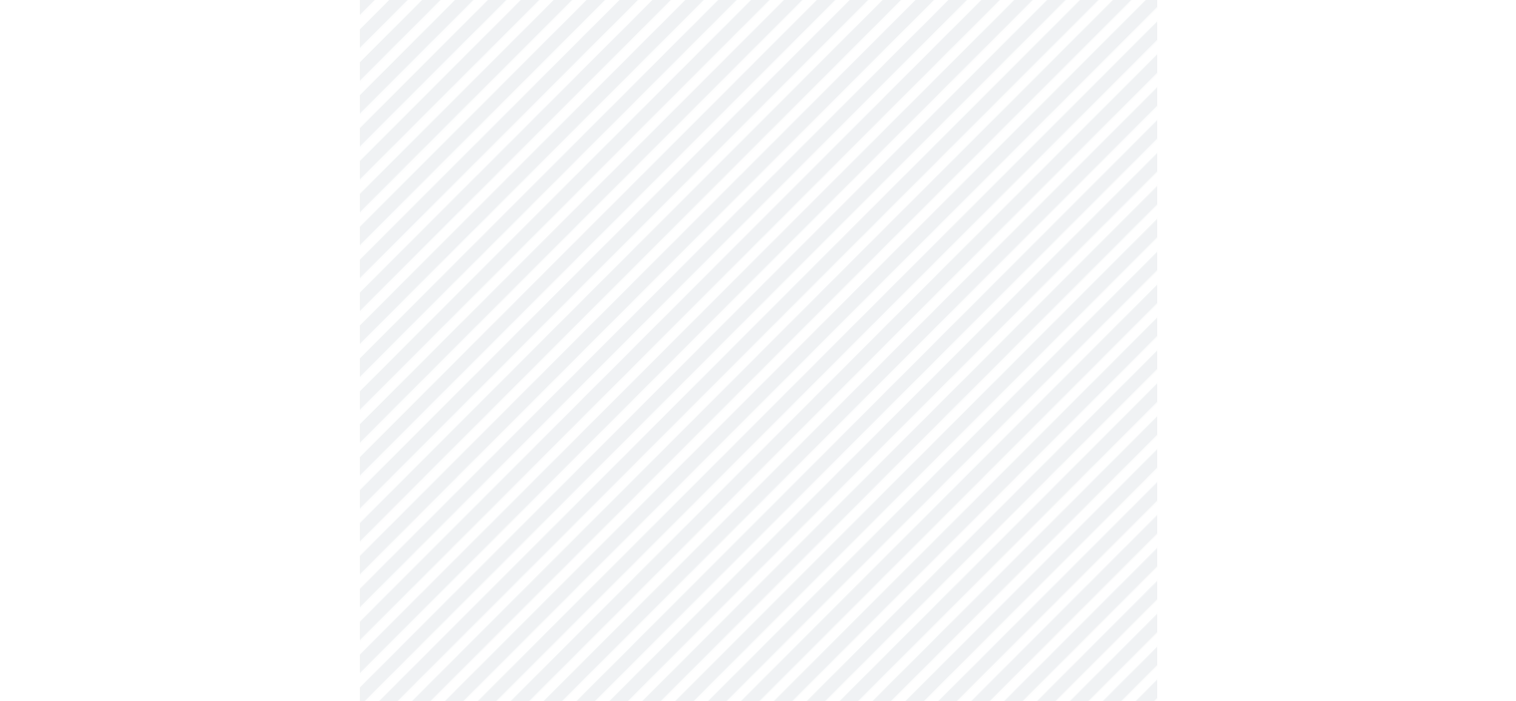
scroll to position [1196, 0]
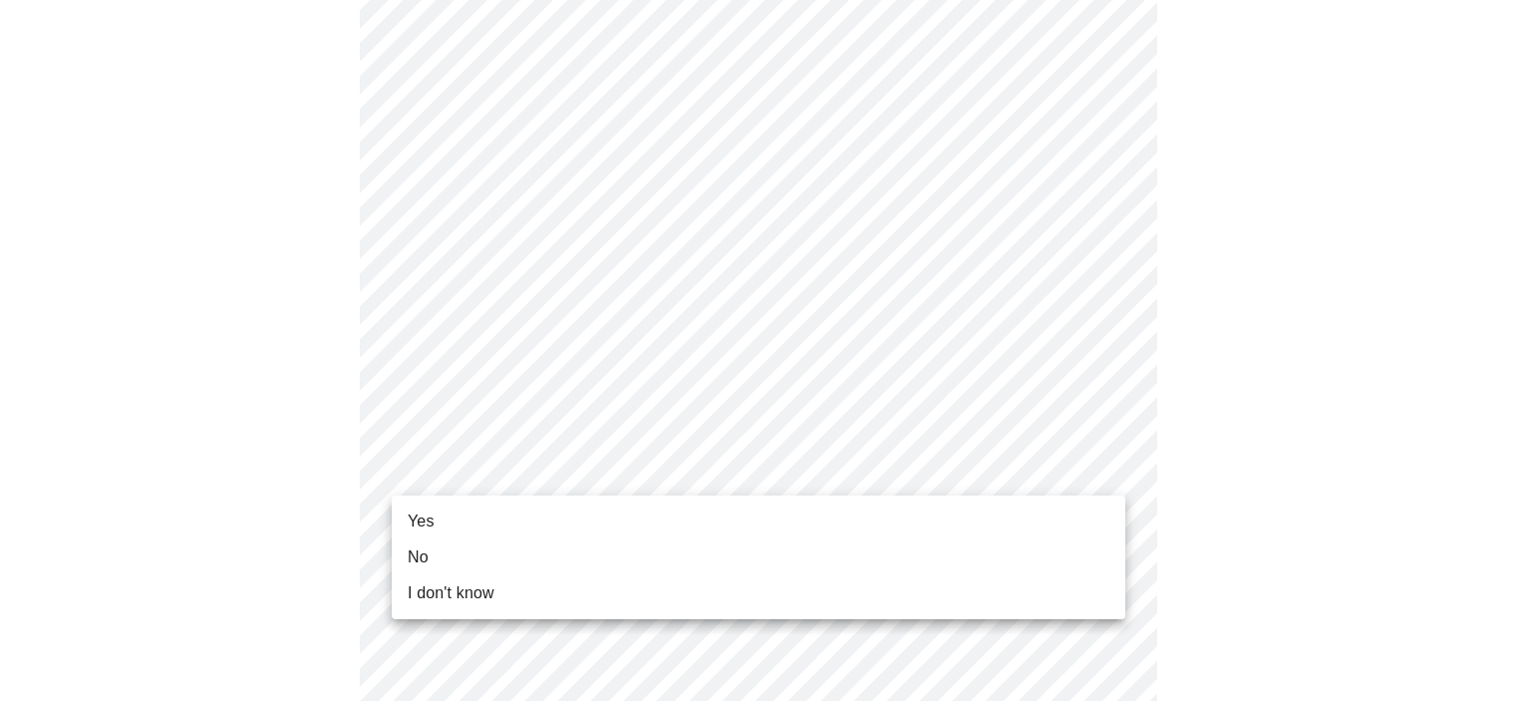
click at [518, 523] on li "Yes" at bounding box center [759, 521] width 734 height 36
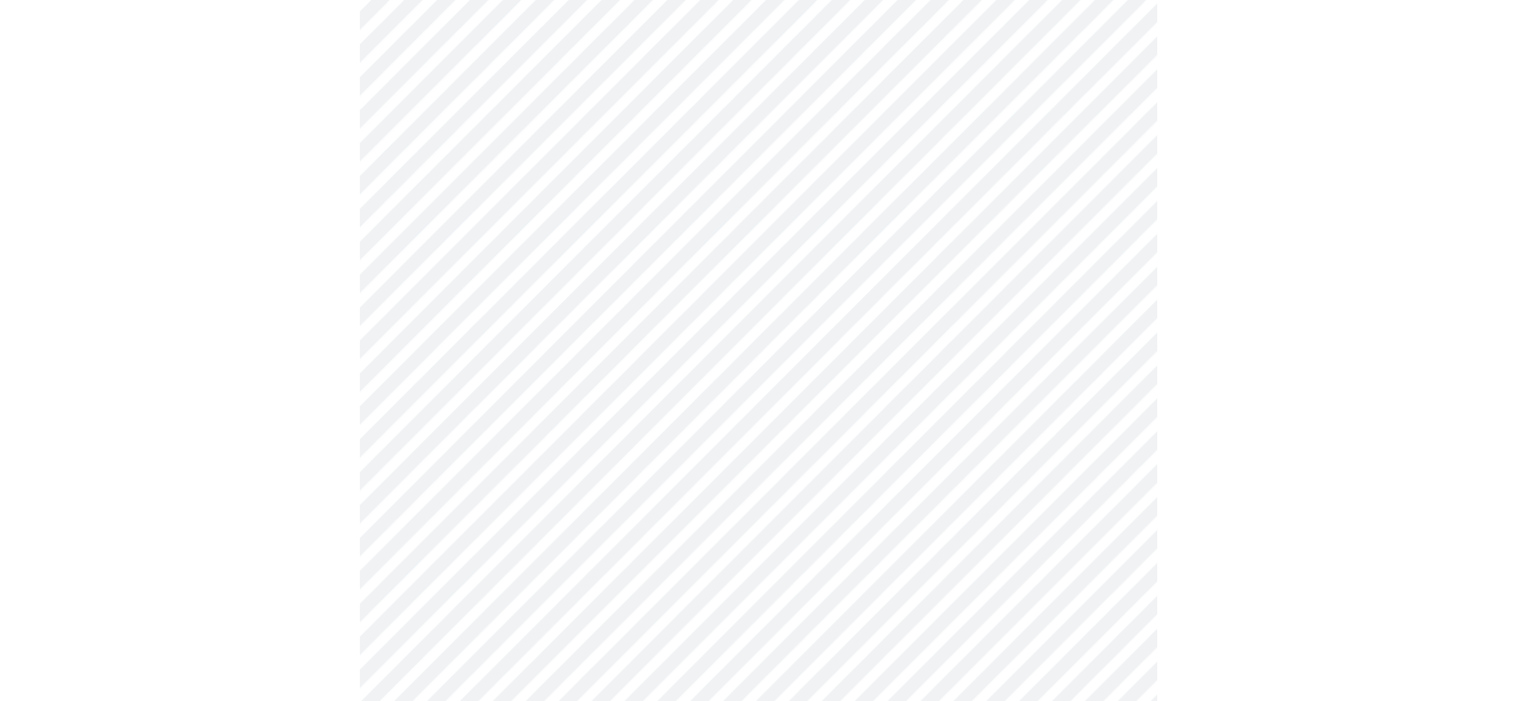
scroll to position [0, 0]
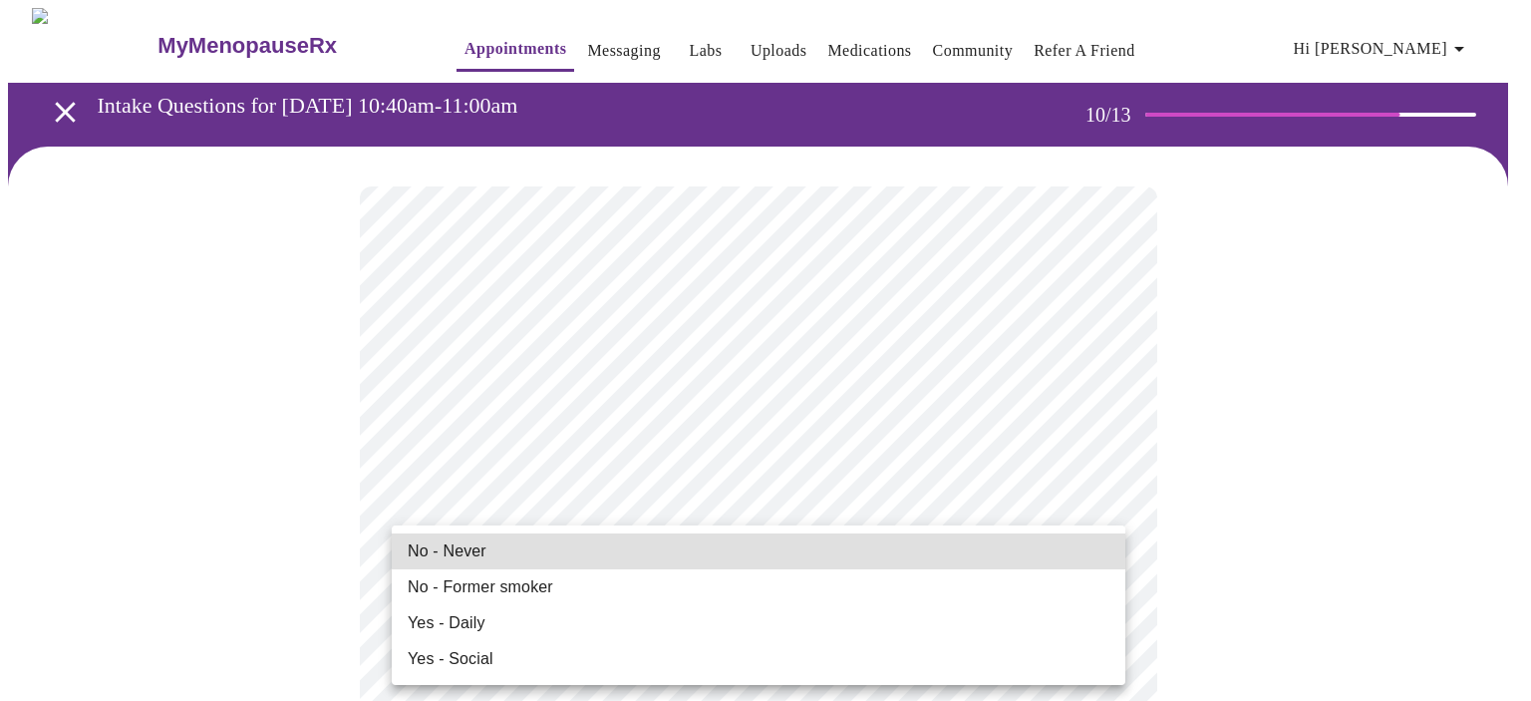
click at [477, 551] on span "No - Never" at bounding box center [447, 551] width 79 height 24
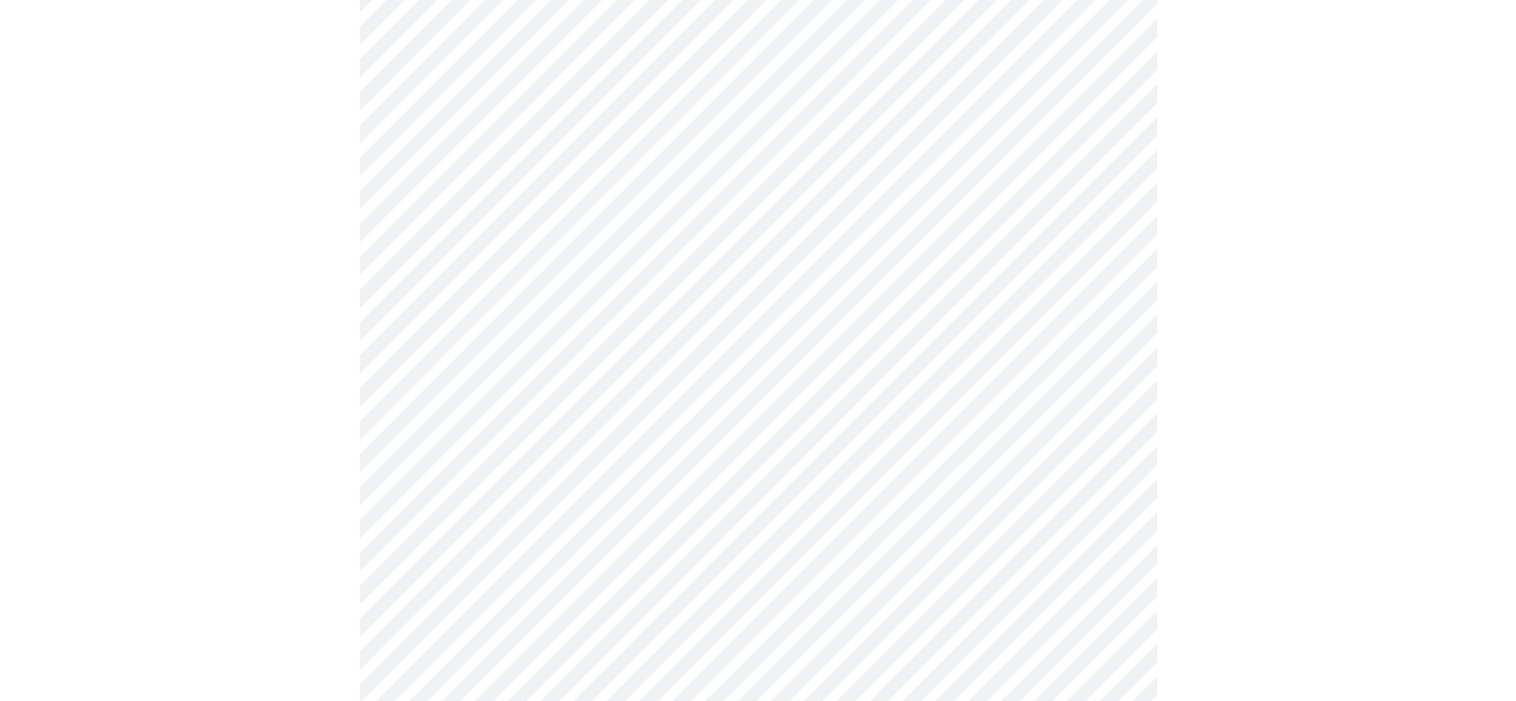
scroll to position [1595, 0]
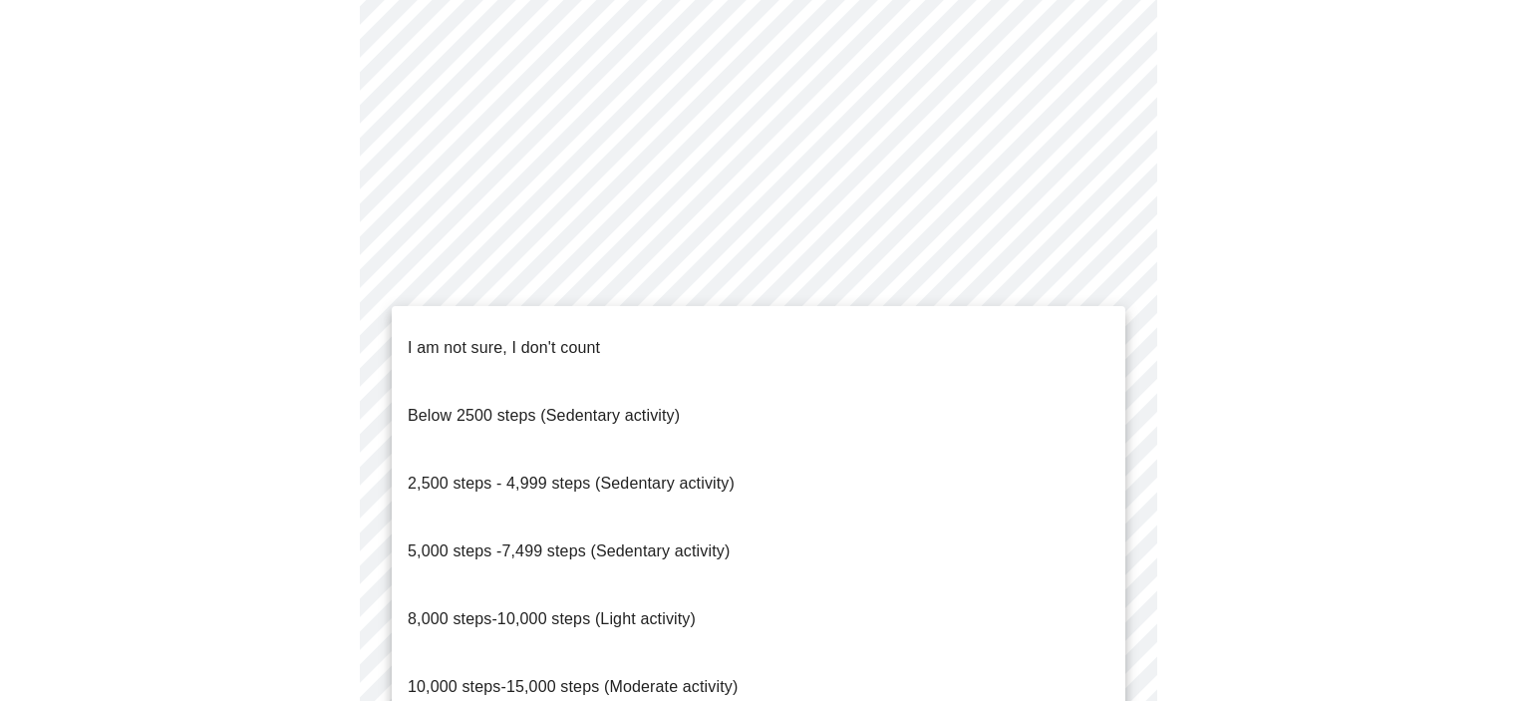
click at [556, 610] on span "8,000 steps-10,000 steps (Light activity)" at bounding box center [552, 618] width 288 height 17
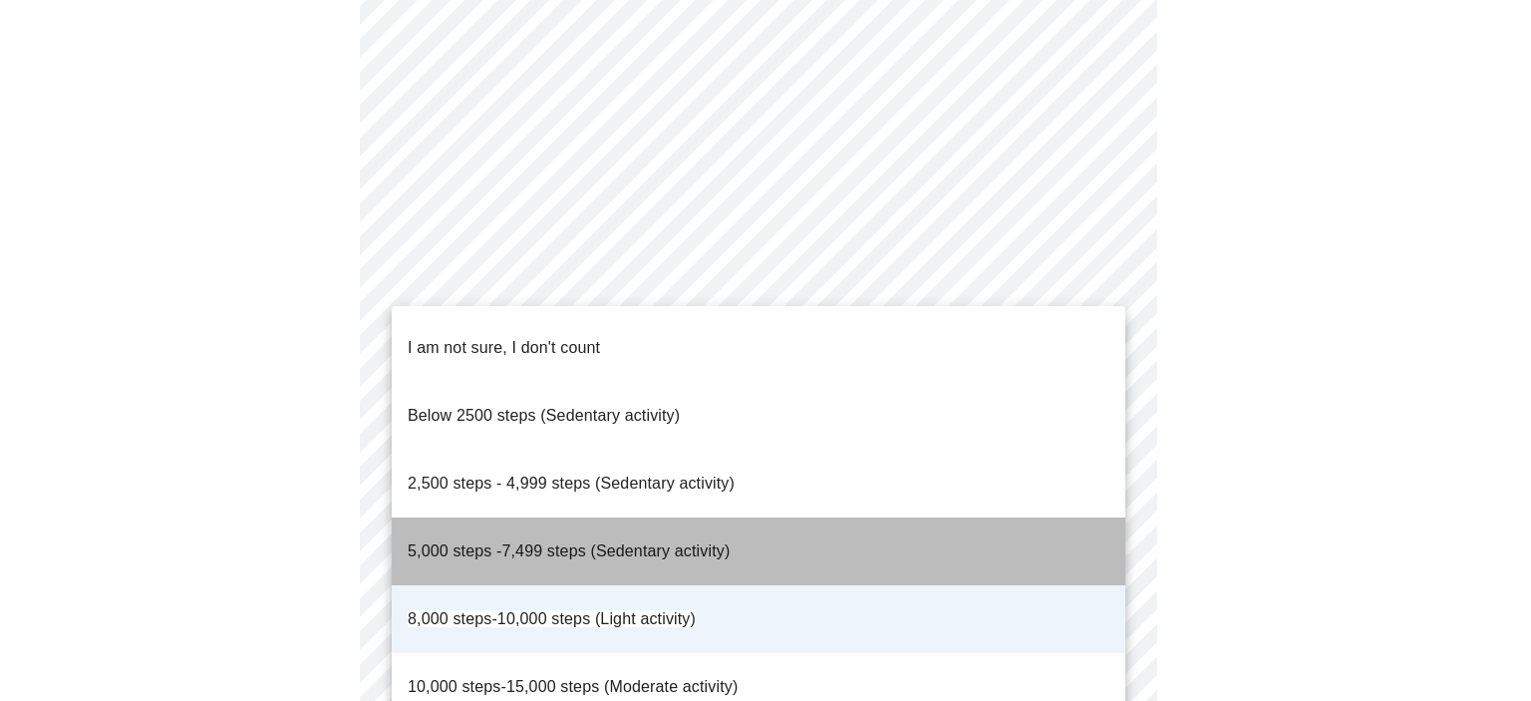
click at [604, 542] on span "5,000 steps -7,499 steps (Sedentary activity)" at bounding box center [569, 550] width 322 height 17
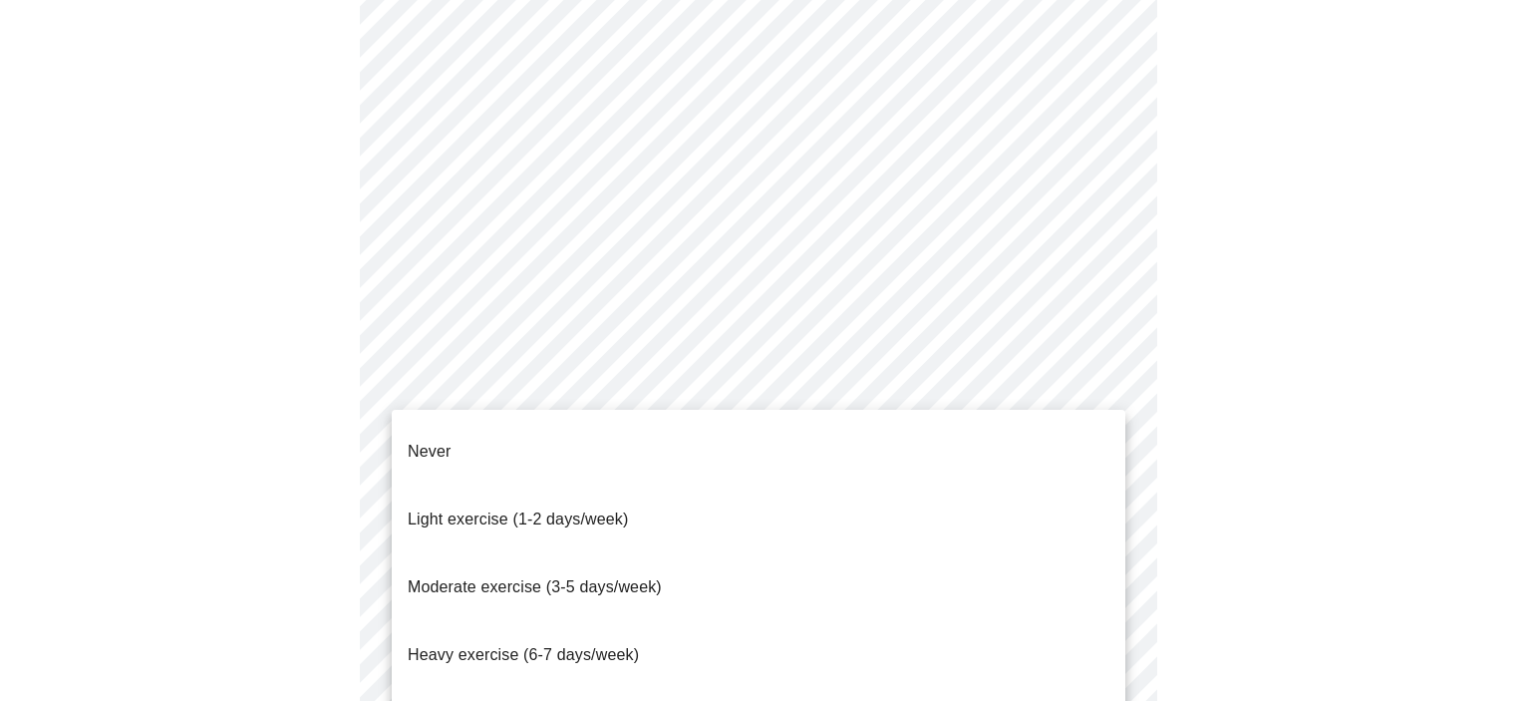
click at [628, 578] on span "Moderate exercise (3-5 days/week)" at bounding box center [535, 586] width 254 height 17
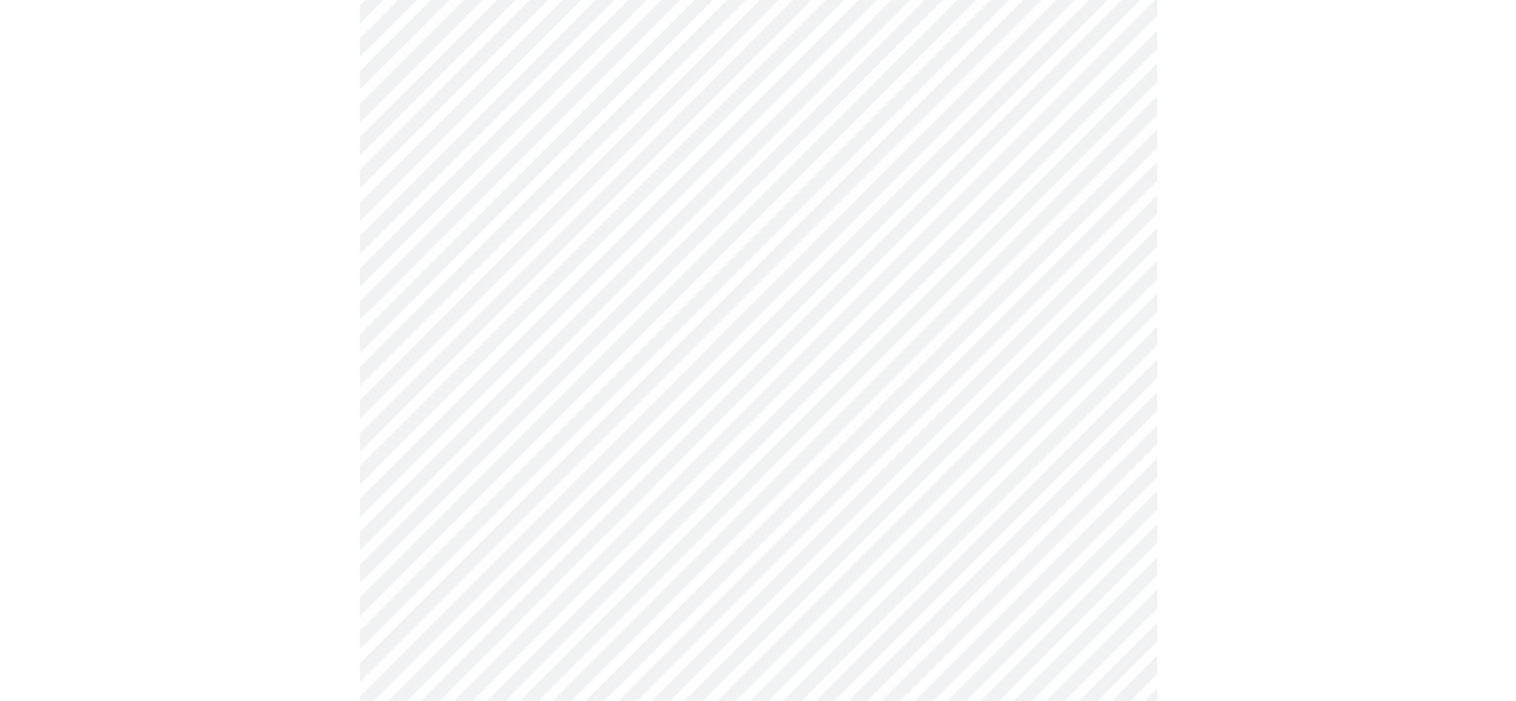
scroll to position [1794, 0]
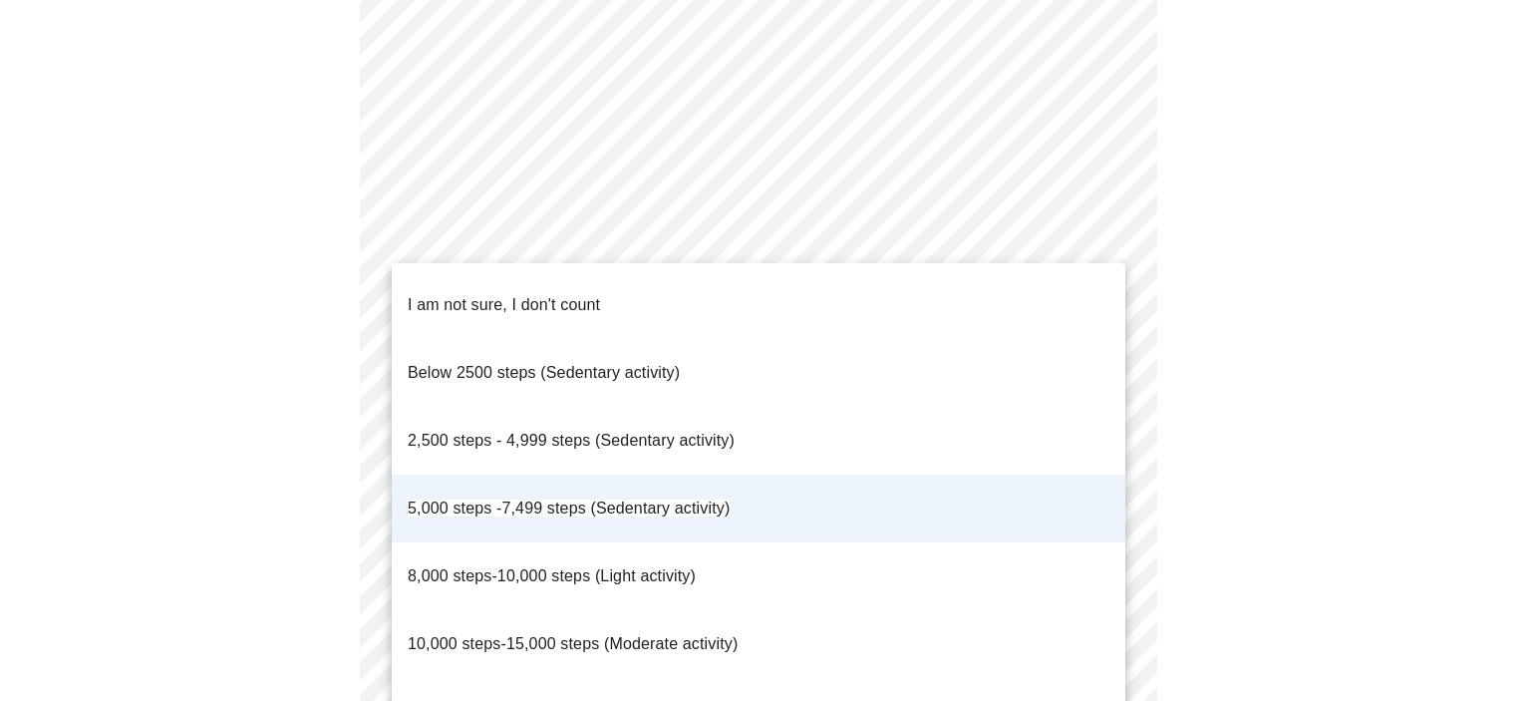
click at [614, 567] on span "8,000 steps-10,000 steps (Light activity)" at bounding box center [552, 575] width 288 height 17
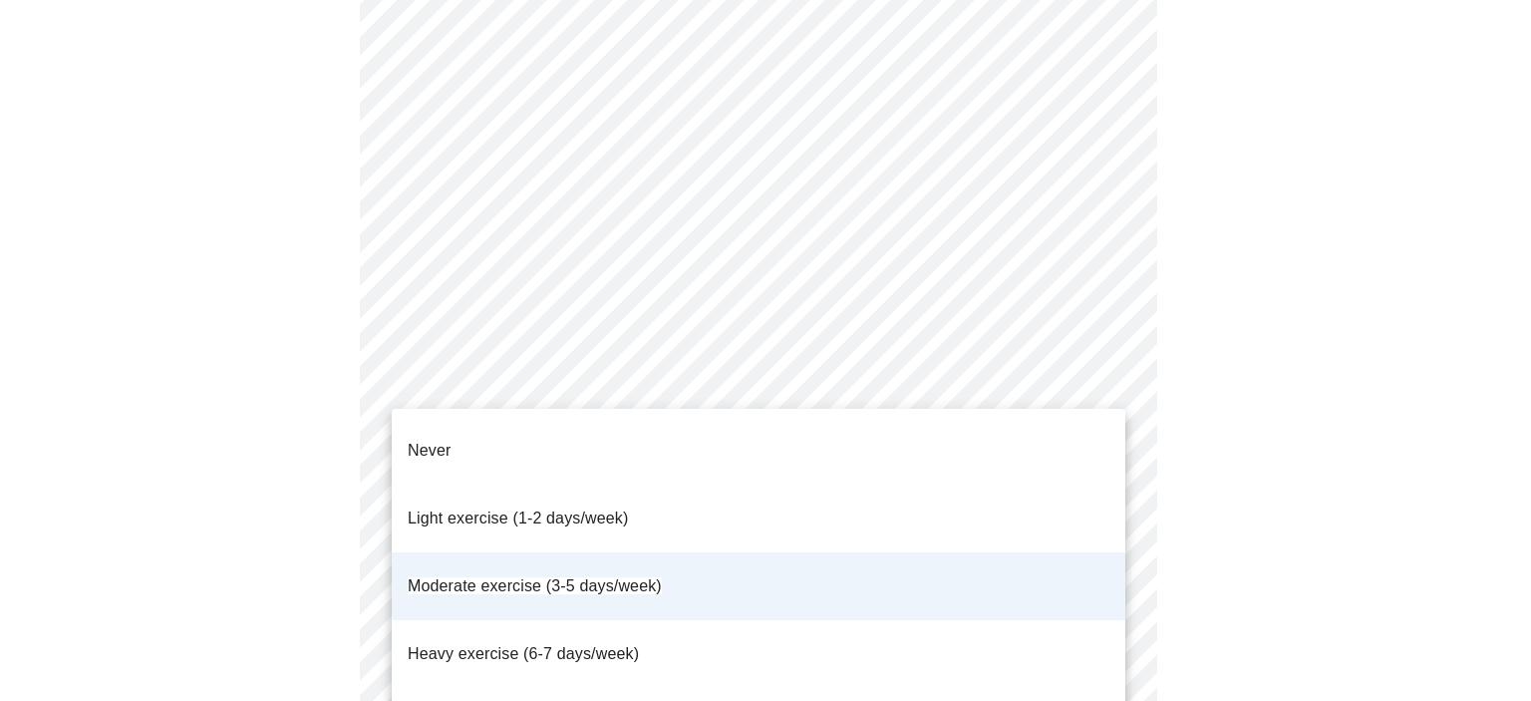
click at [1368, 549] on div at bounding box center [765, 350] width 1531 height 701
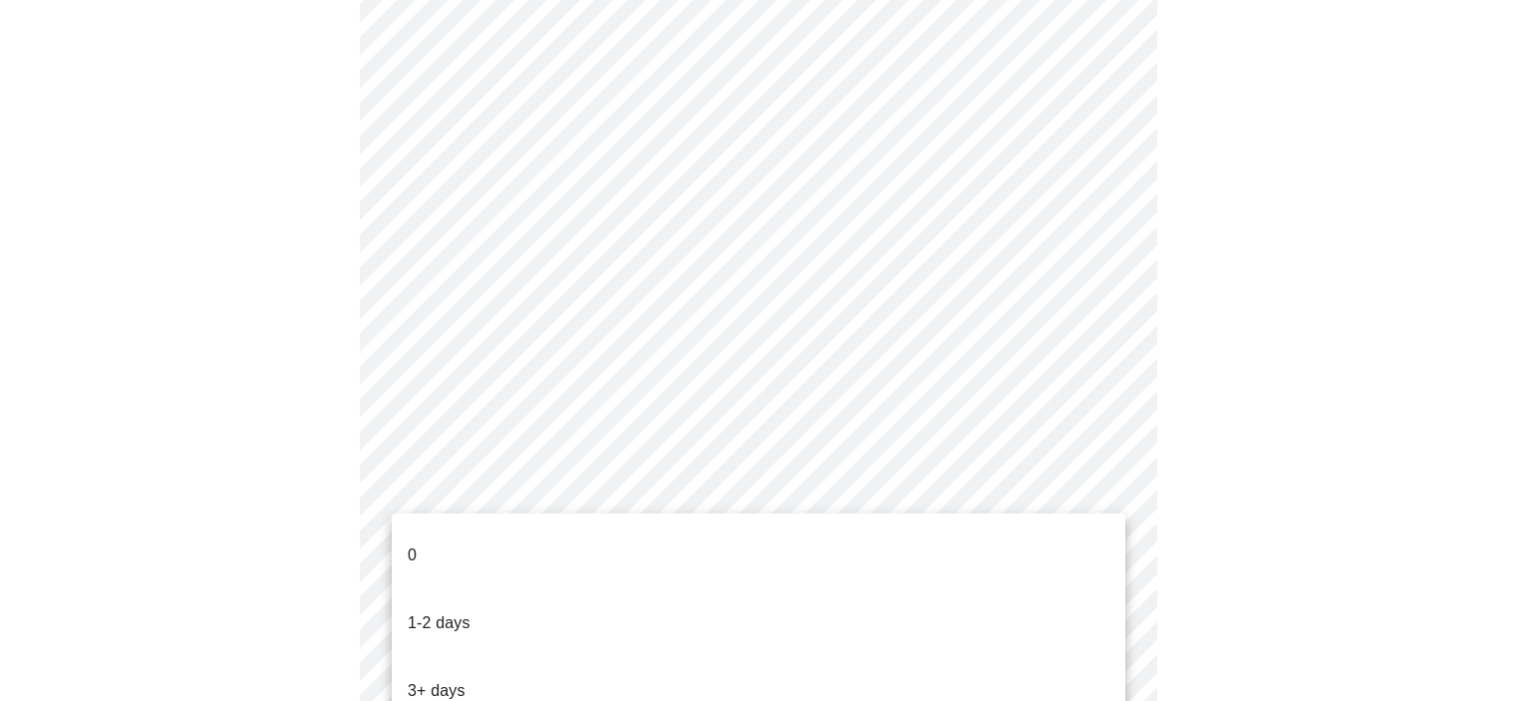
click at [486, 589] on li "1-2 days" at bounding box center [759, 623] width 734 height 68
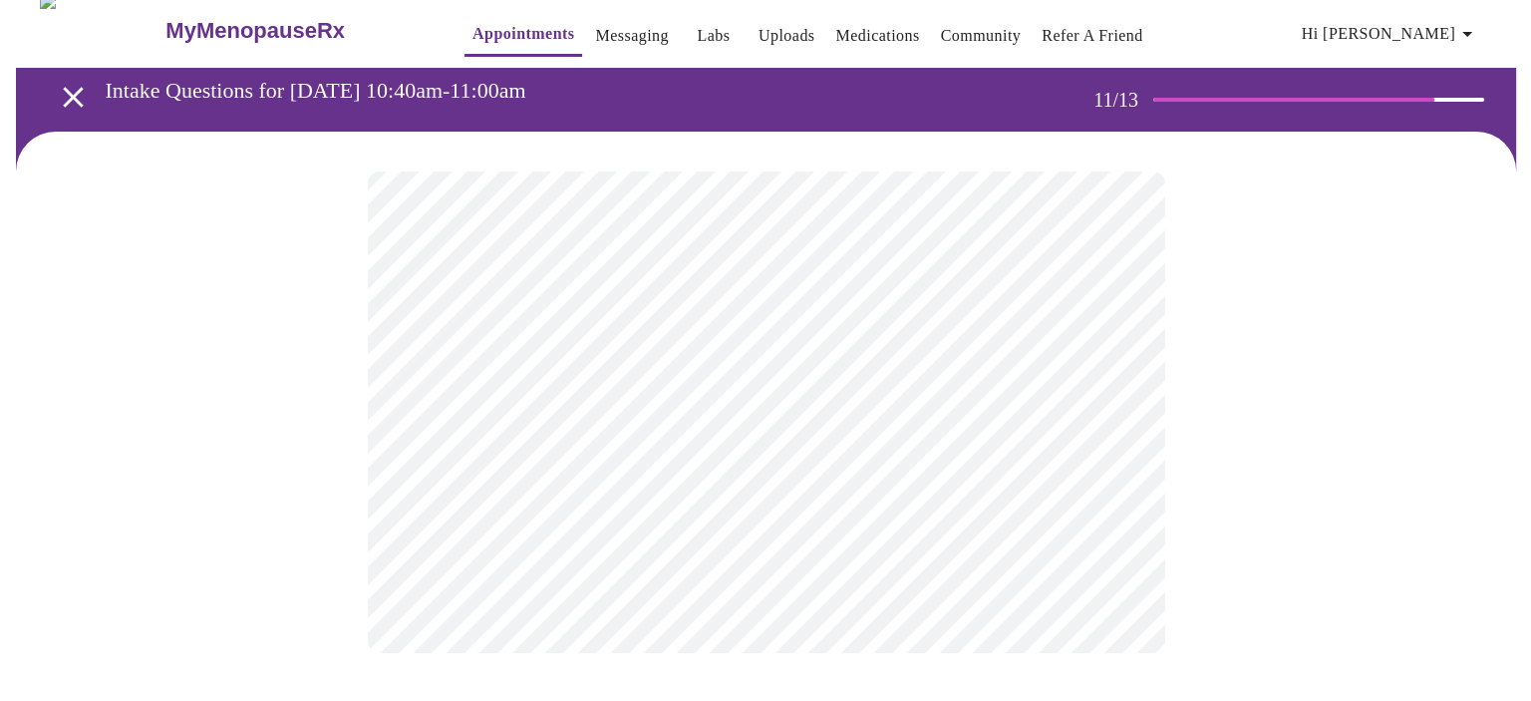
scroll to position [0, 0]
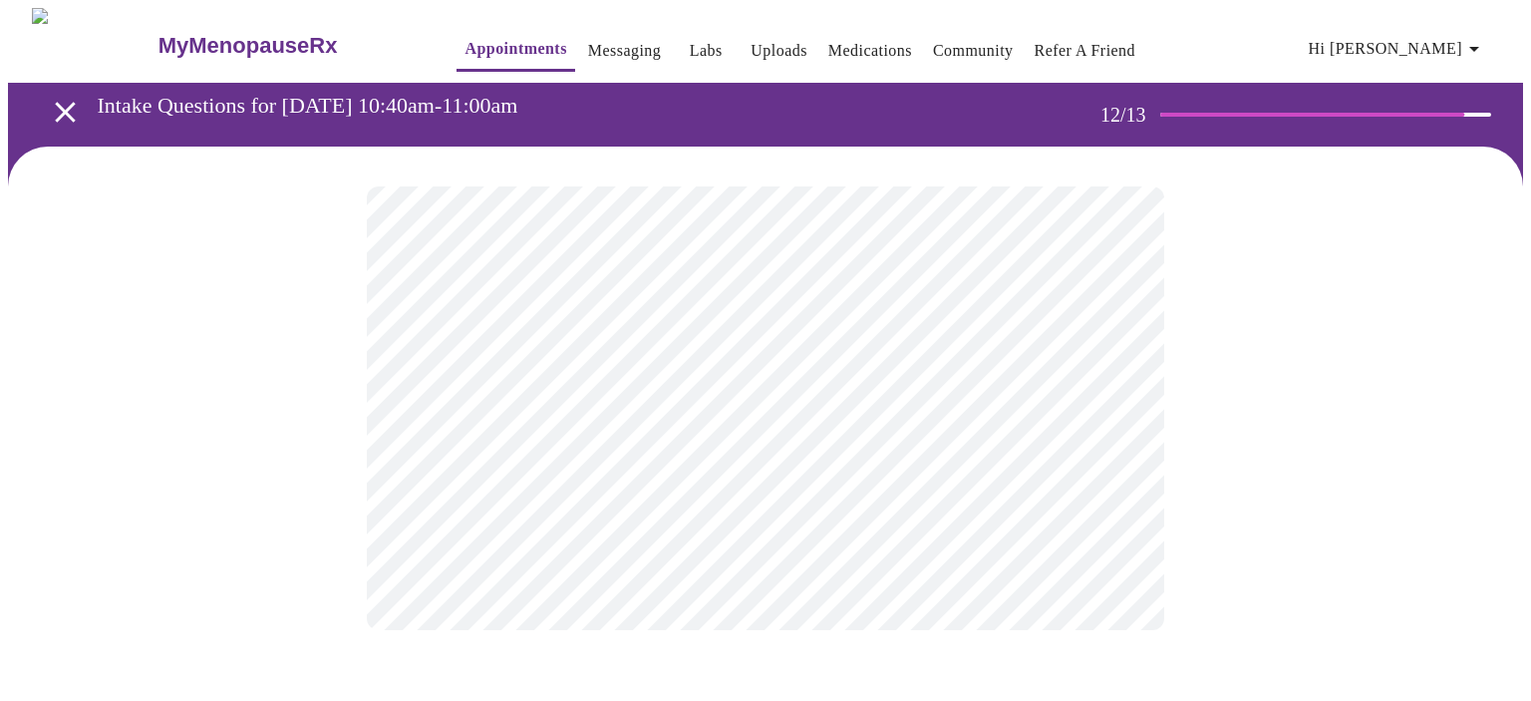
click at [575, 416] on body "MyMenopauseRx Appointments Messaging Labs Uploads Medications Community Refer a…" at bounding box center [765, 339] width 1515 height 662
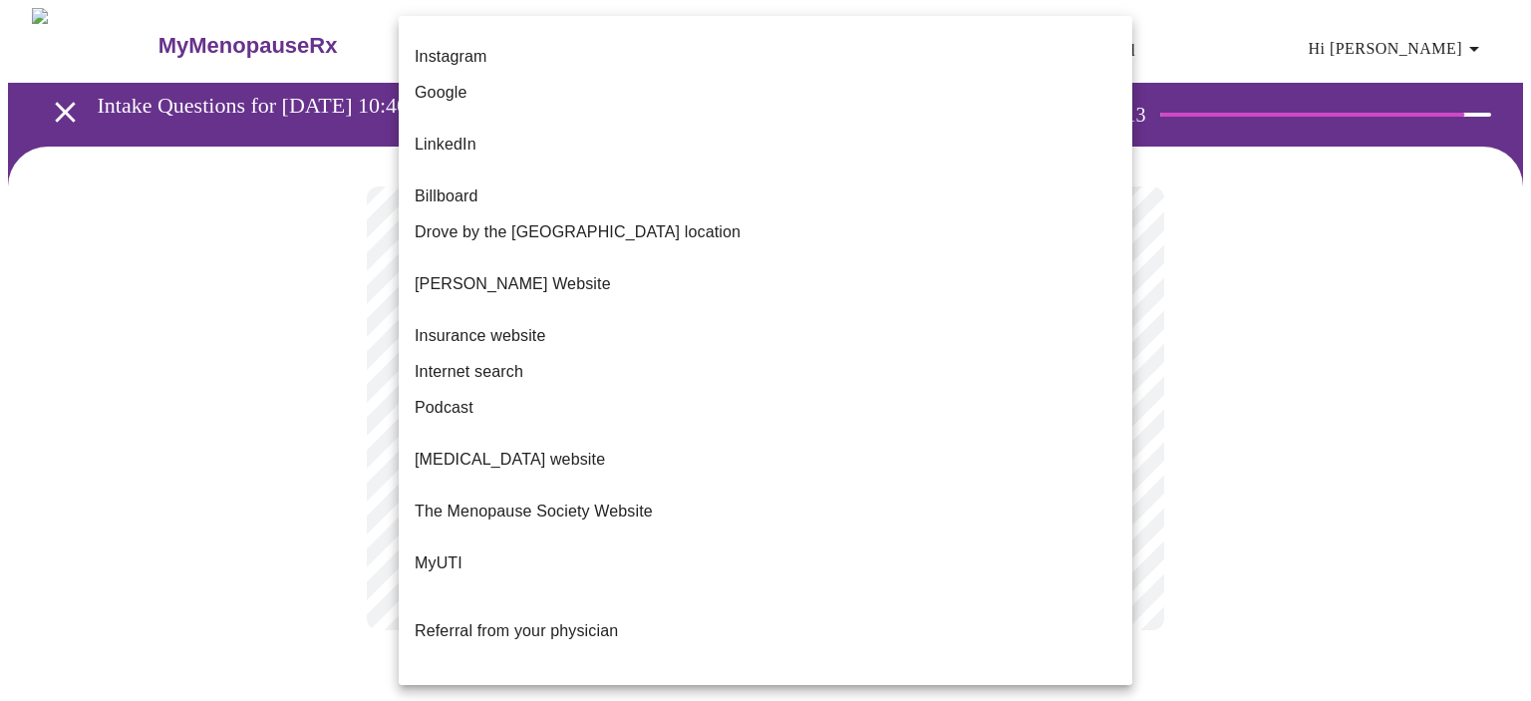
scroll to position [171, 0]
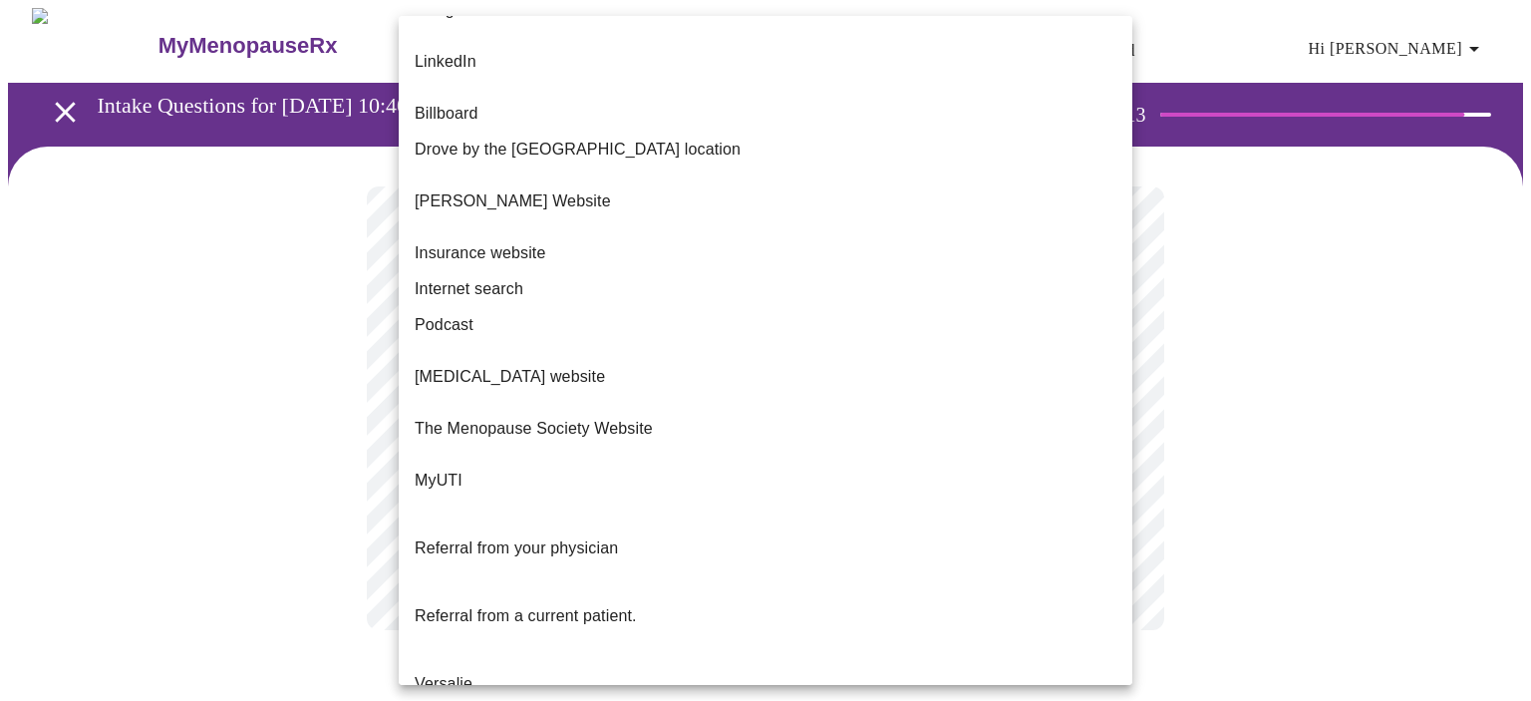
drag, startPoint x: 452, startPoint y: 612, endPoint x: 461, endPoint y: 607, distance: 10.3
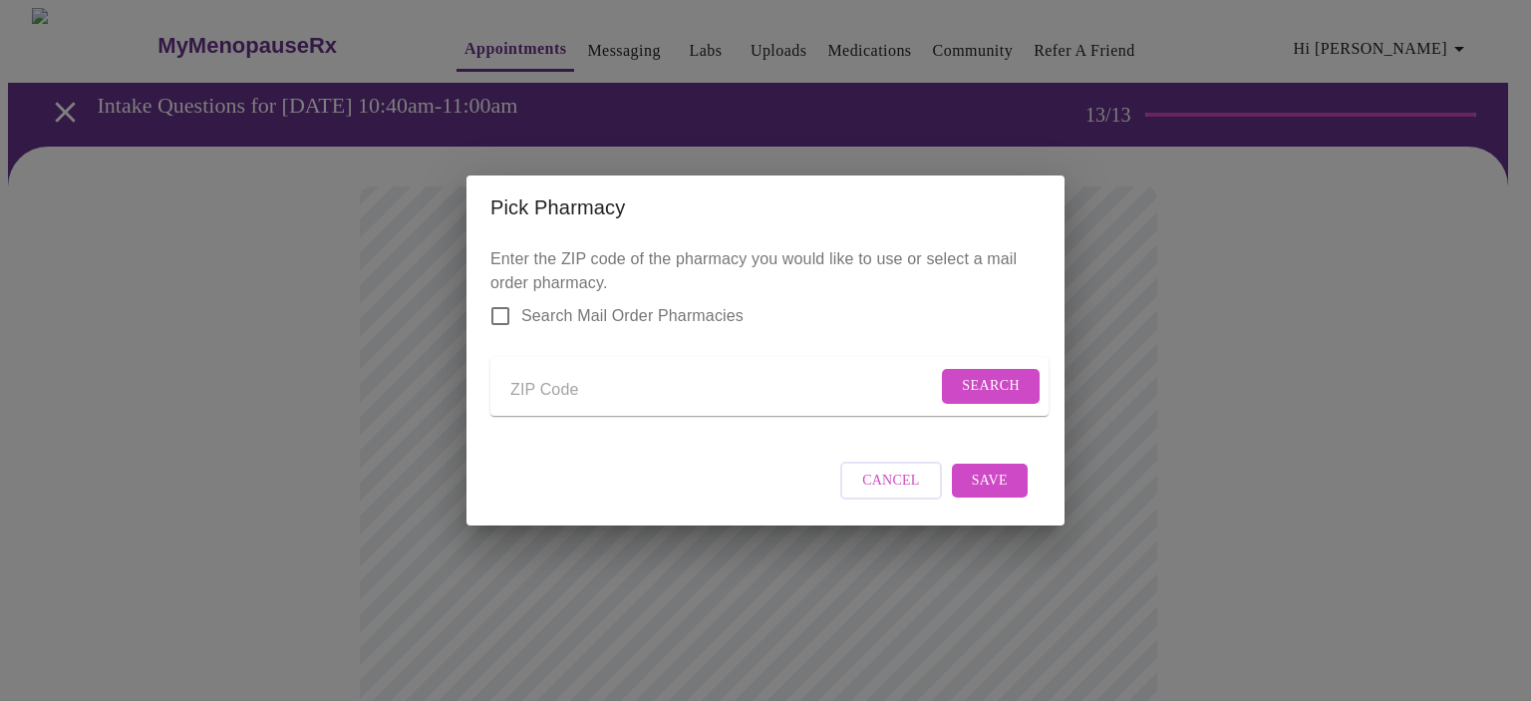
click at [559, 393] on input "Send a message to your care team" at bounding box center [723, 390] width 427 height 32
click at [977, 379] on span "Search" at bounding box center [991, 386] width 58 height 25
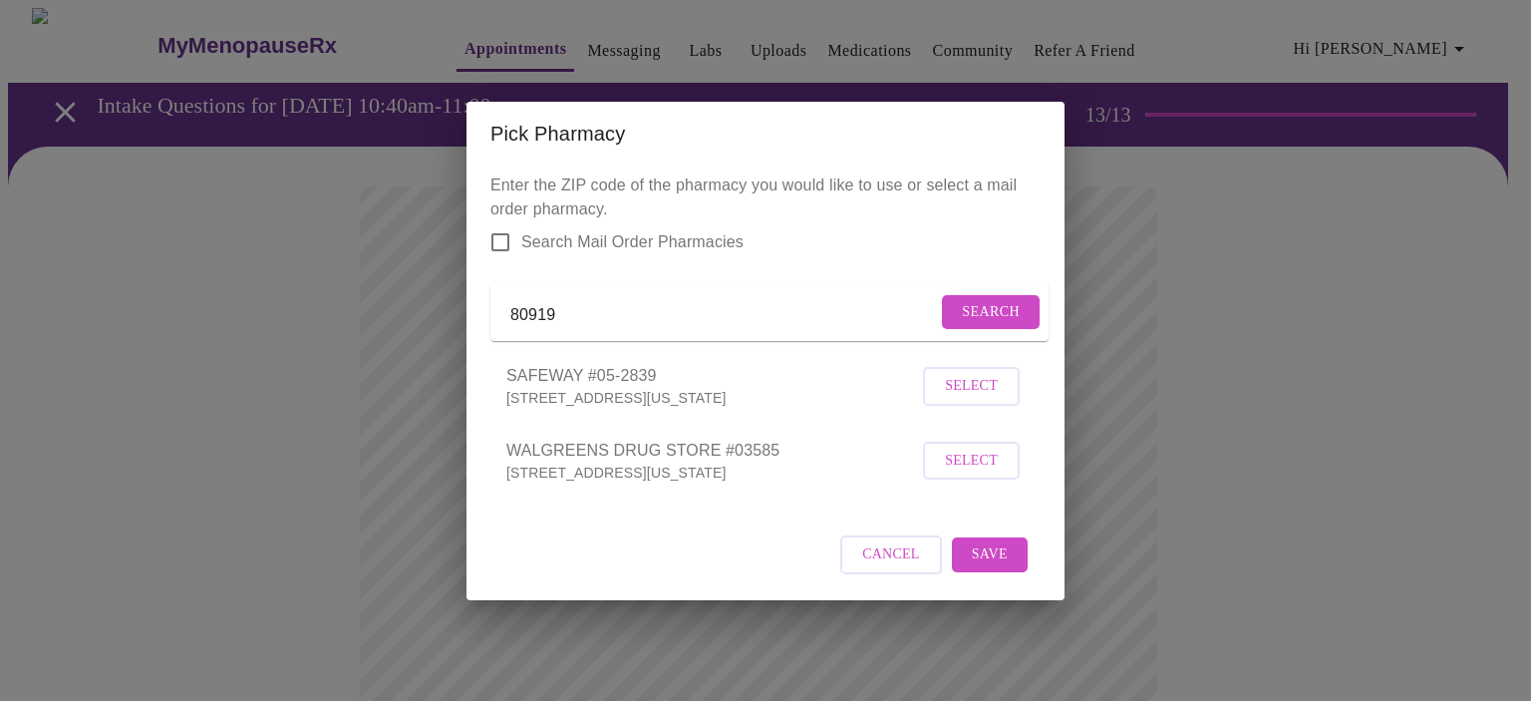
click at [629, 324] on input "80919" at bounding box center [723, 316] width 427 height 32
type input "80918"
click at [979, 300] on span "Search" at bounding box center [991, 312] width 58 height 25
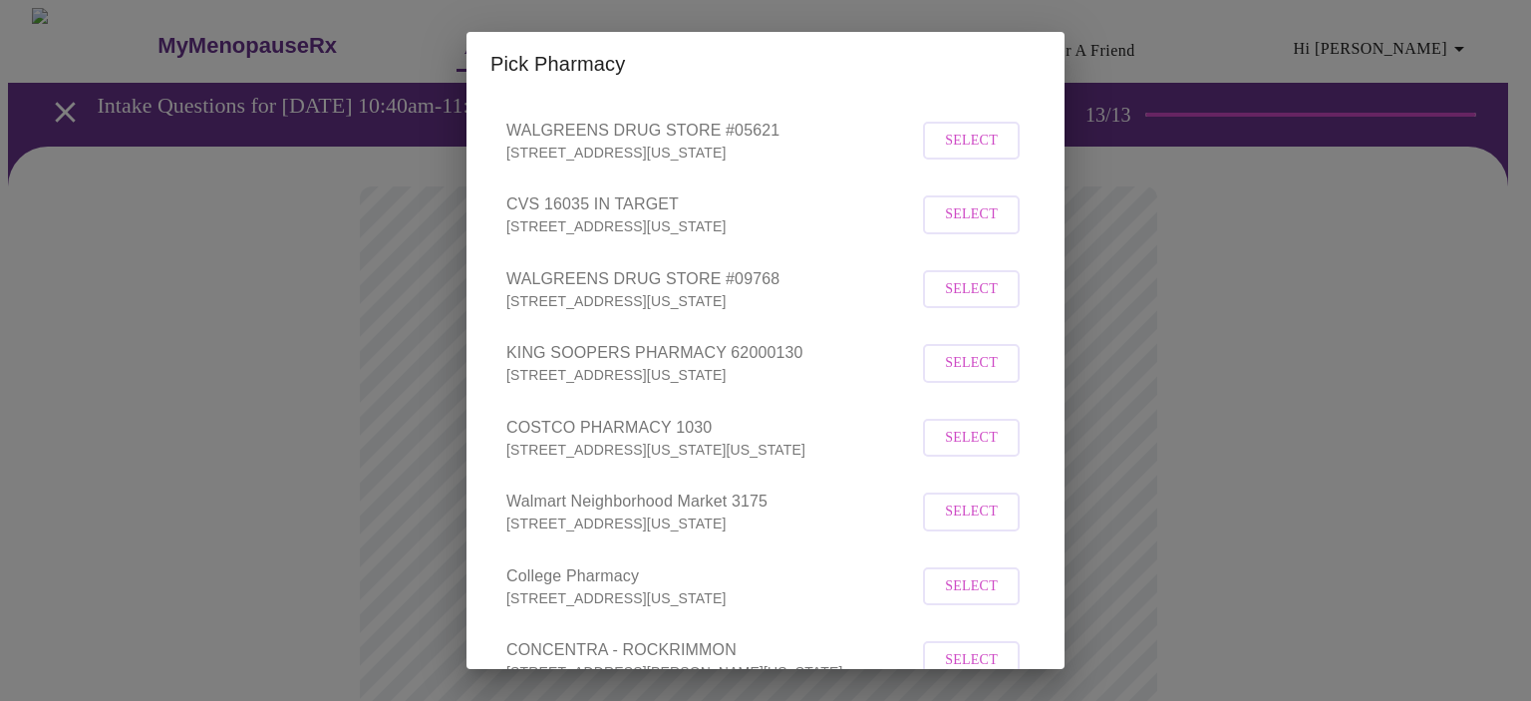
scroll to position [399, 0]
click at [951, 451] on span "Select" at bounding box center [971, 438] width 53 height 25
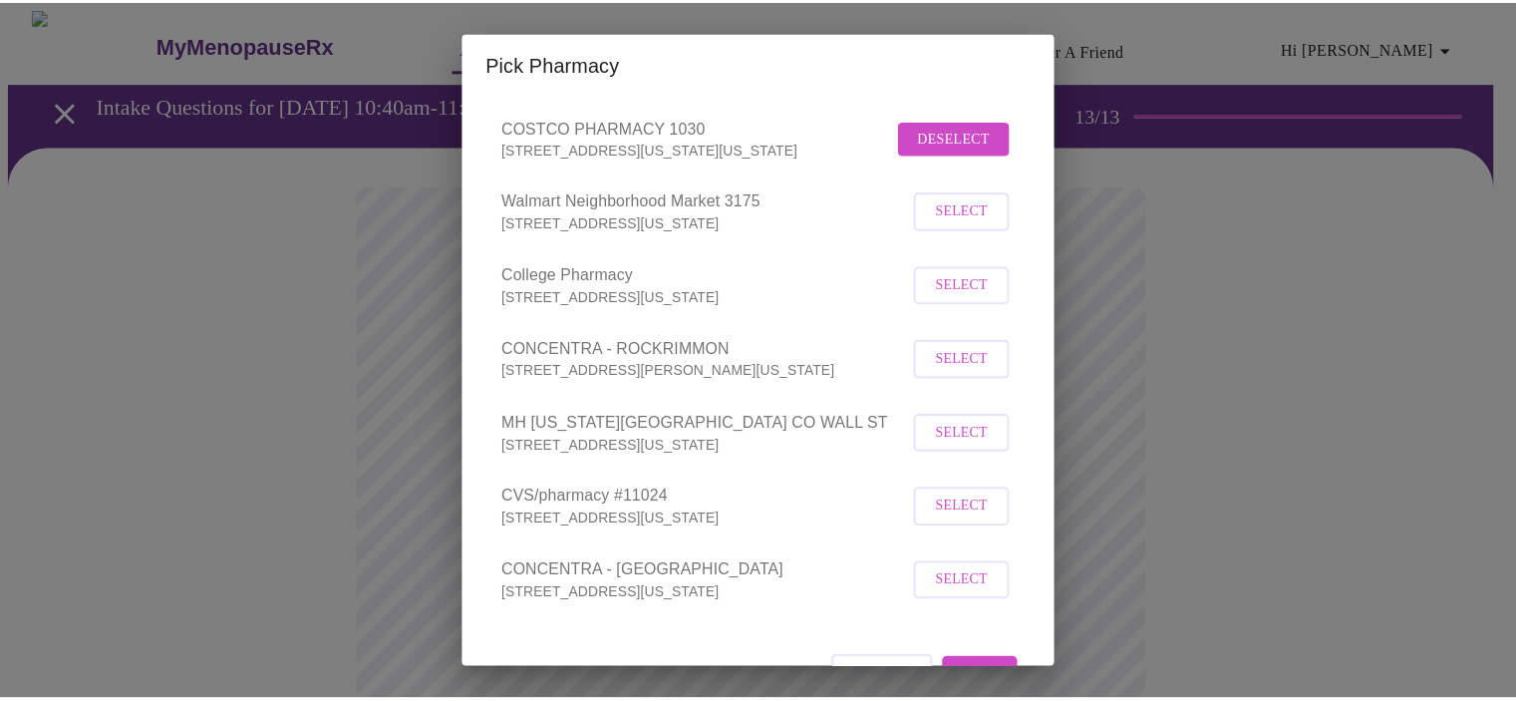
scroll to position [812, 0]
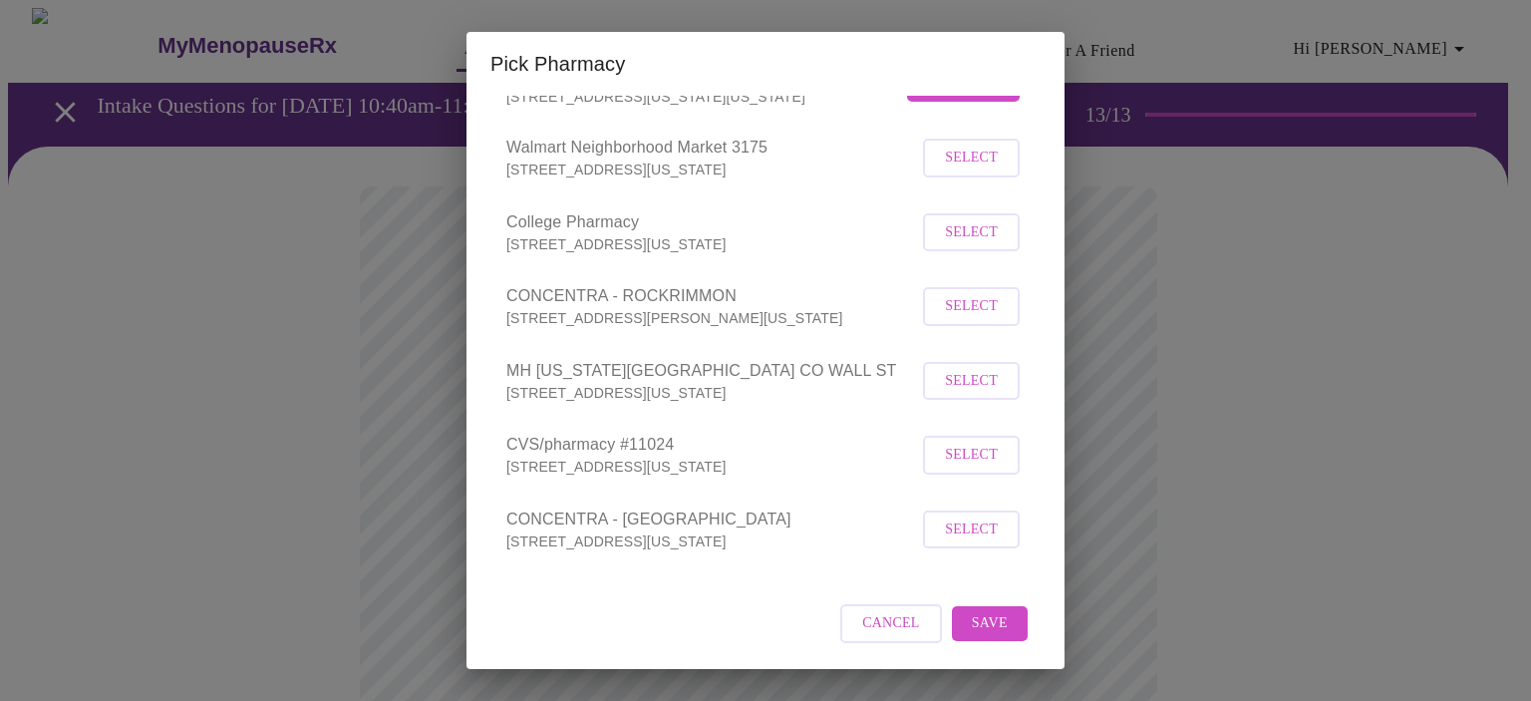
click at [972, 624] on span "Save" at bounding box center [990, 623] width 36 height 25
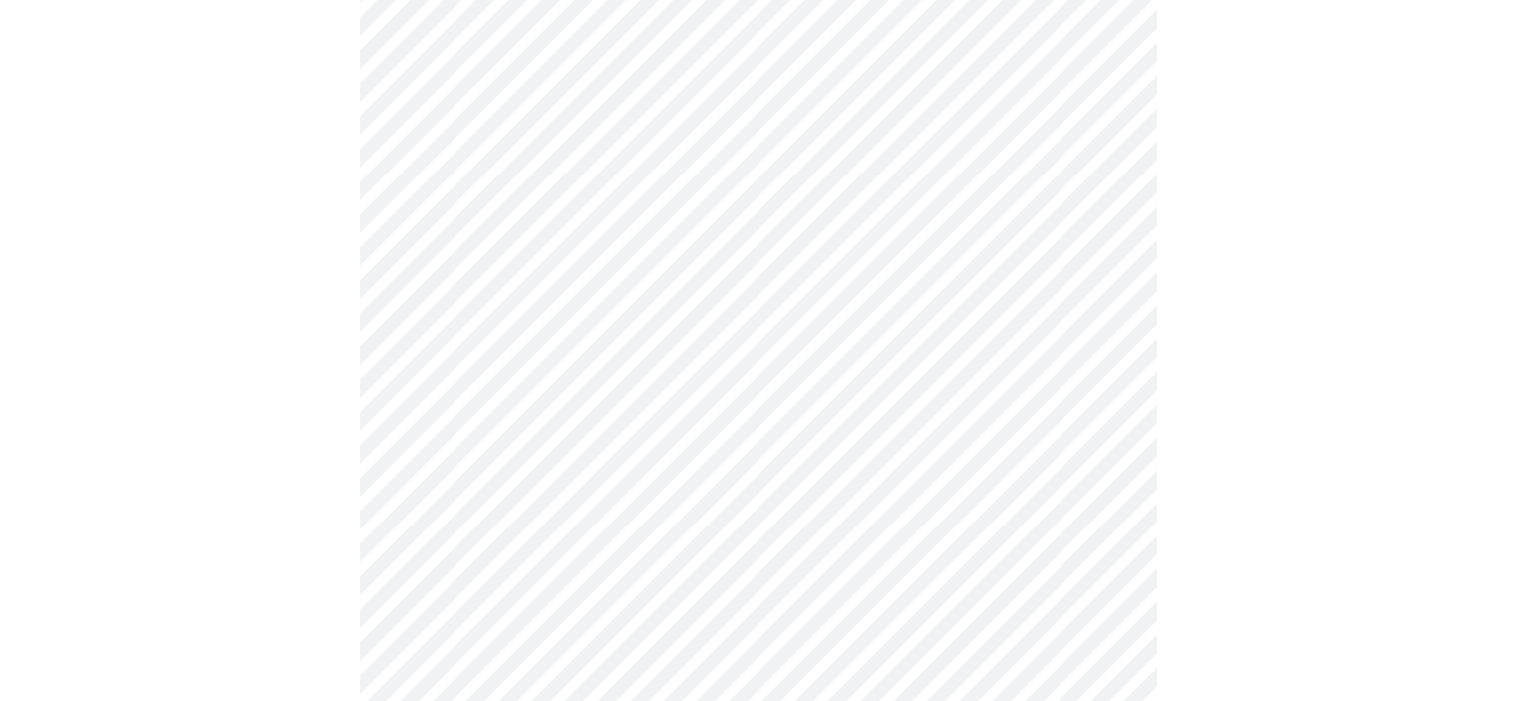
scroll to position [797, 0]
